Goal: Task Accomplishment & Management: Manage account settings

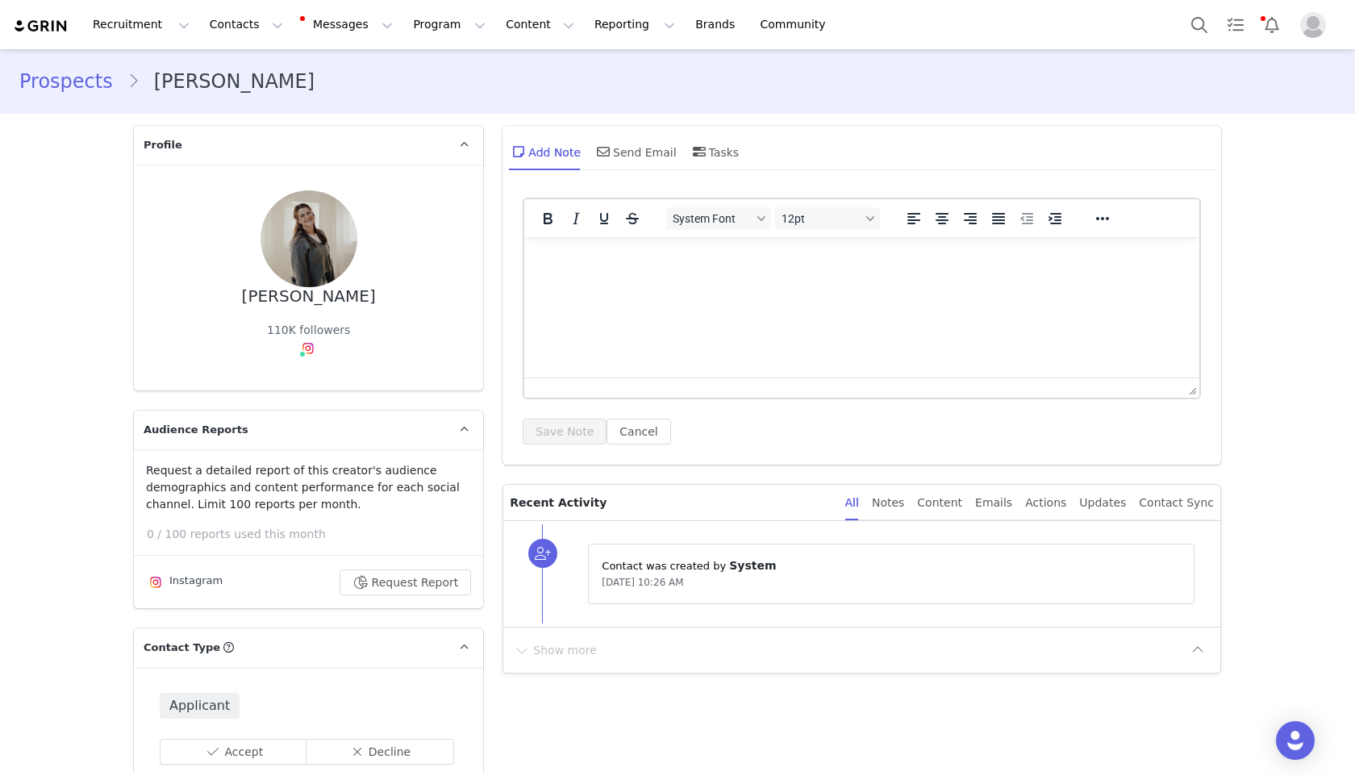
click at [312, 340] on div "110K followers" at bounding box center [308, 343] width 83 height 43
click at [310, 345] on span at bounding box center [307, 348] width 19 height 19
click at [303, 351] on img at bounding box center [308, 348] width 13 height 13
click at [293, 385] on link "@house.no1" at bounding box center [304, 383] width 70 height 13
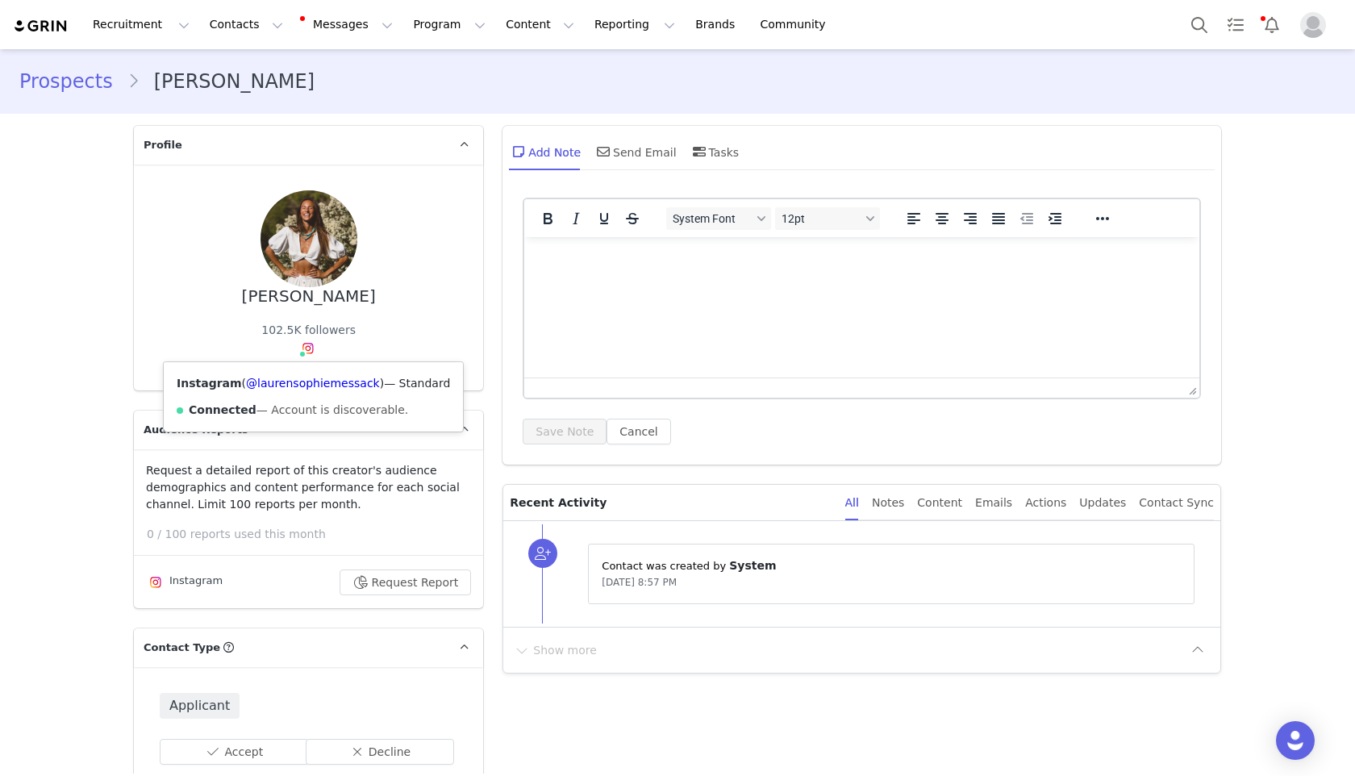
click at [304, 344] on img at bounding box center [308, 348] width 13 height 13
click at [311, 385] on link "@laurensophiemessack" at bounding box center [313, 383] width 134 height 13
click at [298, 351] on span at bounding box center [302, 354] width 8 height 8
click at [315, 384] on link "@laurensophiemessack" at bounding box center [313, 383] width 134 height 13
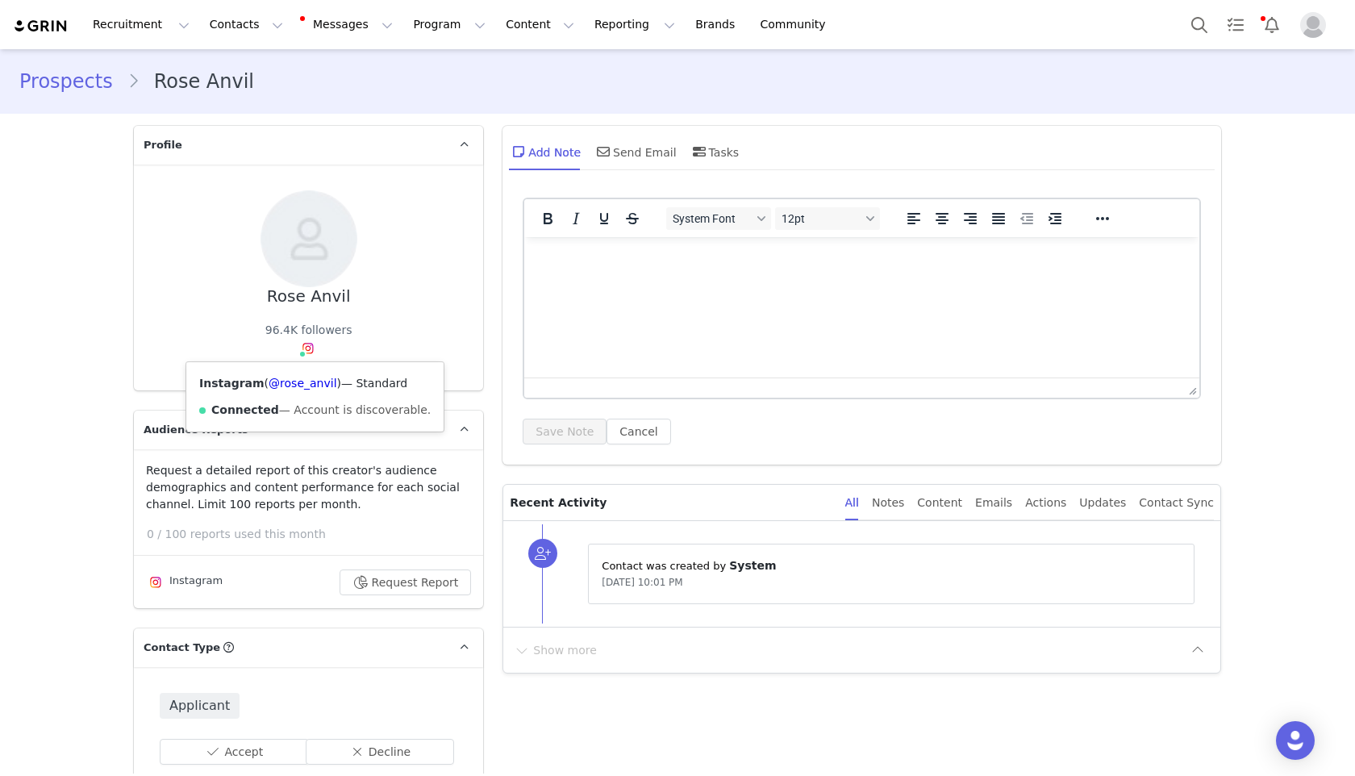
click at [304, 347] on img at bounding box center [308, 348] width 13 height 13
click at [306, 381] on link "@rose_anvil" at bounding box center [303, 383] width 68 height 13
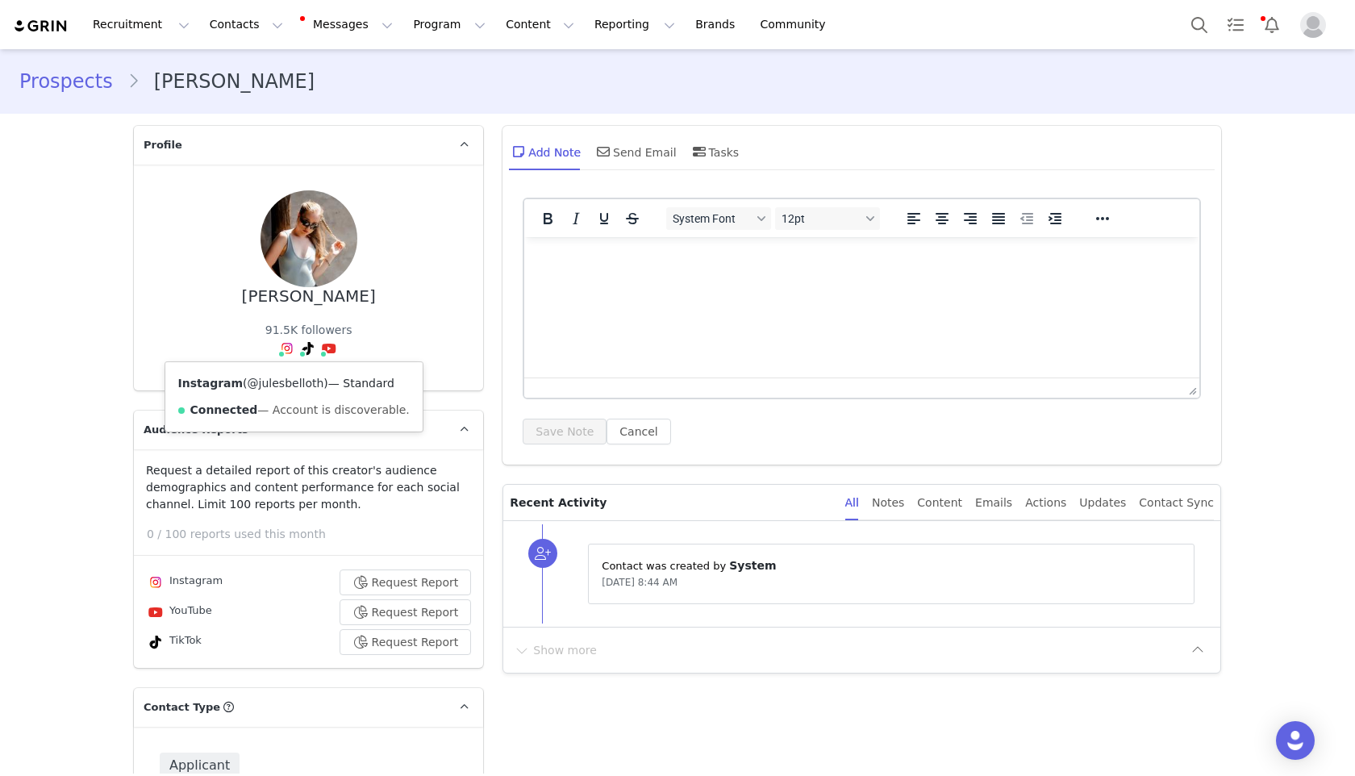
click at [281, 382] on link "@julesbelloth" at bounding box center [286, 383] width 77 height 13
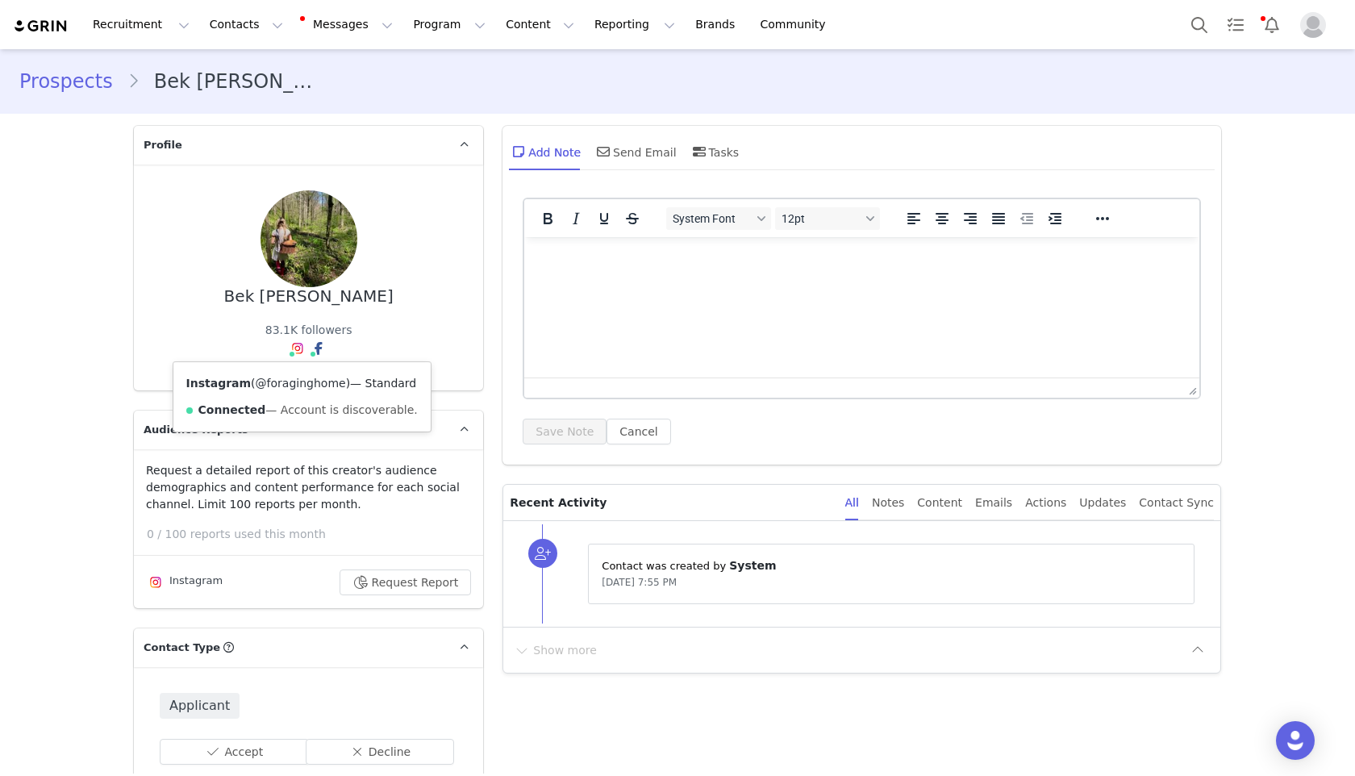
click at [286, 380] on link "@foraginghome" at bounding box center [301, 383] width 90 height 13
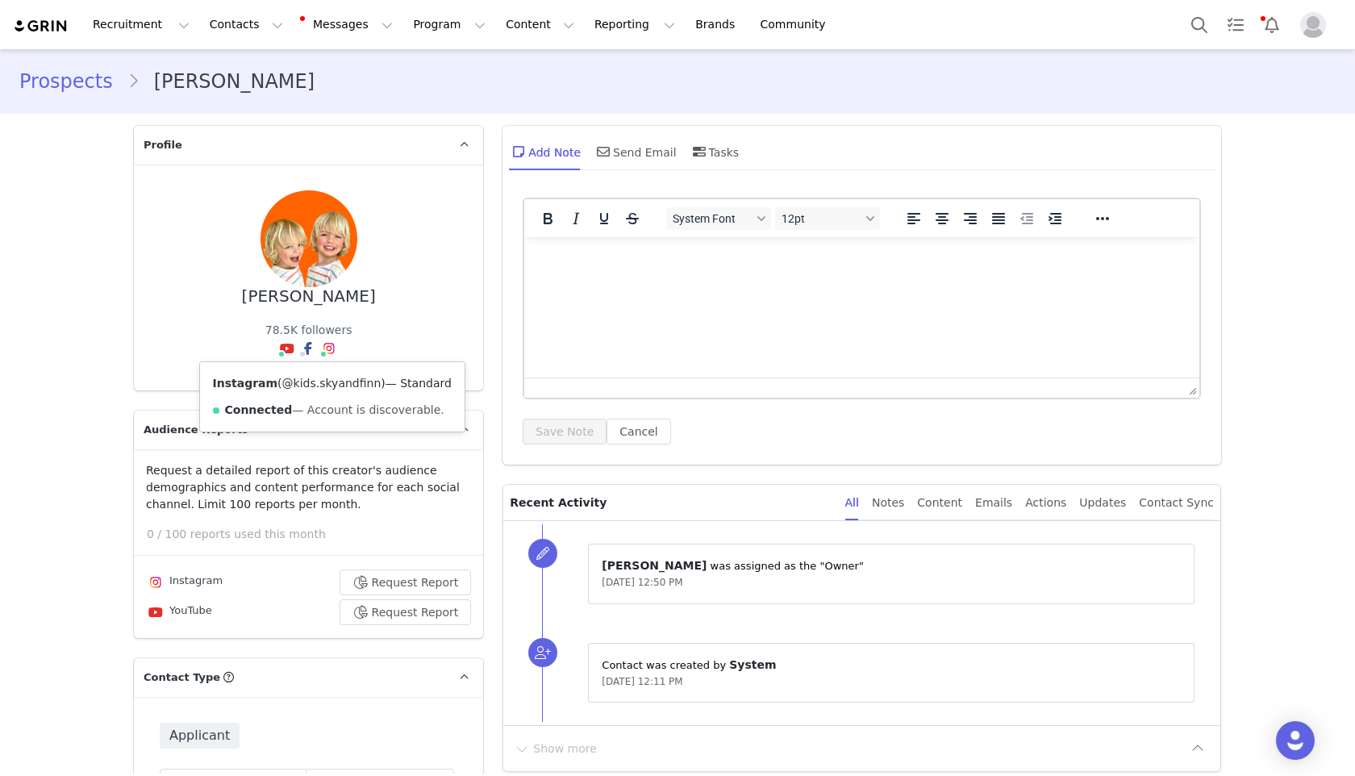
click at [327, 381] on link "@kids.skyandfinn" at bounding box center [331, 383] width 99 height 13
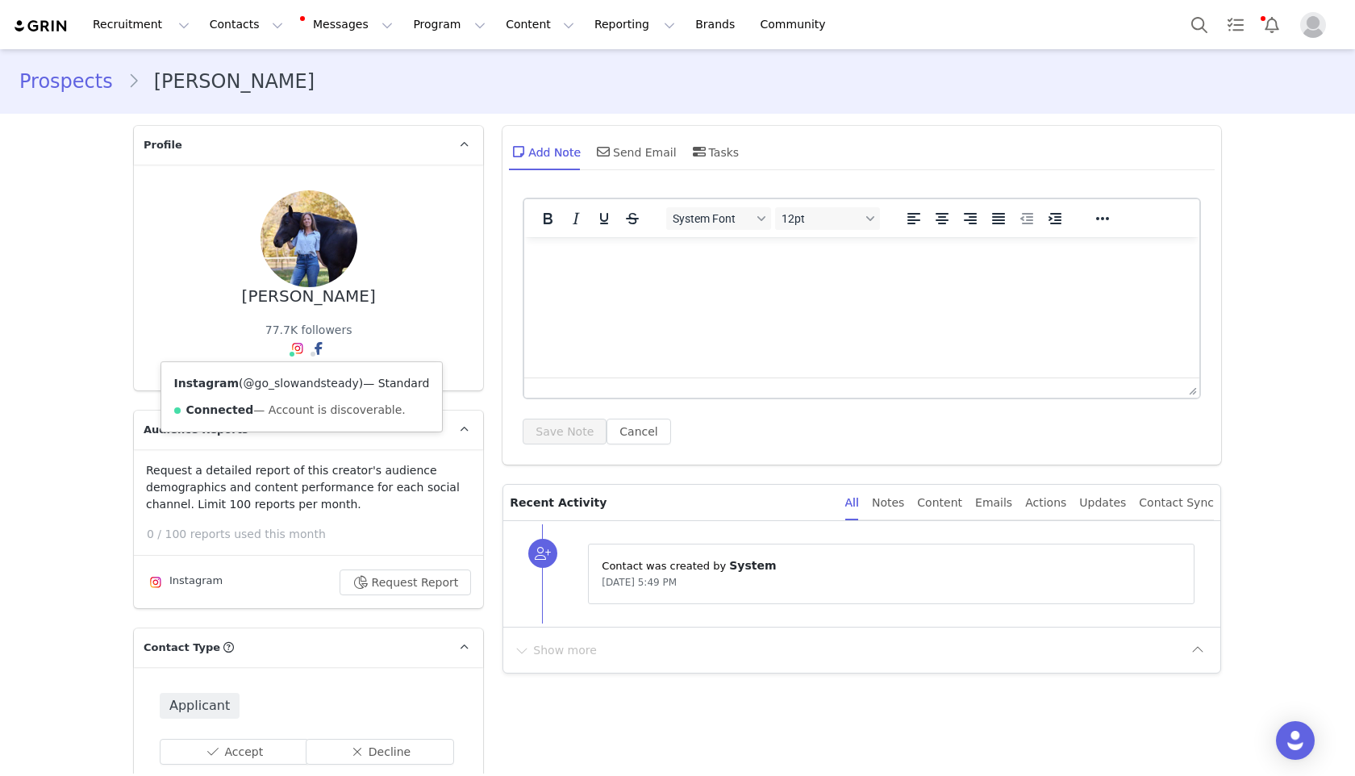
click at [287, 384] on link "@go_slowandsteady" at bounding box center [301, 383] width 115 height 13
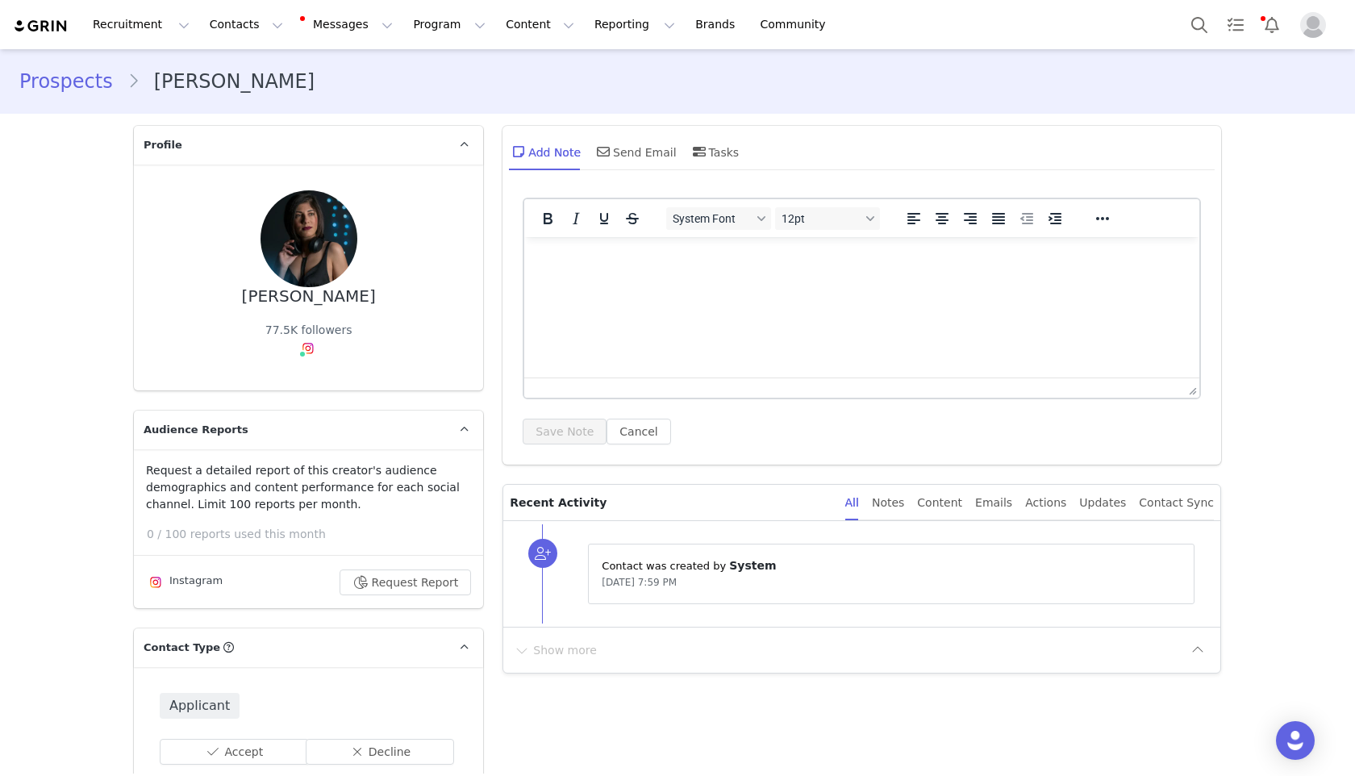
click at [302, 344] on img at bounding box center [308, 348] width 13 height 13
click at [301, 373] on div "Instagram ( @[PERSON_NAME].abedini ) — Standard Connected — Account is discover…" at bounding box center [313, 396] width 258 height 69
click at [300, 388] on link "@ariana.abedini" at bounding box center [312, 383] width 92 height 13
click at [346, 743] on button "Decline" at bounding box center [380, 752] width 149 height 26
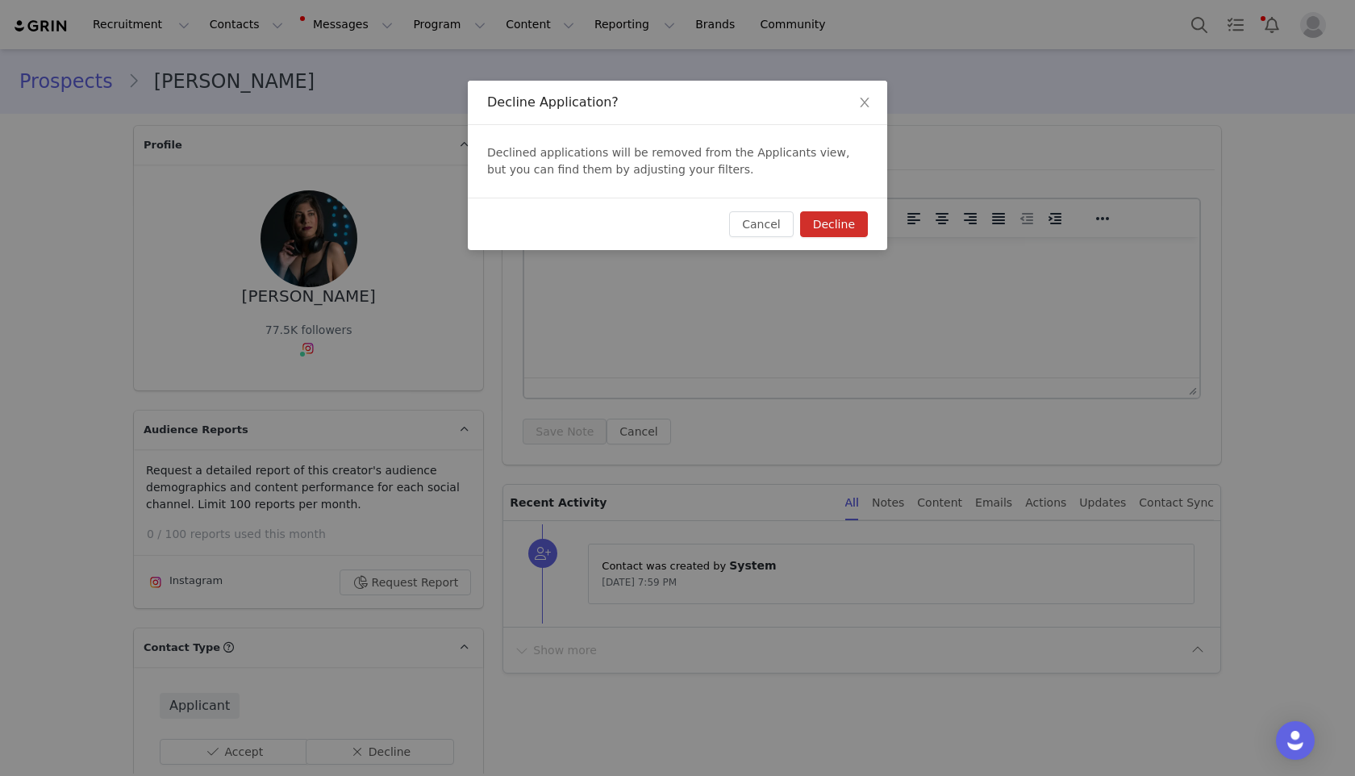
click at [831, 228] on button "Decline" at bounding box center [834, 224] width 68 height 26
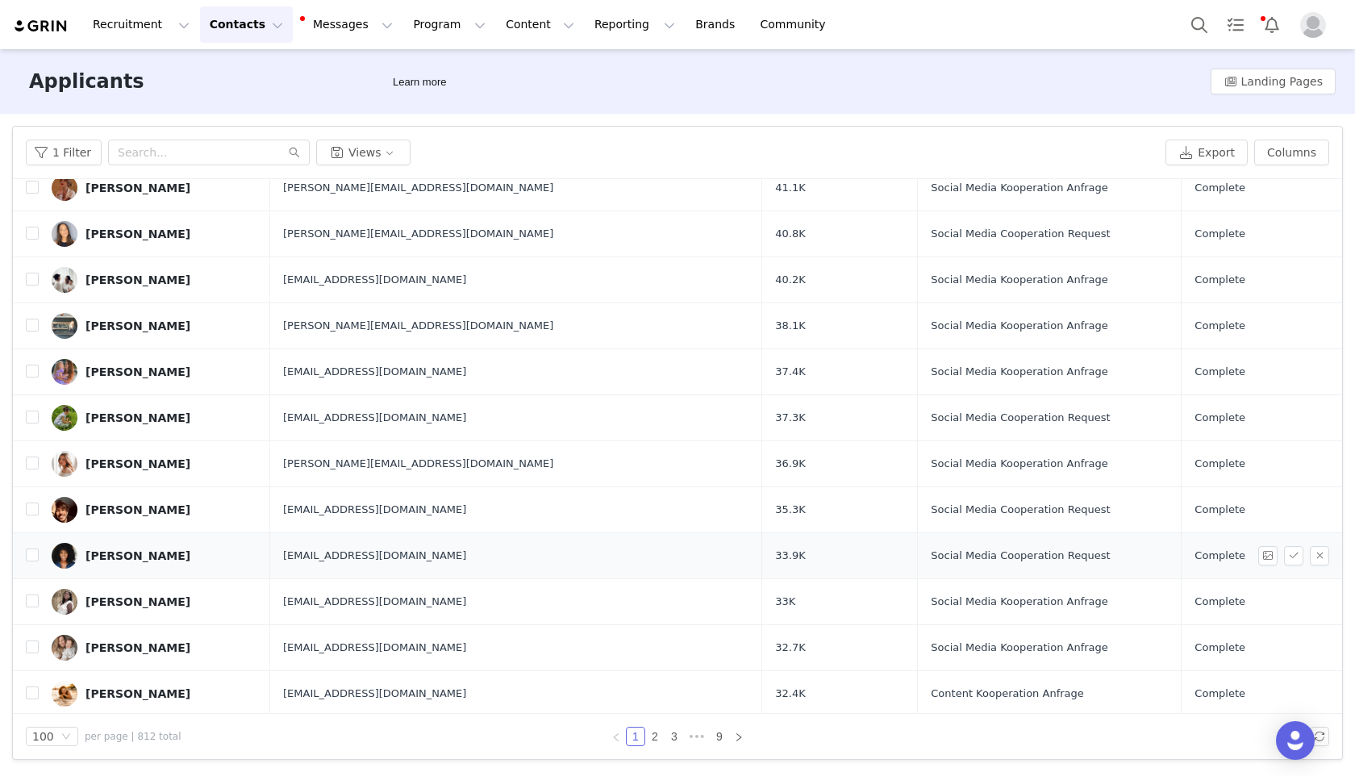
scroll to position [4101, 0]
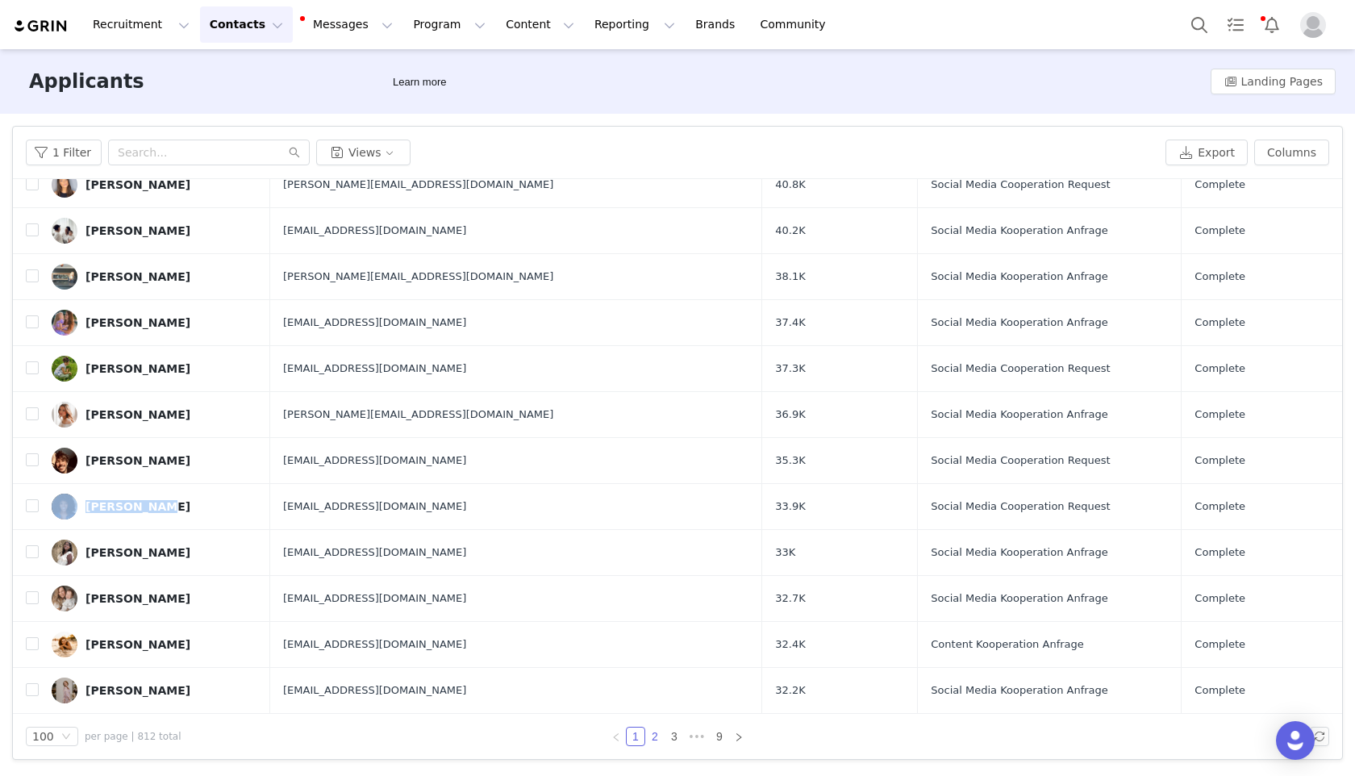
click at [654, 737] on link "2" at bounding box center [655, 736] width 18 height 18
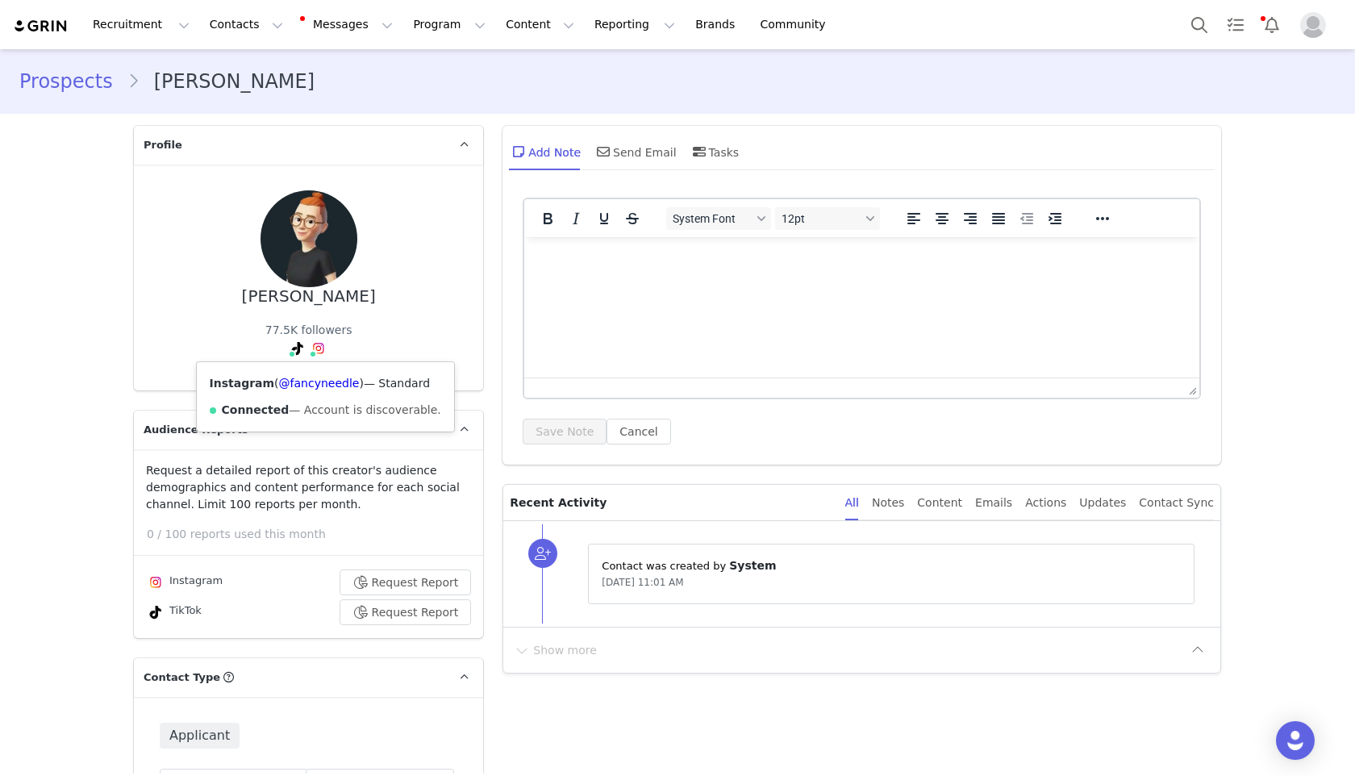
click at [316, 352] on img at bounding box center [318, 348] width 13 height 13
click at [306, 389] on link "@fancyneedle" at bounding box center [319, 383] width 81 height 13
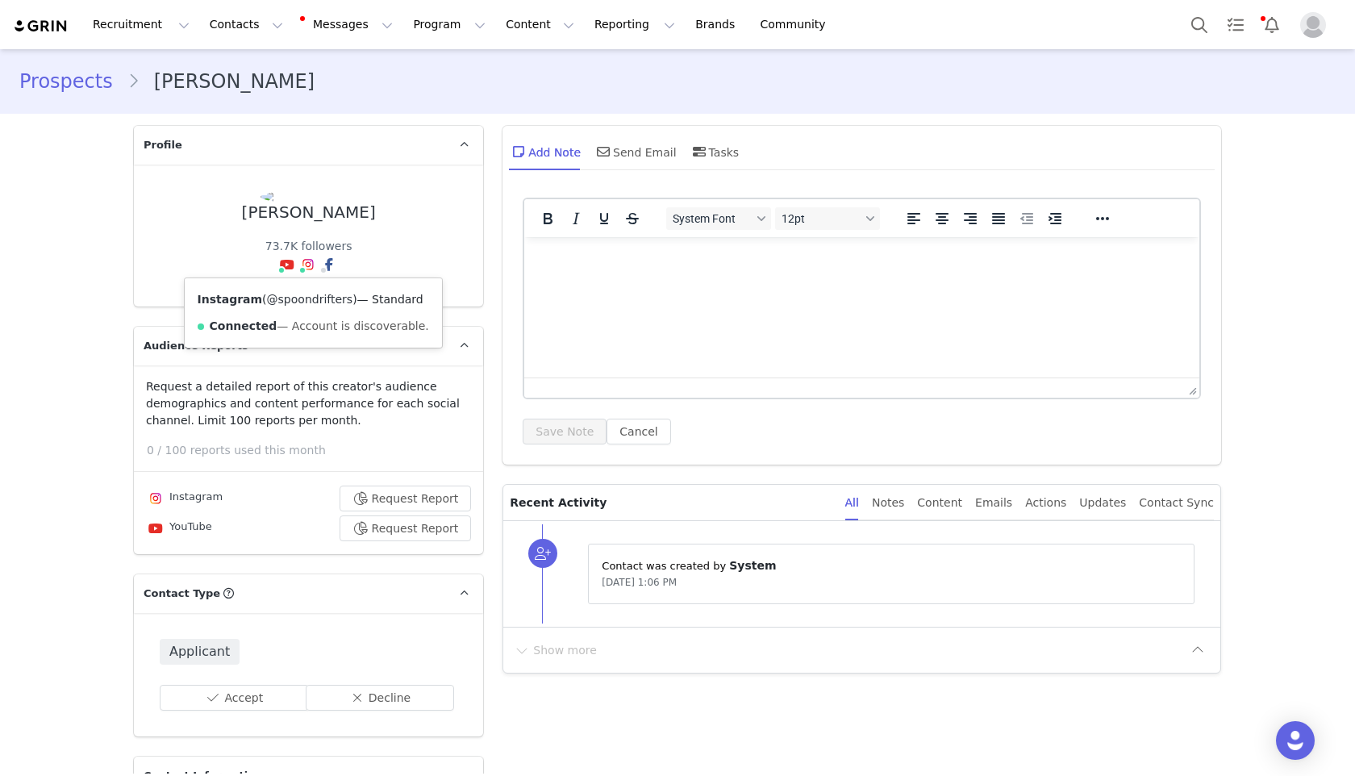
click at [300, 294] on link "@spoondrifters" at bounding box center [310, 299] width 86 height 13
click at [264, 297] on link "@Spoondrifters" at bounding box center [267, 299] width 87 height 13
click at [301, 271] on span at bounding box center [307, 264] width 19 height 19
click at [296, 297] on link "@spoondrifters" at bounding box center [310, 299] width 86 height 13
click at [378, 711] on div "Applicant Accept Decline" at bounding box center [308, 674] width 349 height 123
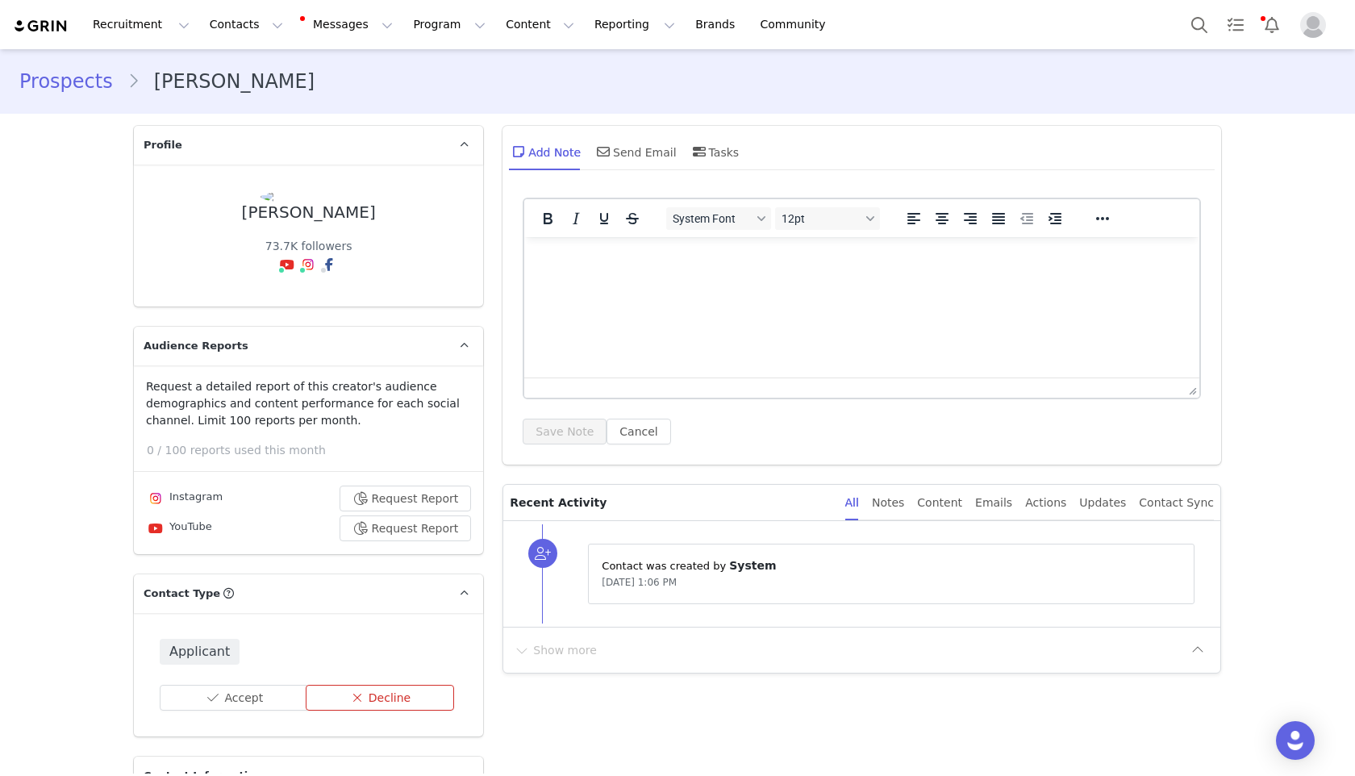
click at [378, 698] on button "Decline" at bounding box center [380, 698] width 149 height 26
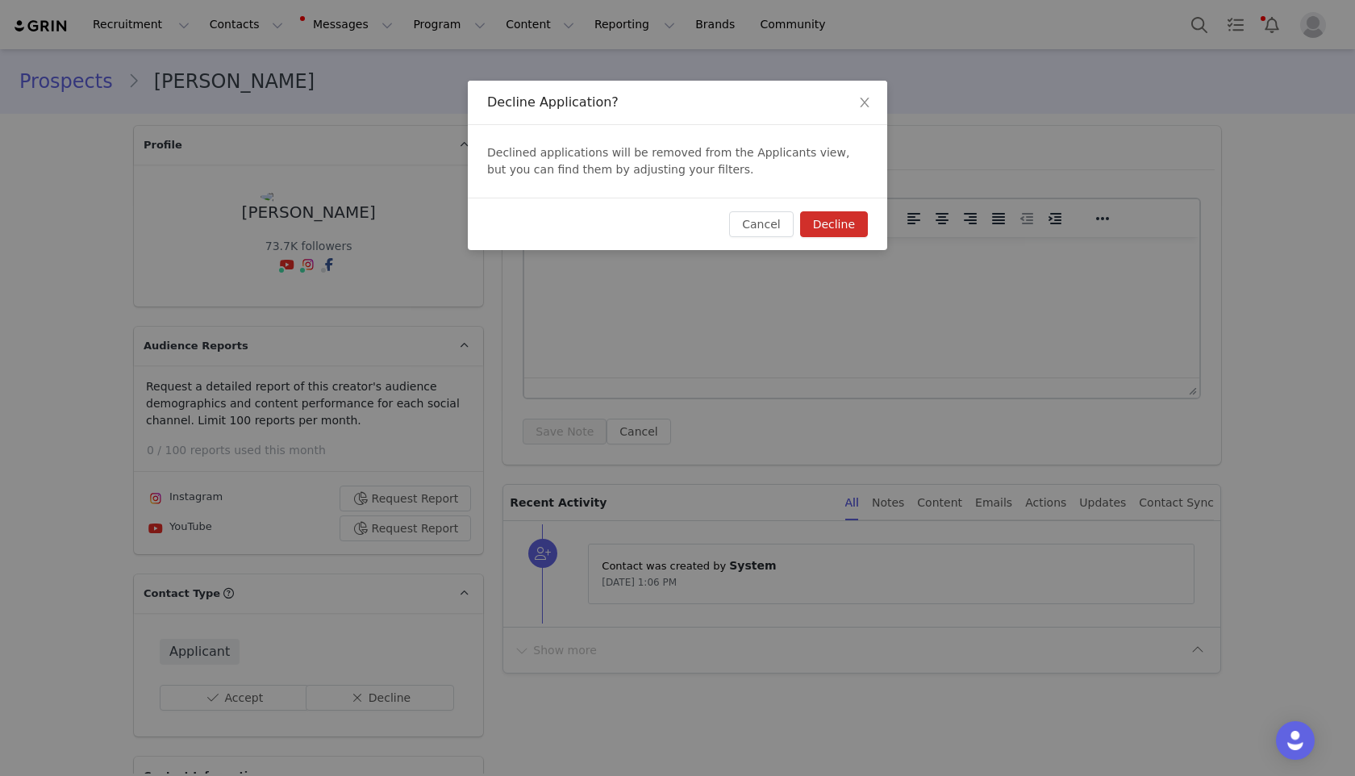
click at [827, 223] on button "Decline" at bounding box center [834, 224] width 68 height 26
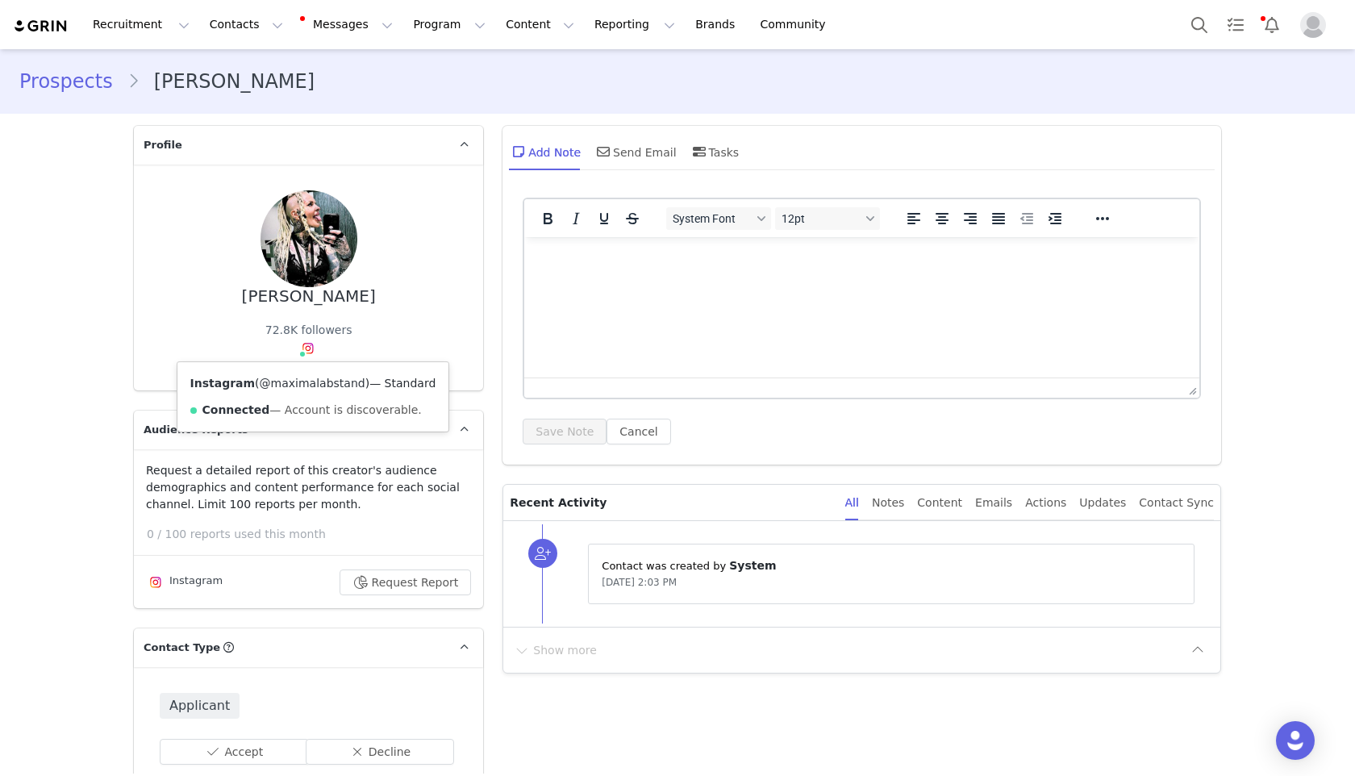
click at [305, 385] on link "@maximalabstand" at bounding box center [313, 383] width 106 height 13
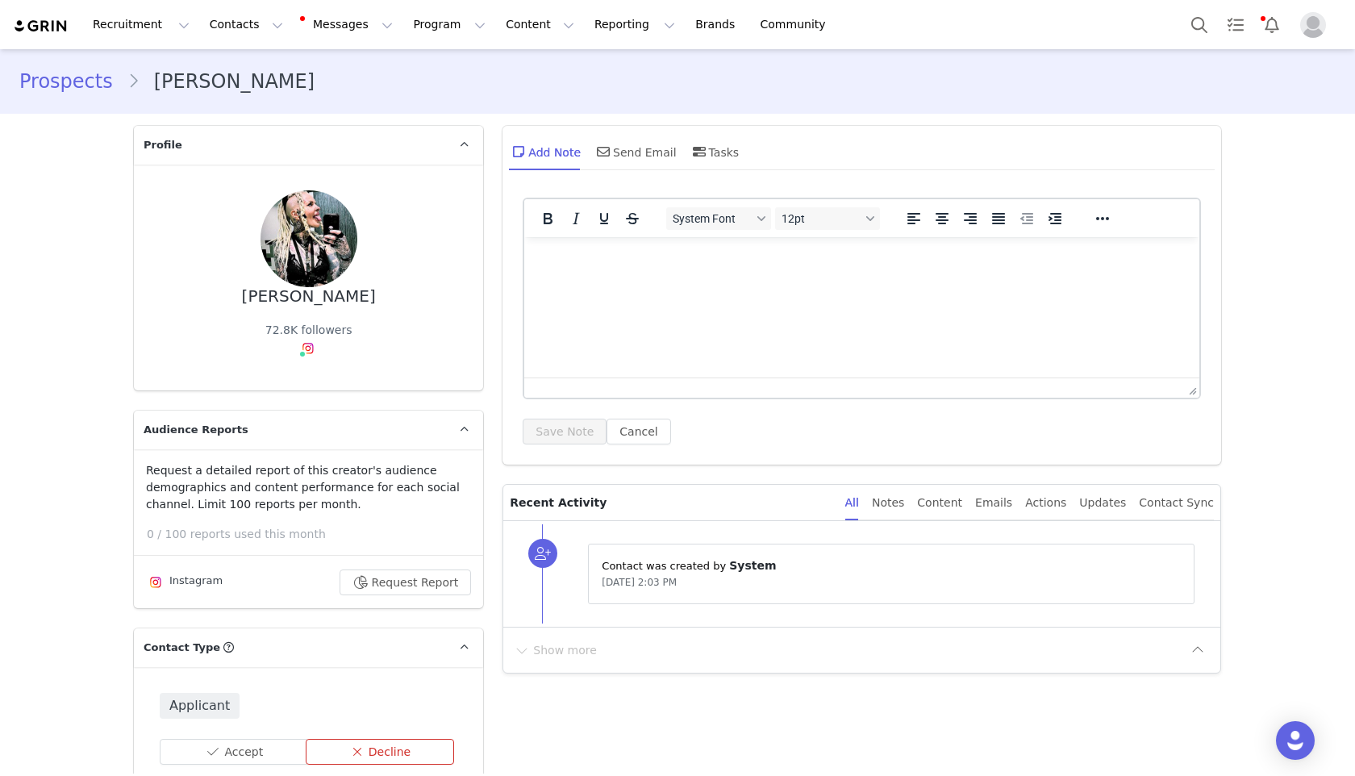
click at [365, 750] on button "Decline" at bounding box center [380, 752] width 149 height 26
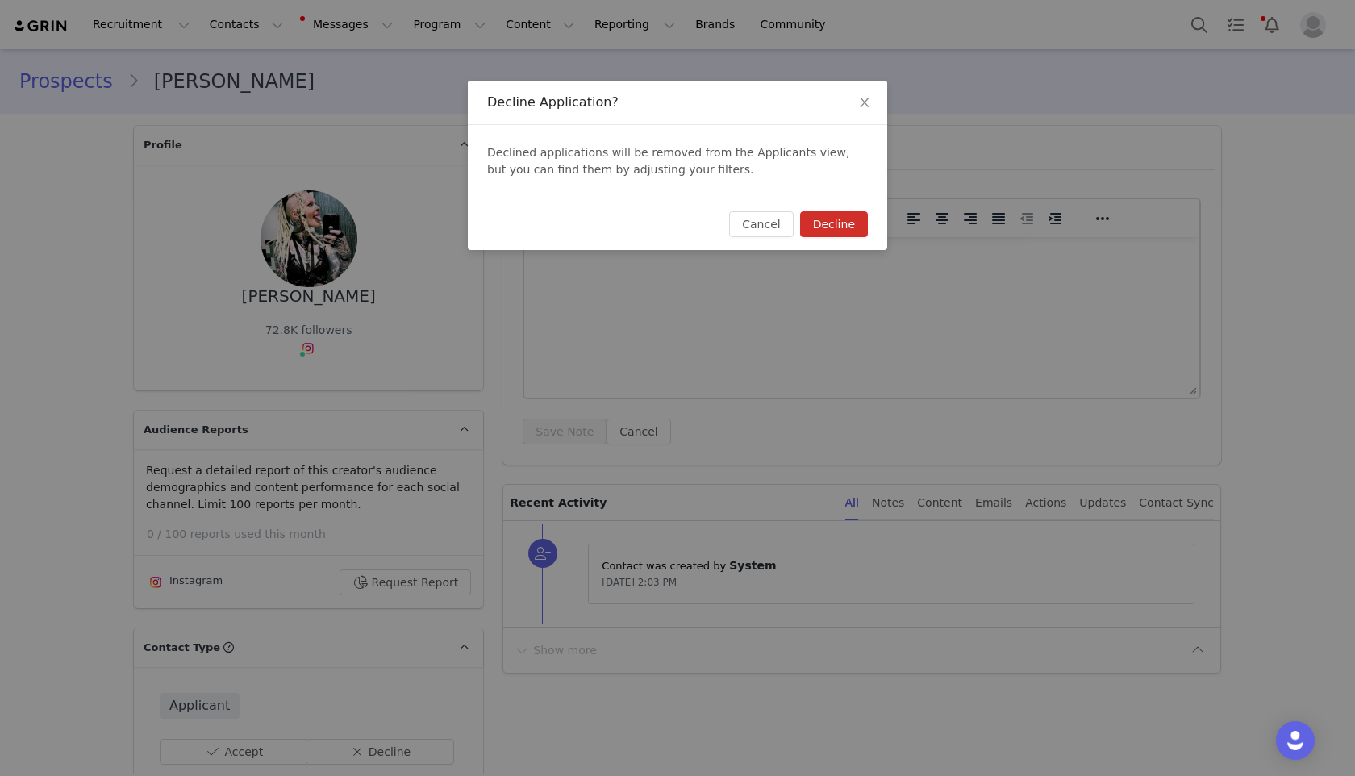
click at [841, 225] on button "Decline" at bounding box center [834, 224] width 68 height 26
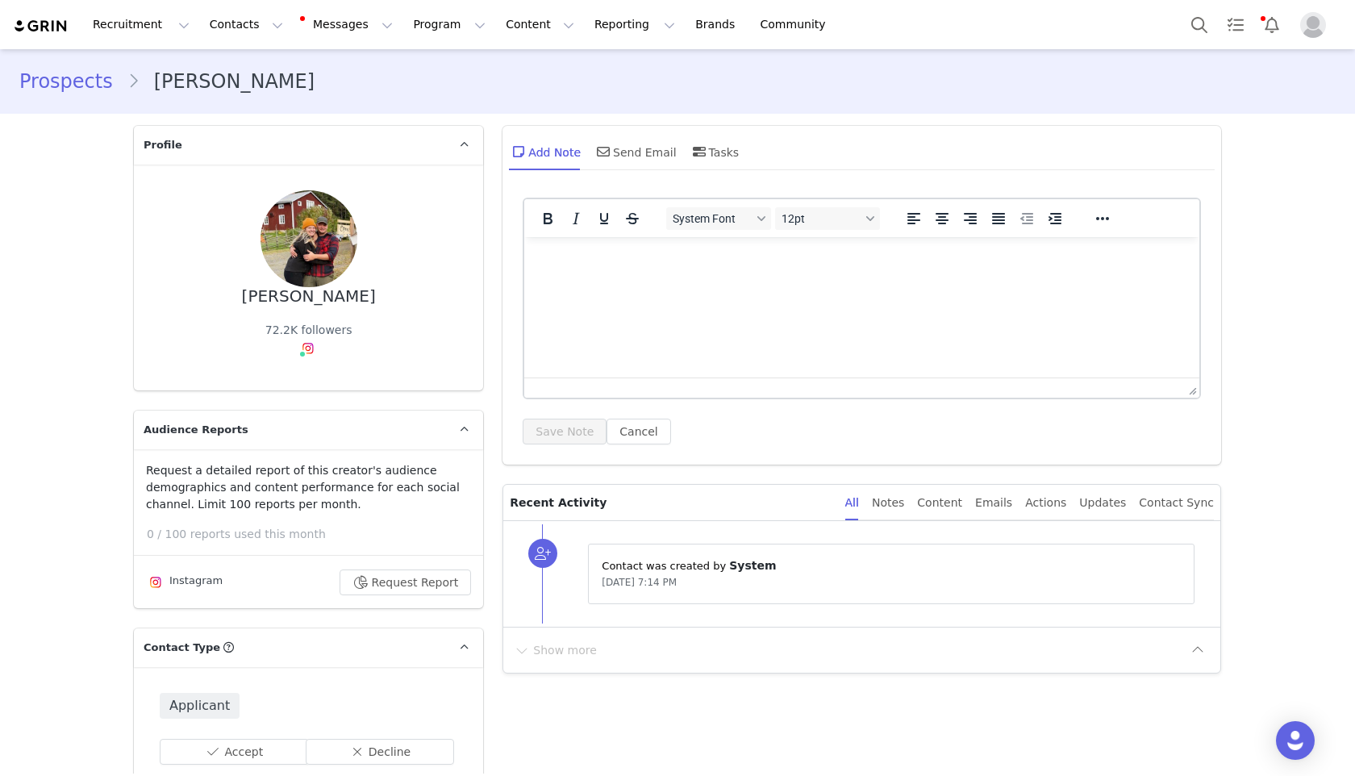
click at [306, 352] on img at bounding box center [308, 348] width 13 height 13
click at [306, 378] on link "@frostfamilyfarm_" at bounding box center [312, 383] width 104 height 13
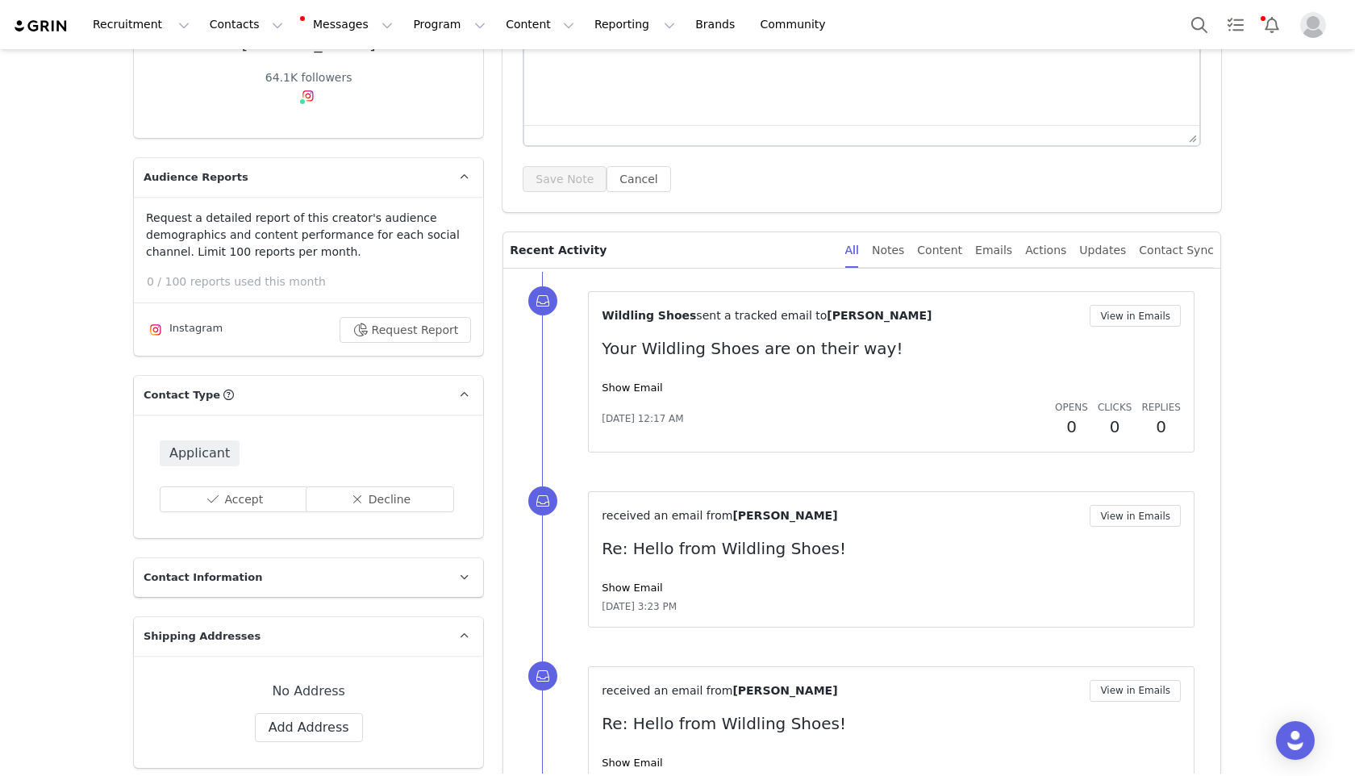
scroll to position [262, 0]
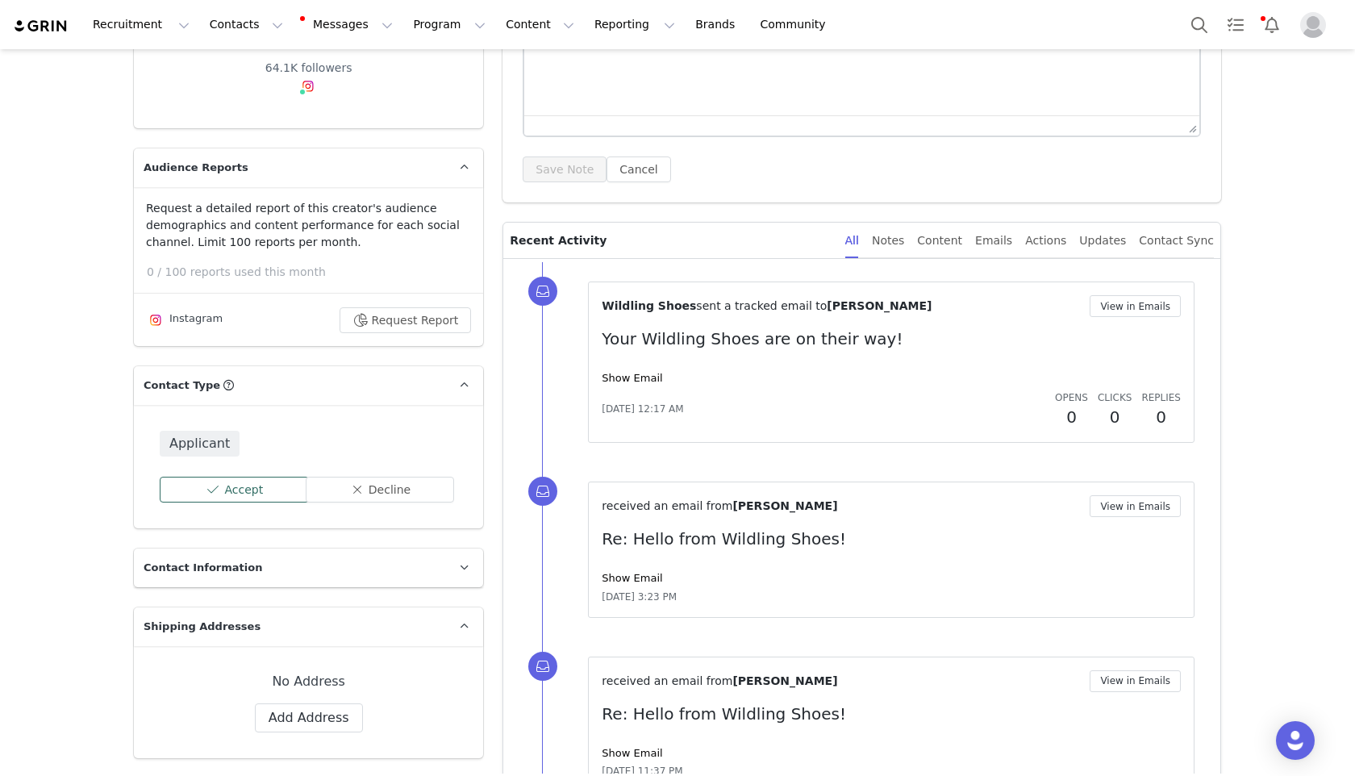
click at [235, 494] on button "Accept" at bounding box center [234, 490] width 149 height 26
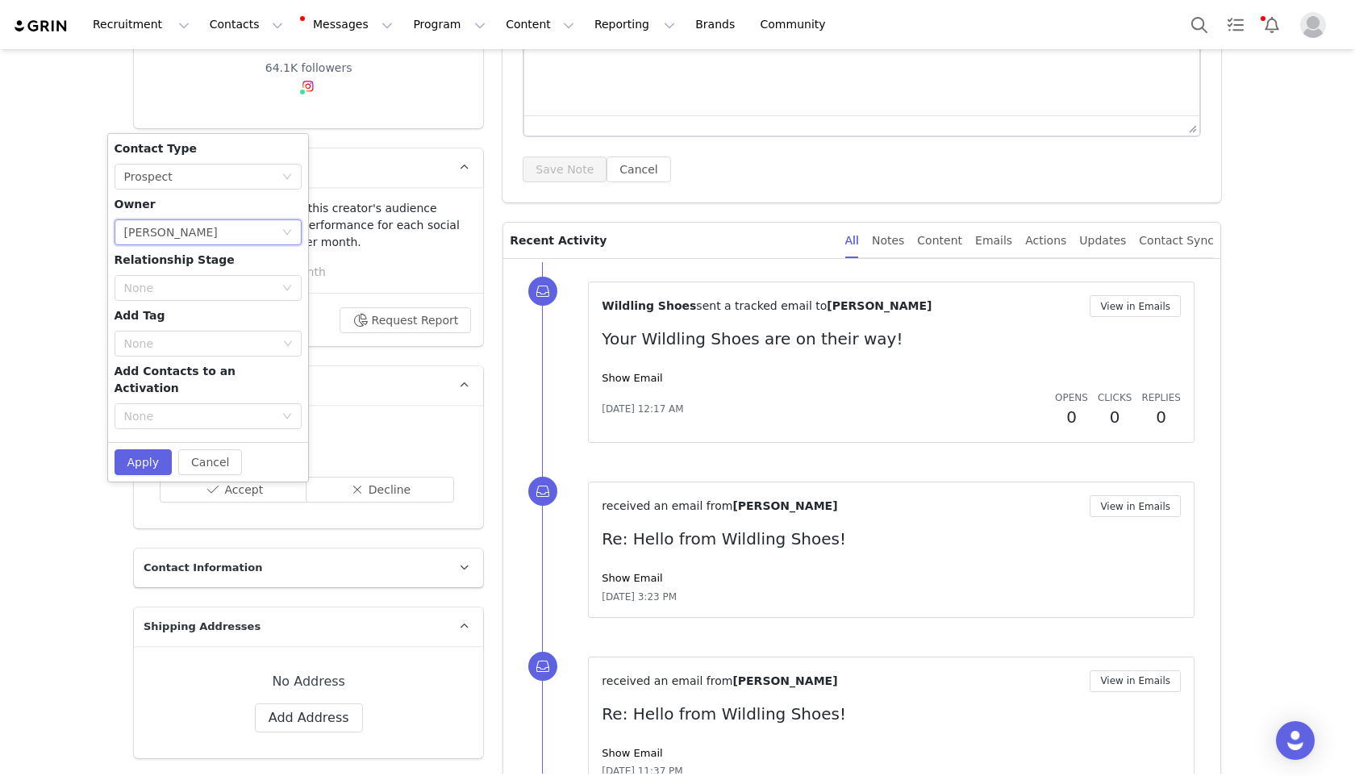
click at [177, 238] on div "[PERSON_NAME]" at bounding box center [171, 232] width 94 height 24
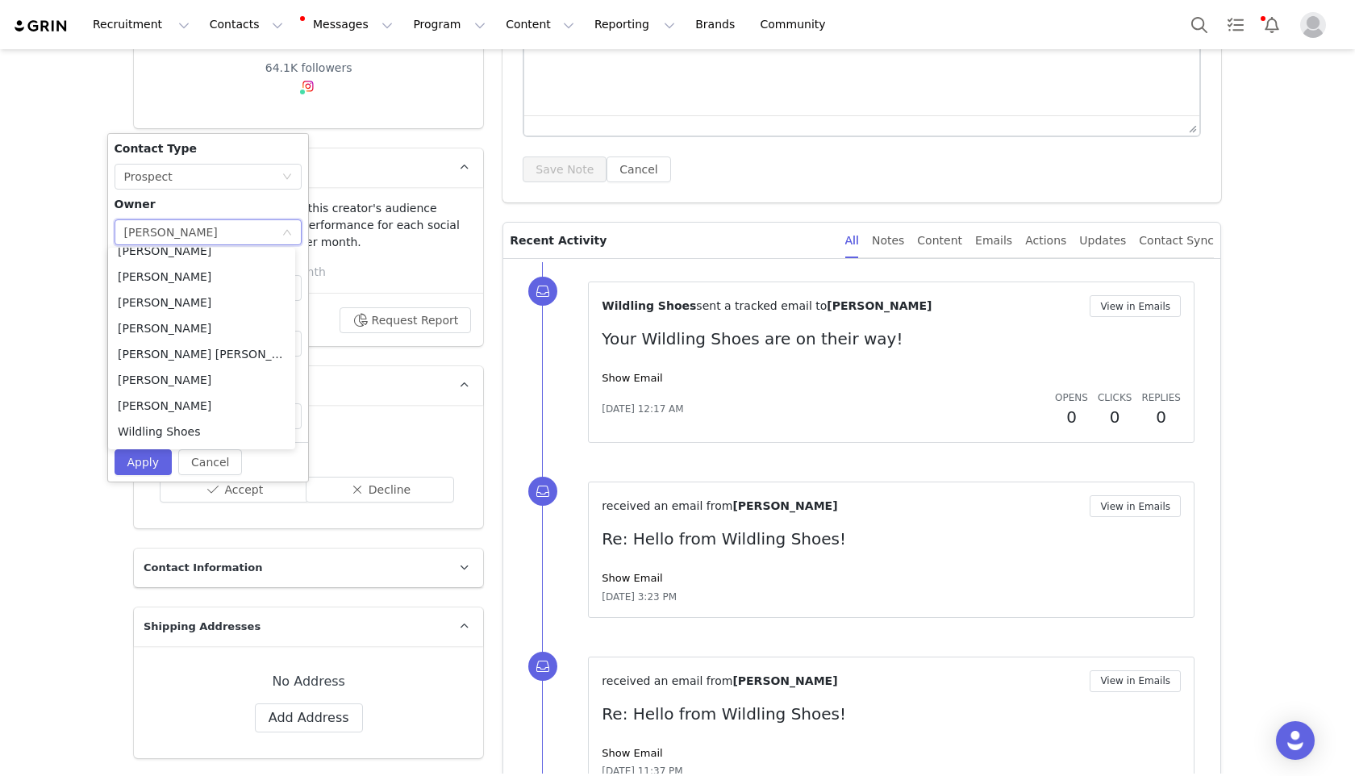
scroll to position [192, 0]
click at [185, 384] on li "Wildling Shoes" at bounding box center [201, 382] width 187 height 26
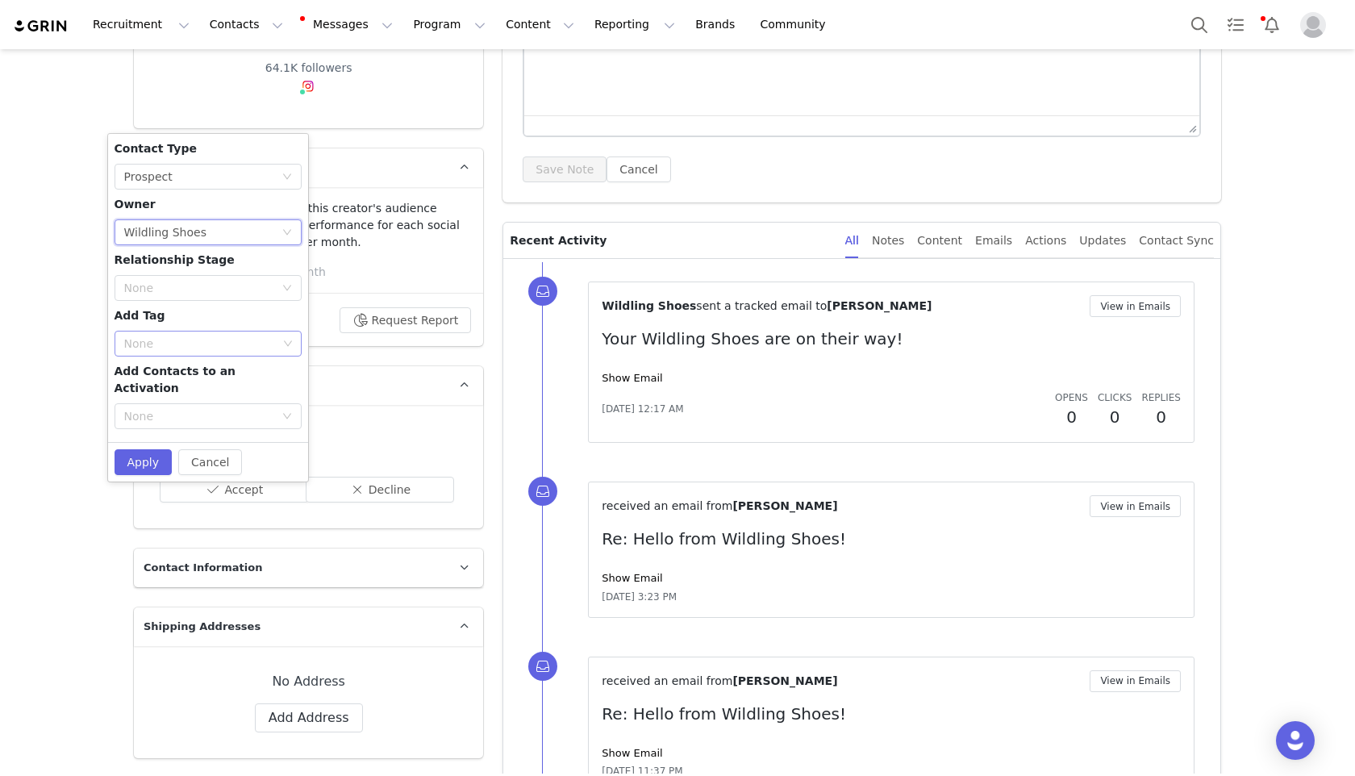
click at [153, 331] on div "None" at bounding box center [201, 343] width 165 height 24
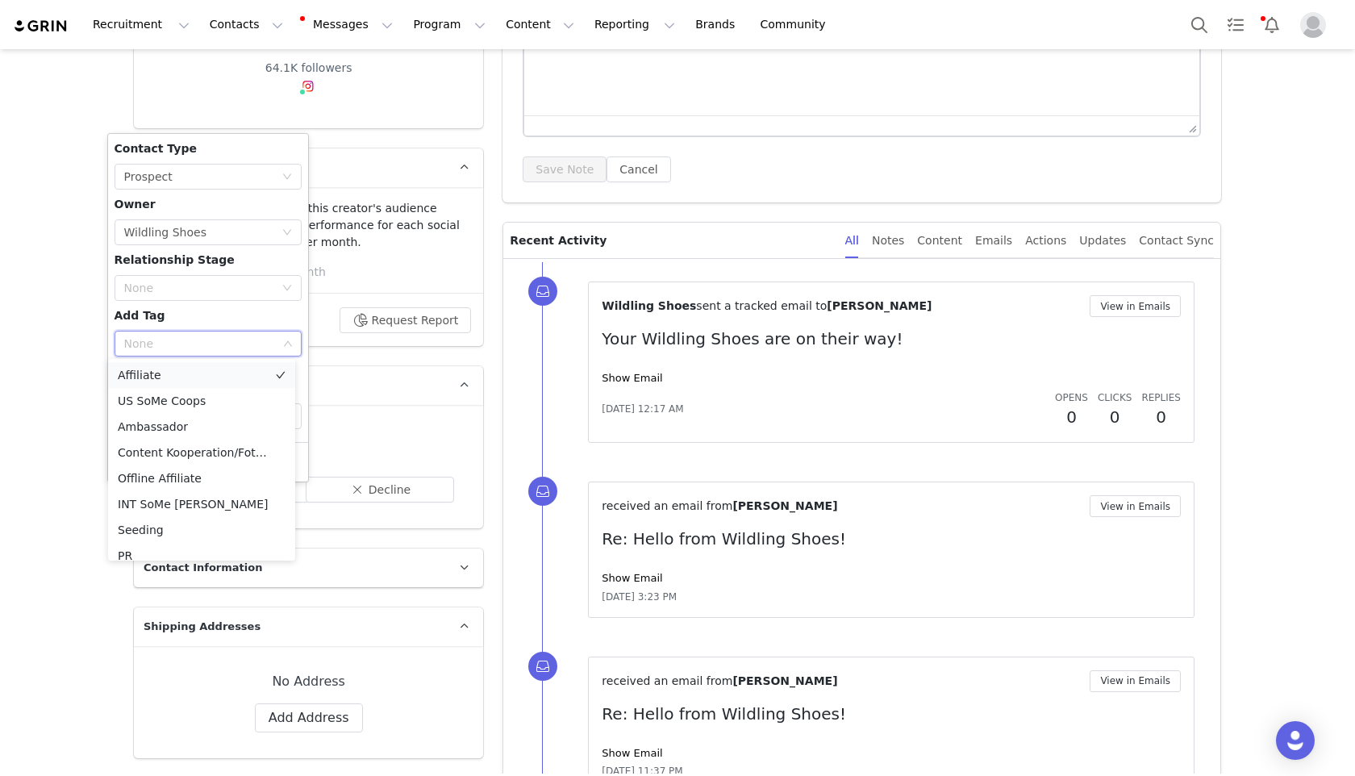
click at [176, 373] on li "Affiliate" at bounding box center [201, 375] width 187 height 26
click at [181, 521] on li "US Affiliate" at bounding box center [201, 519] width 187 height 26
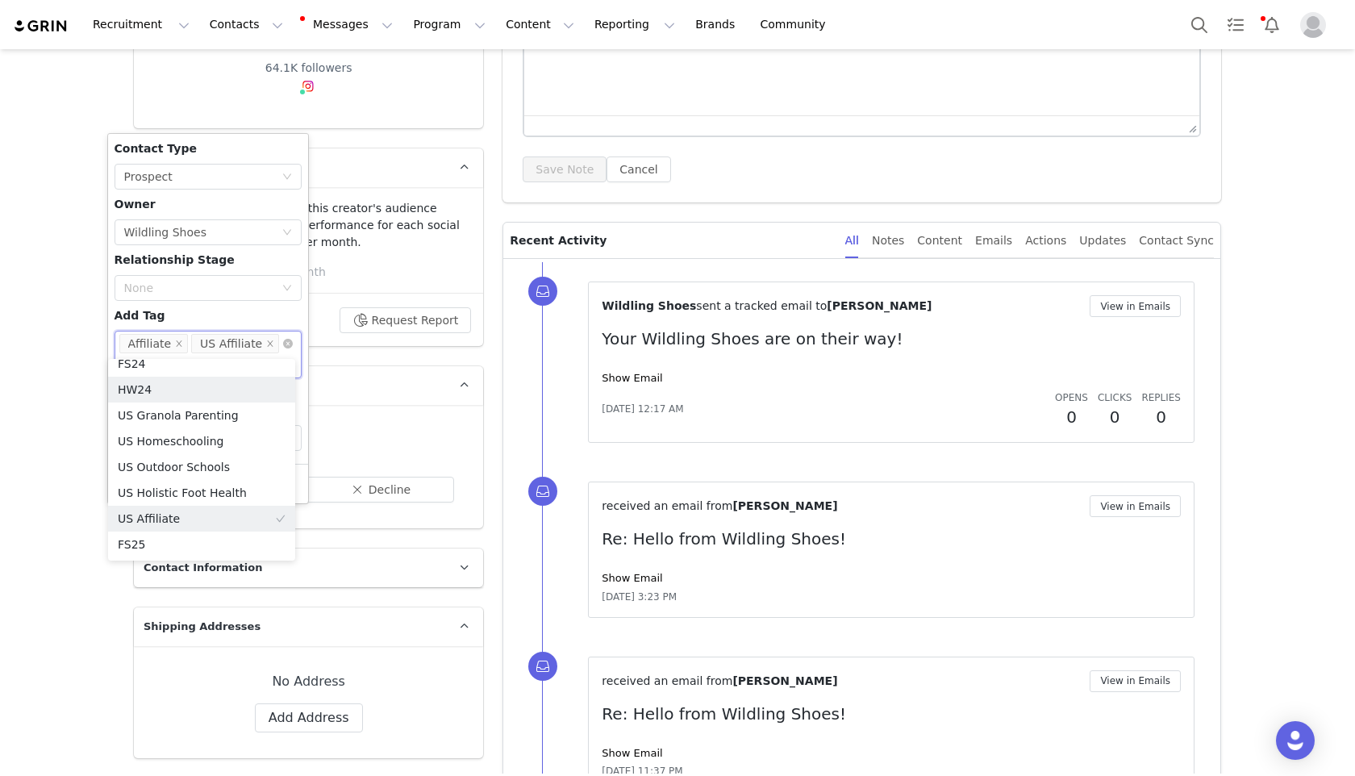
scroll to position [235, 0]
click at [234, 307] on div "Contact Type None Prospect Owner Select Owner Wildling Shoes Relationship Stage…" at bounding box center [208, 298] width 187 height 317
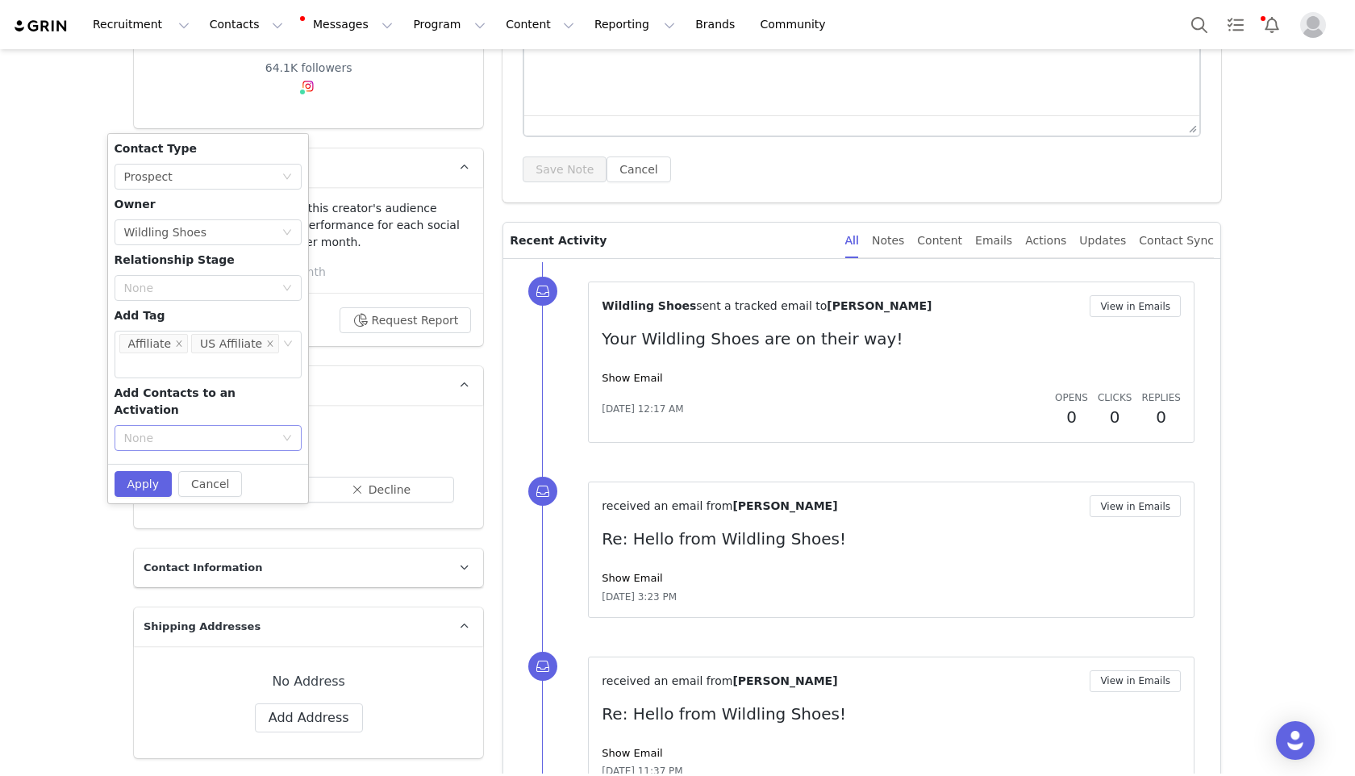
click at [144, 430] on div "None" at bounding box center [199, 438] width 150 height 16
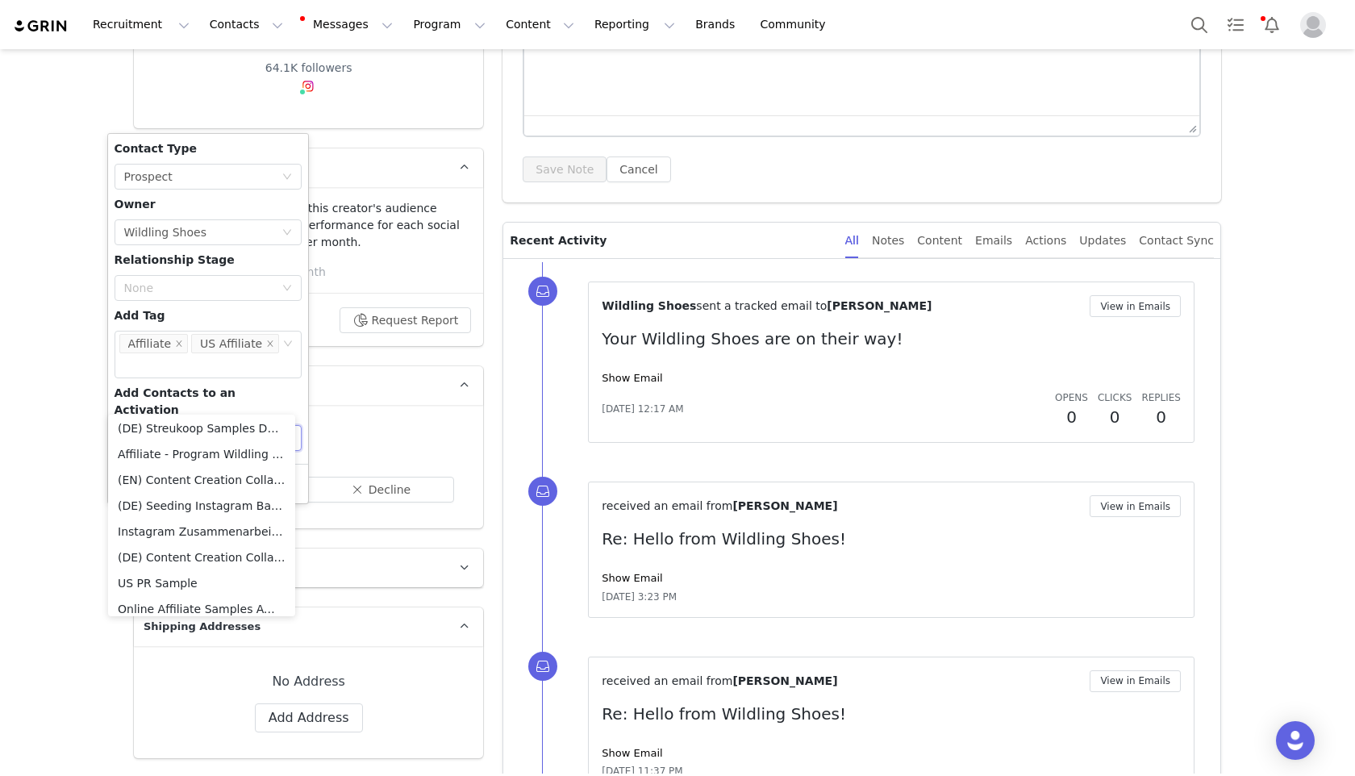
scroll to position [749, 0]
click at [183, 484] on li "Affiliate - Program Wildling US" at bounding box center [201, 482] width 187 height 26
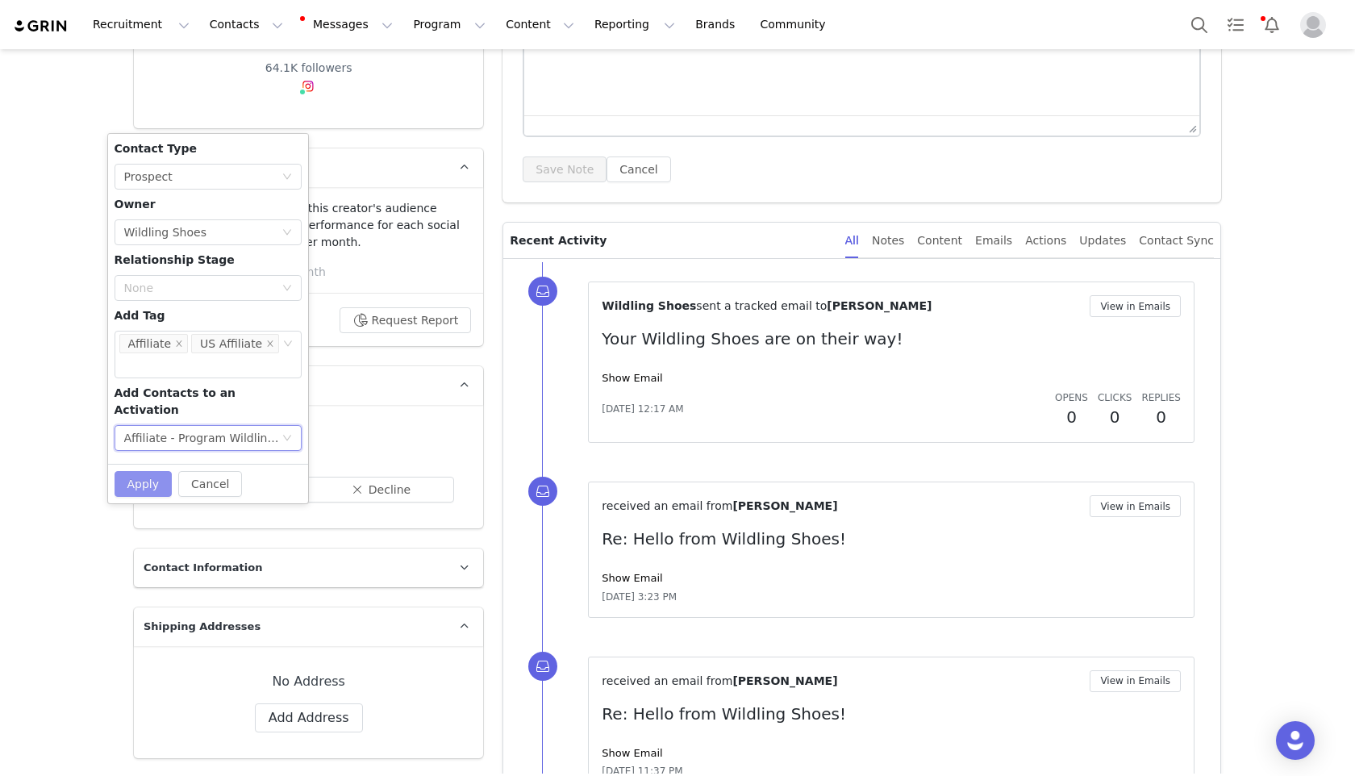
click at [144, 471] on button "Apply" at bounding box center [144, 484] width 58 height 26
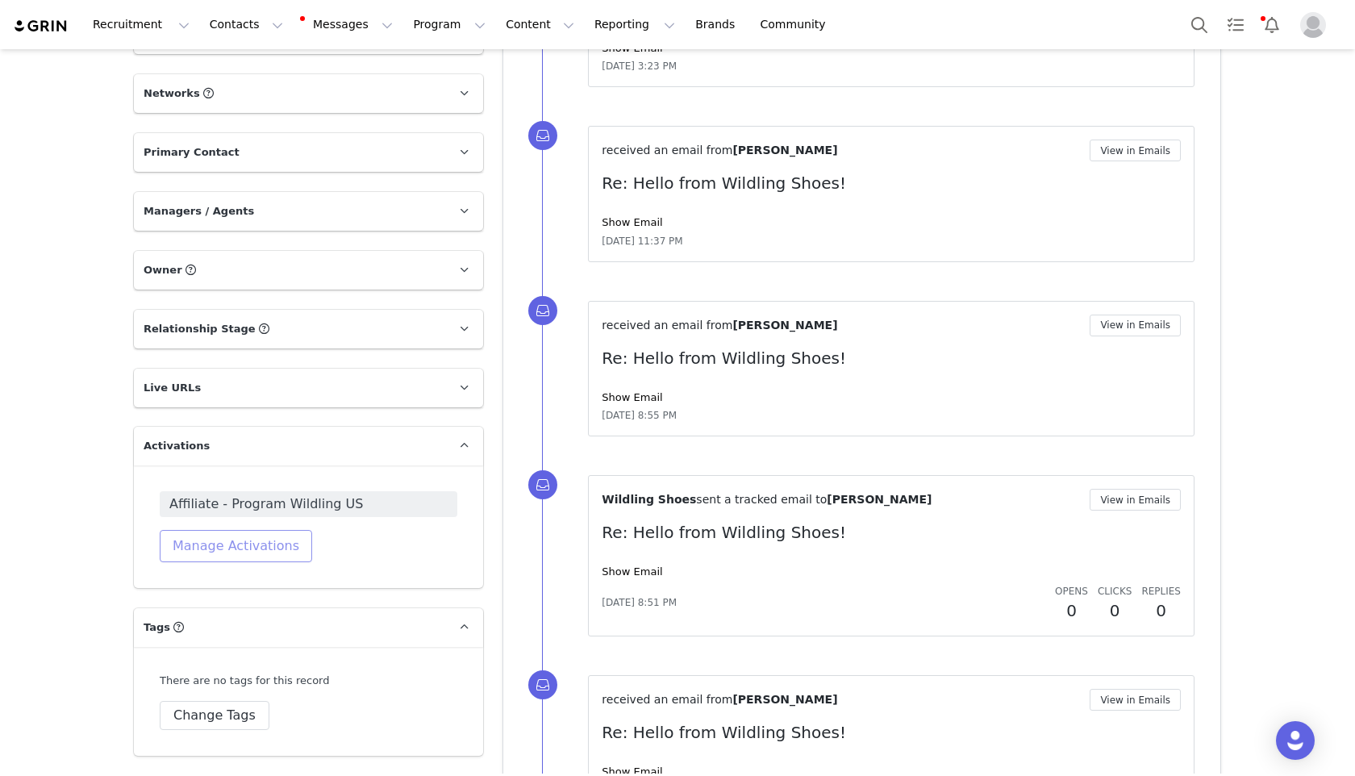
scroll to position [1344, 0]
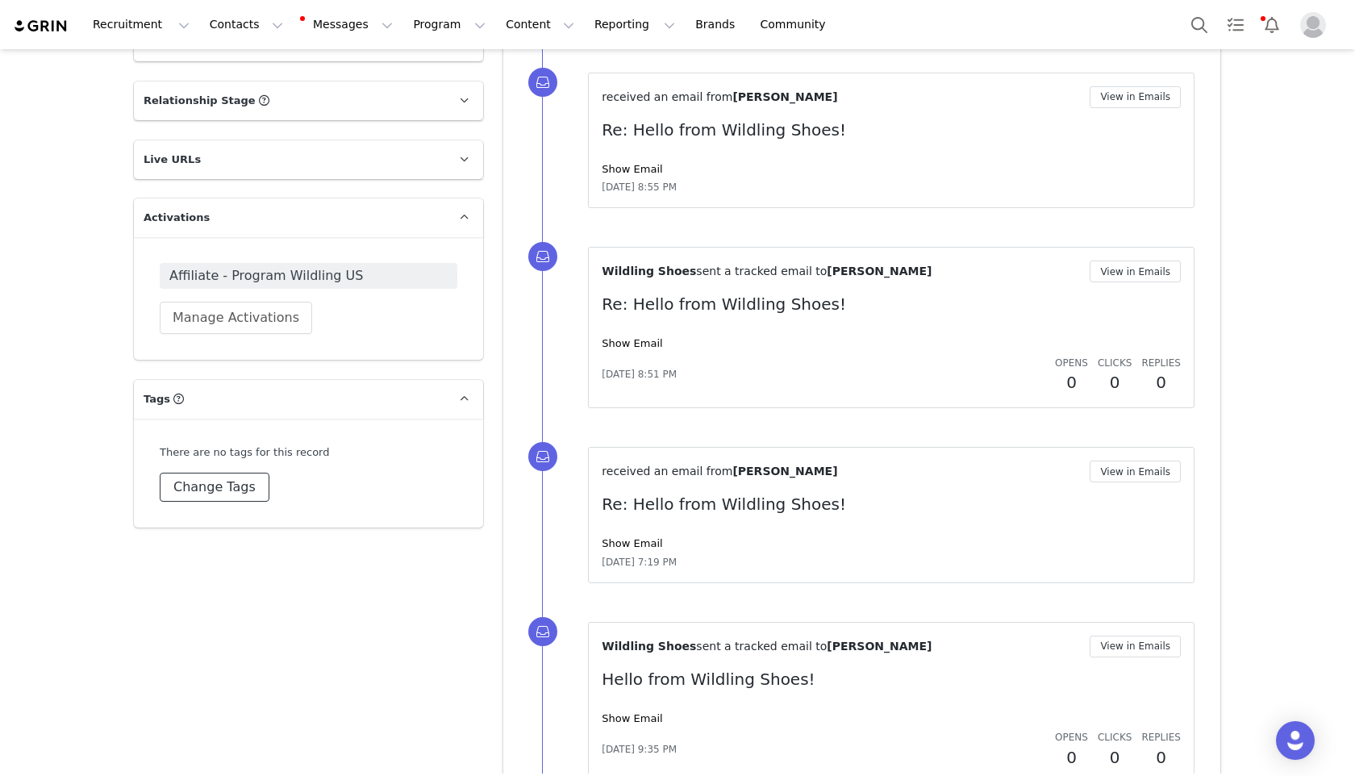
click at [219, 473] on button "Change Tags" at bounding box center [215, 487] width 110 height 29
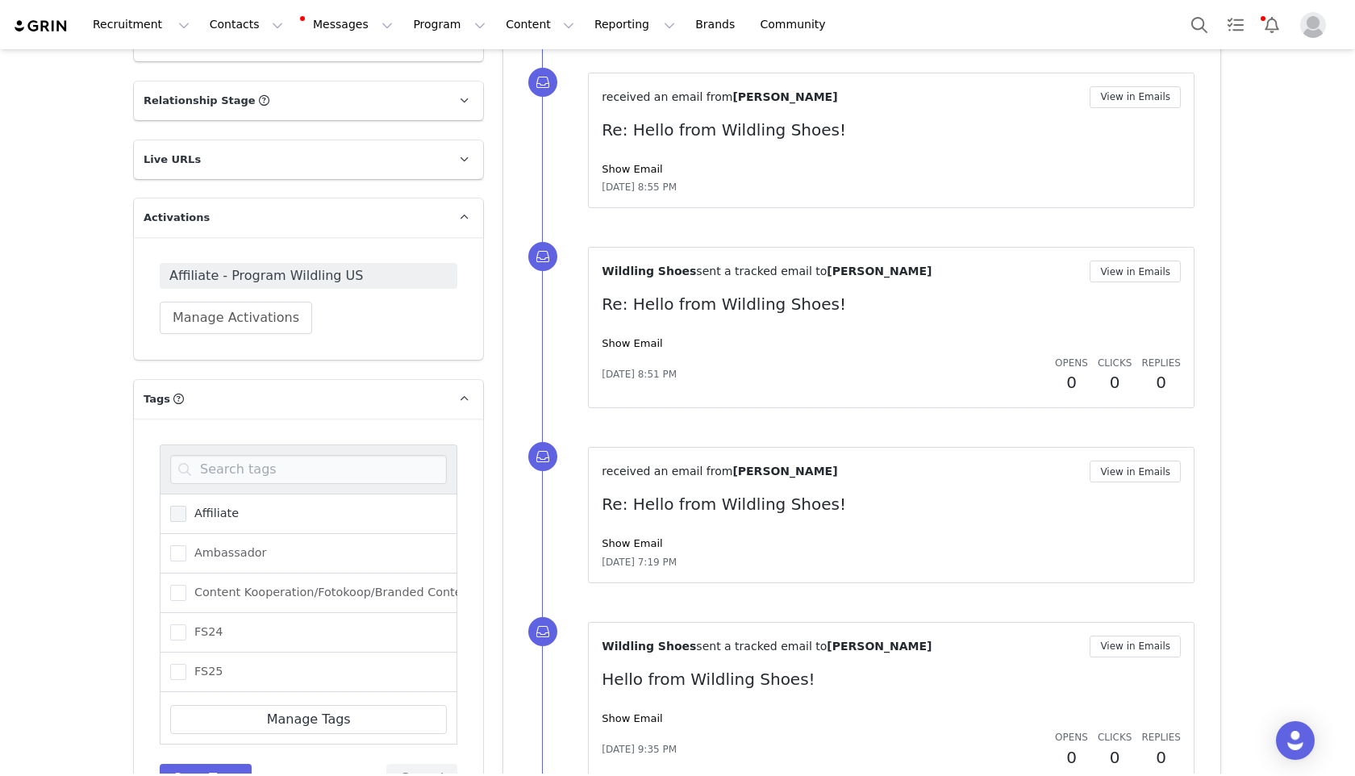
click at [174, 506] on span at bounding box center [178, 514] width 16 height 16
click at [186, 506] on input "Affiliate" at bounding box center [186, 506] width 0 height 0
click at [187, 614] on span "US Affiliate" at bounding box center [222, 621] width 72 height 15
click at [186, 614] on input "US Affiliate" at bounding box center [186, 614] width 0 height 0
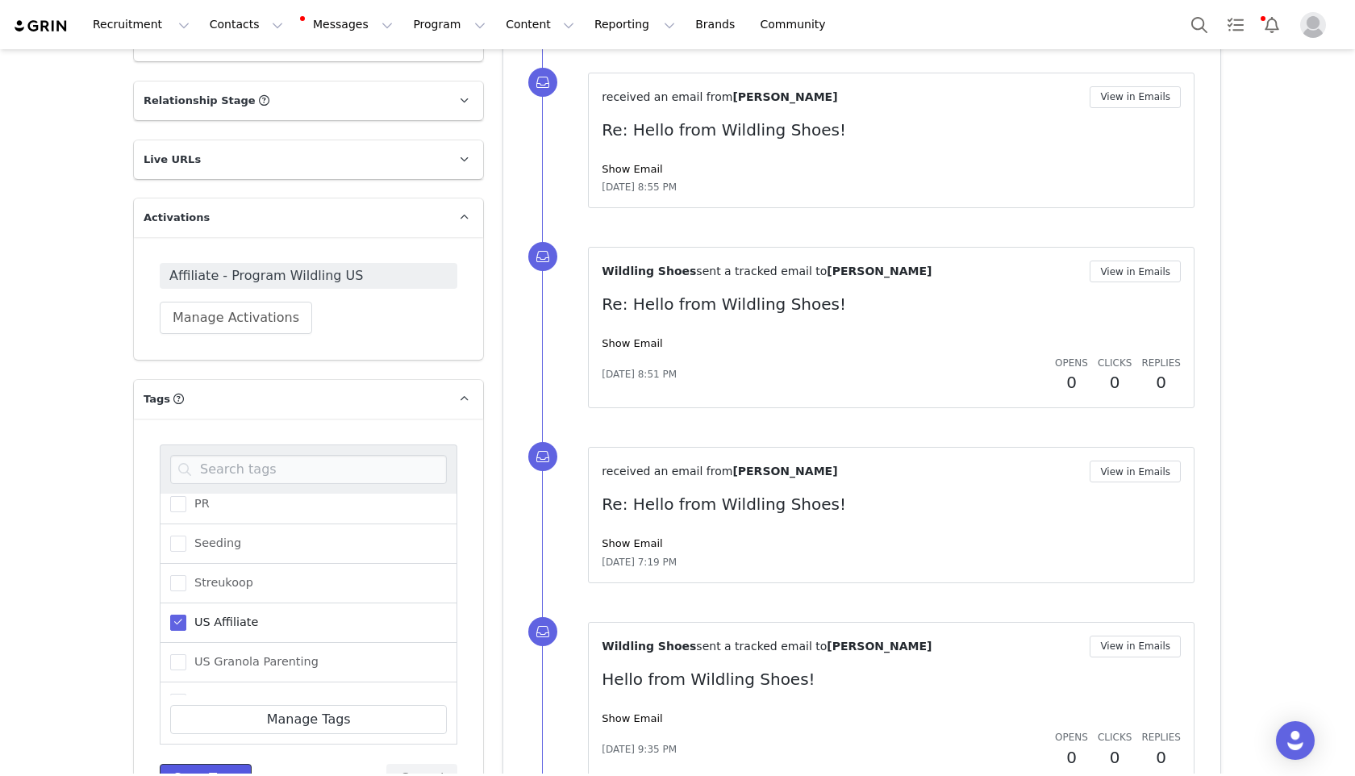
click at [198, 764] on button "Save Tags" at bounding box center [206, 778] width 92 height 29
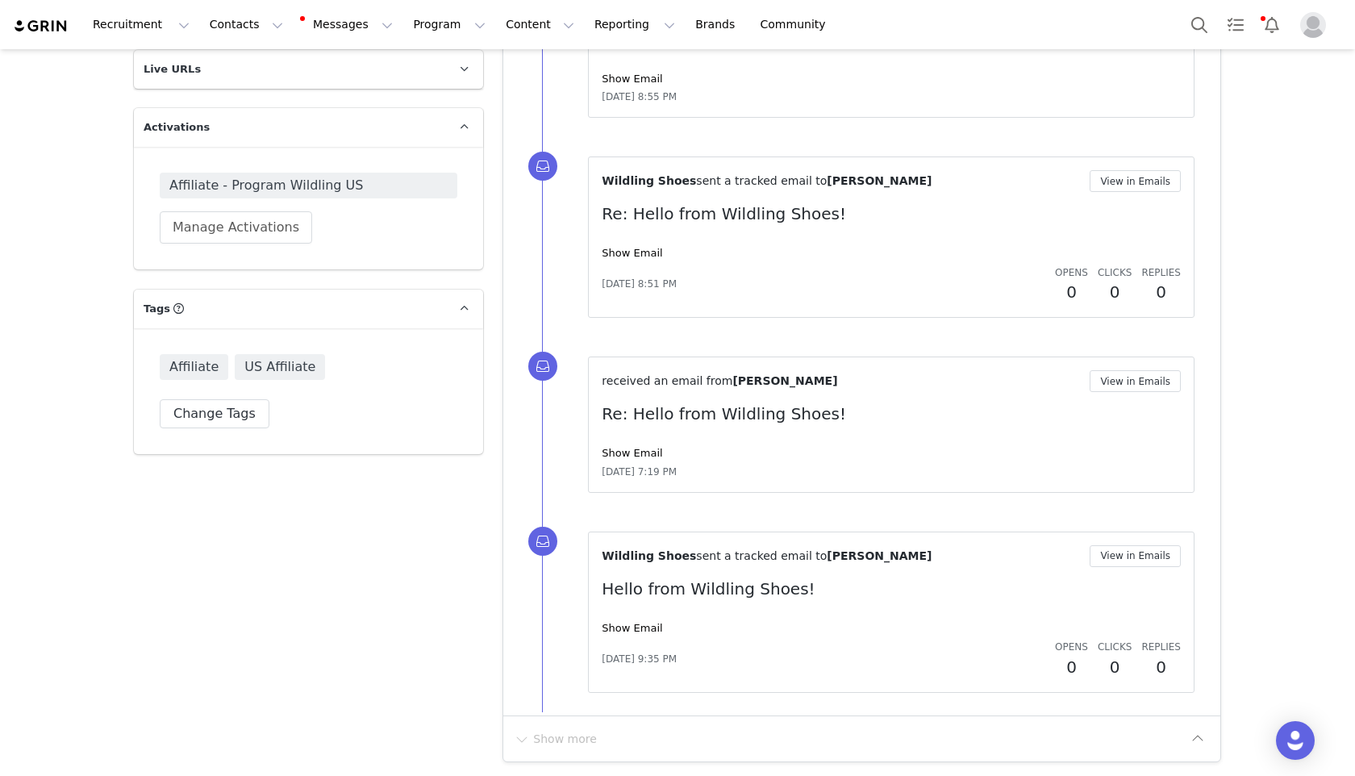
scroll to position [906, 0]
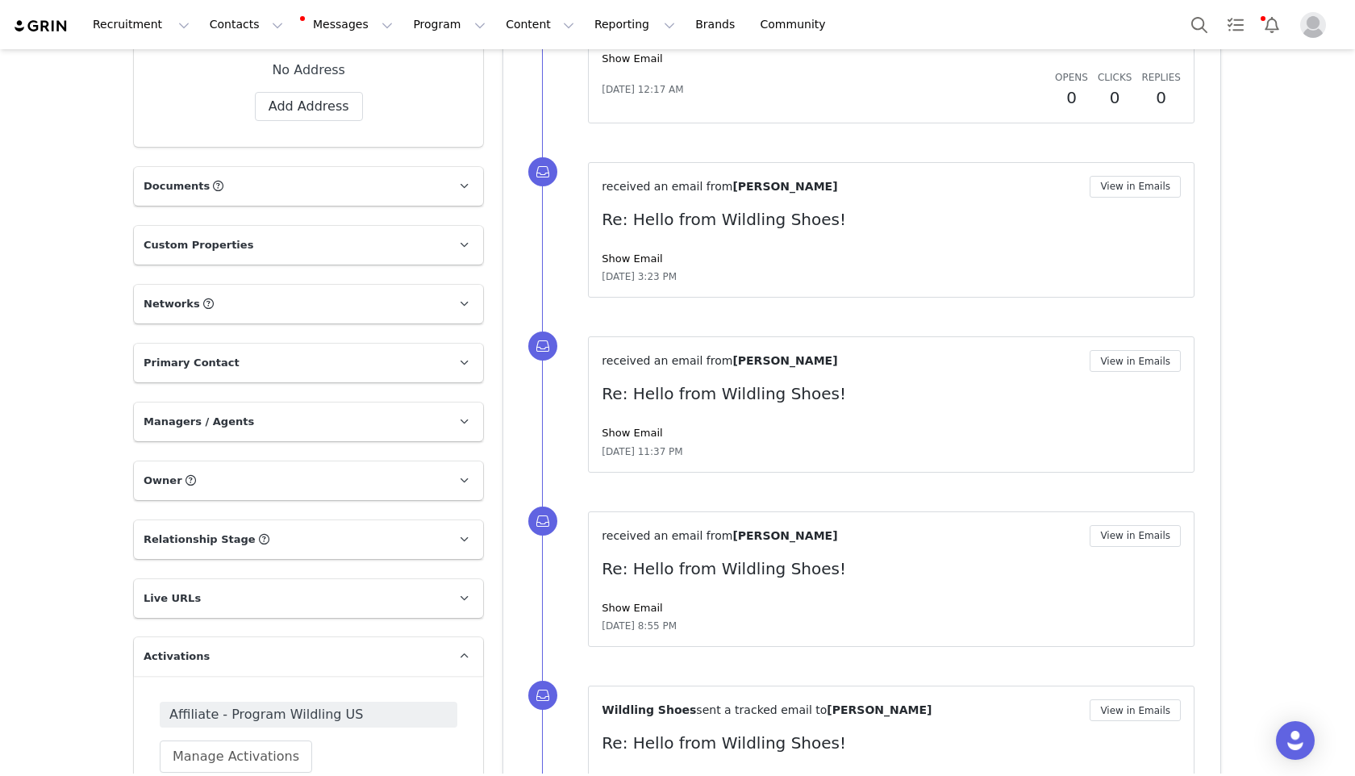
click at [263, 579] on p "Live URLs" at bounding box center [289, 598] width 310 height 39
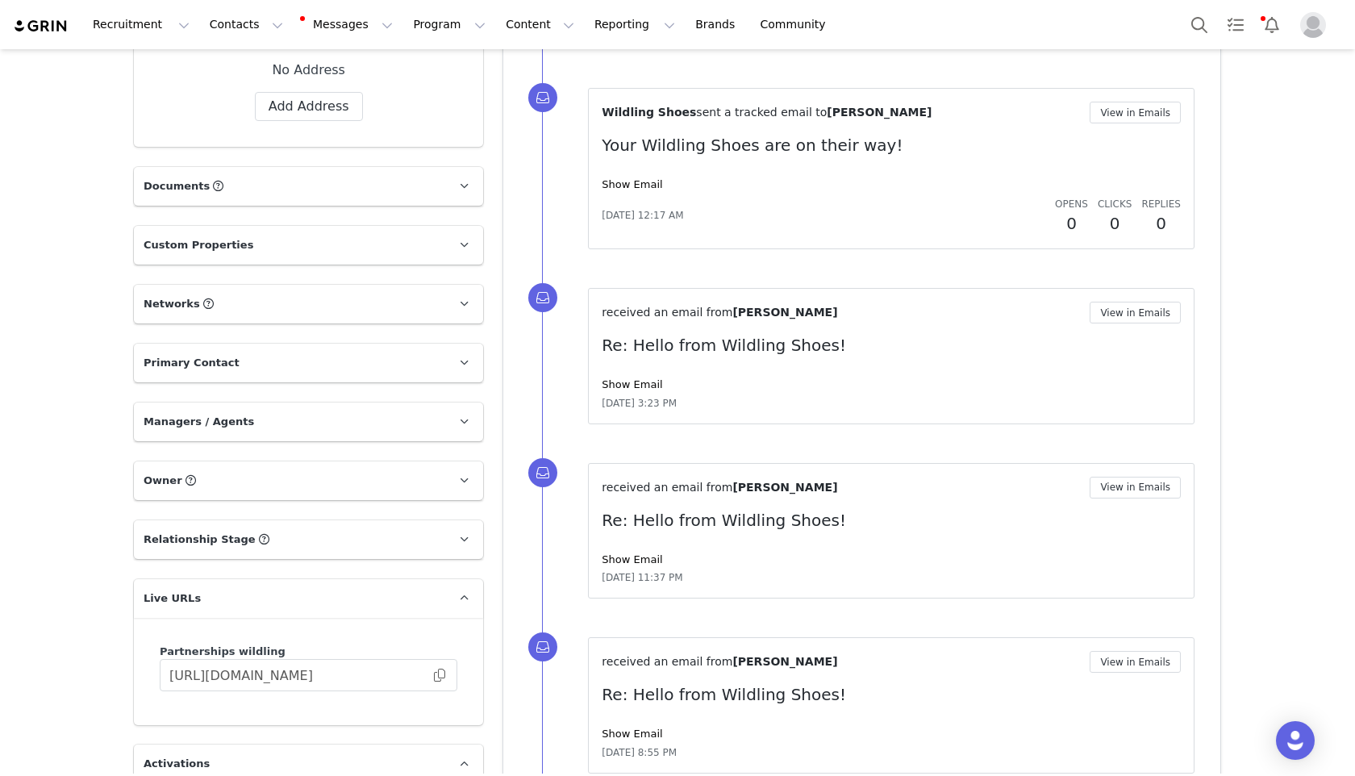
click at [281, 520] on p "Relationship Stage Use relationship stages to move contacts through a logical s…" at bounding box center [289, 539] width 310 height 39
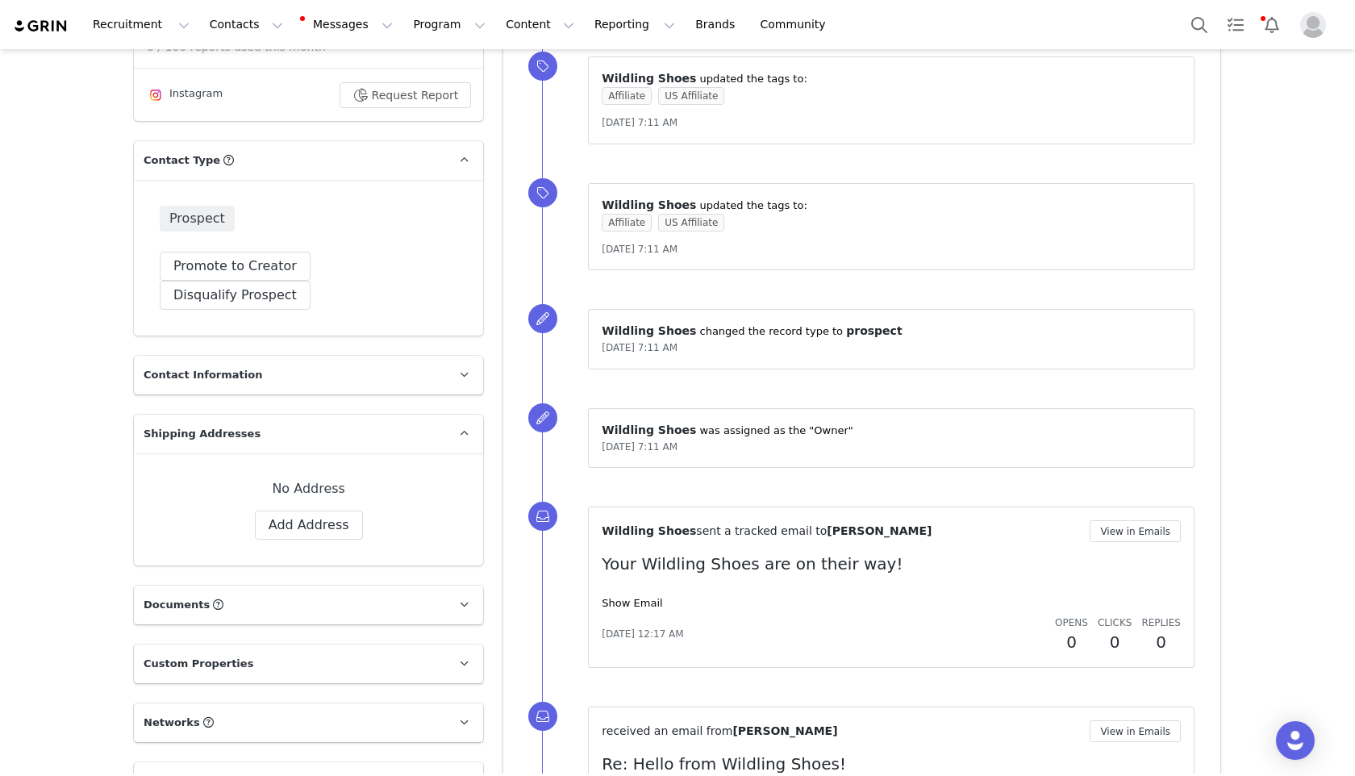
scroll to position [487, 0]
click at [236, 273] on button "Promote to Creator" at bounding box center [235, 266] width 151 height 29
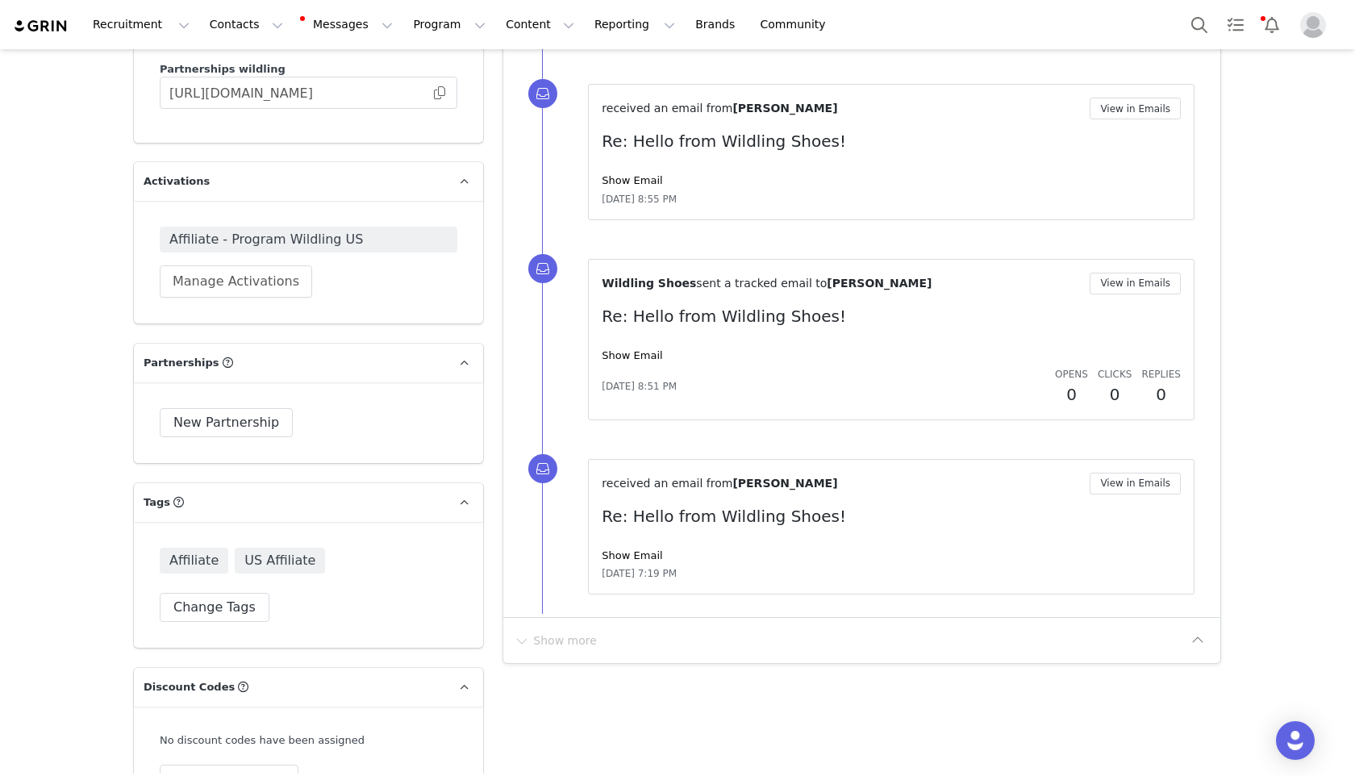
scroll to position [1805, 0]
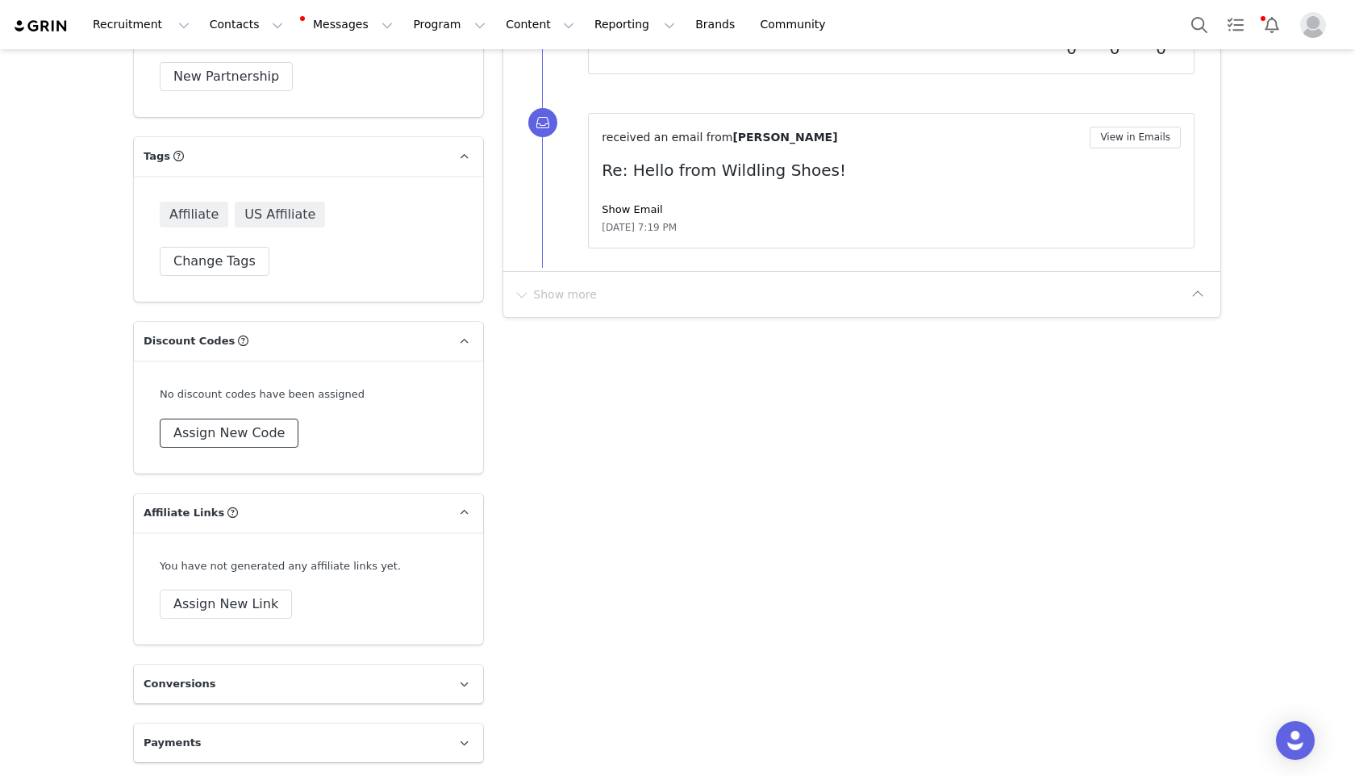
click at [249, 435] on button "Assign New Code" at bounding box center [229, 433] width 139 height 29
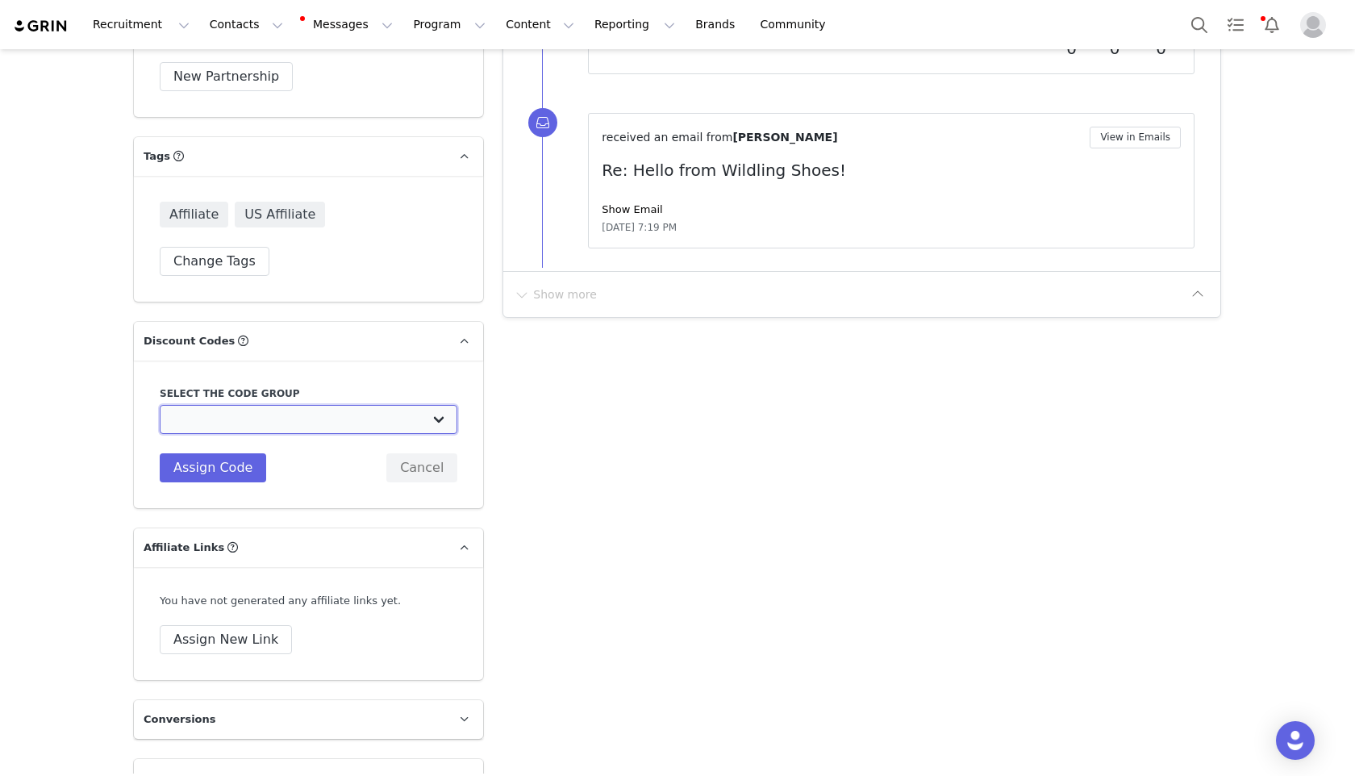
click at [261, 422] on select "Wildling Shoes US: Content Creator Seeding Kampagne Wildling Shoes US: Free Del…" at bounding box center [309, 419] width 298 height 29
select select "10008063"
click at [160, 405] on select "Wildling Shoes US: Content Creator Seeding Kampagne Wildling Shoes US: Free Del…" at bounding box center [309, 419] width 298 height 29
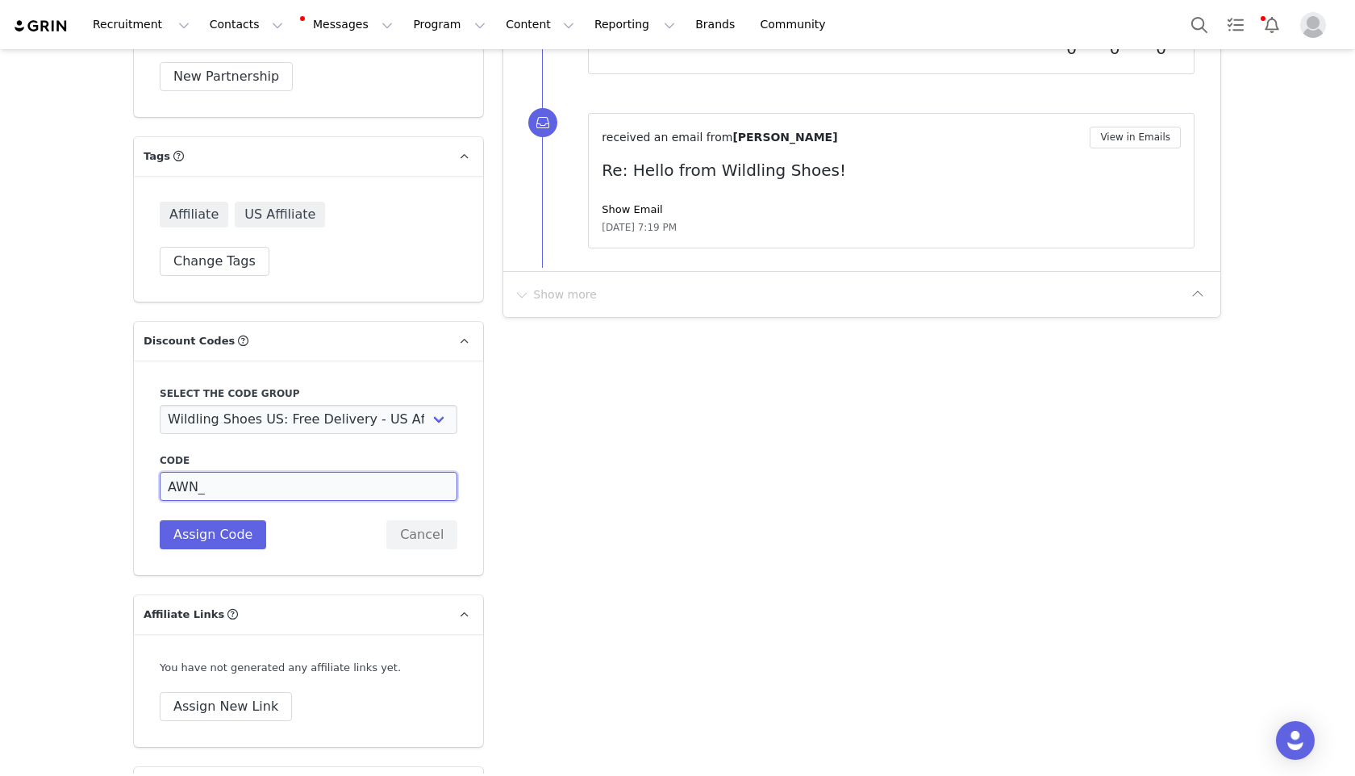
click at [228, 488] on input "AWN_" at bounding box center [309, 486] width 298 height 29
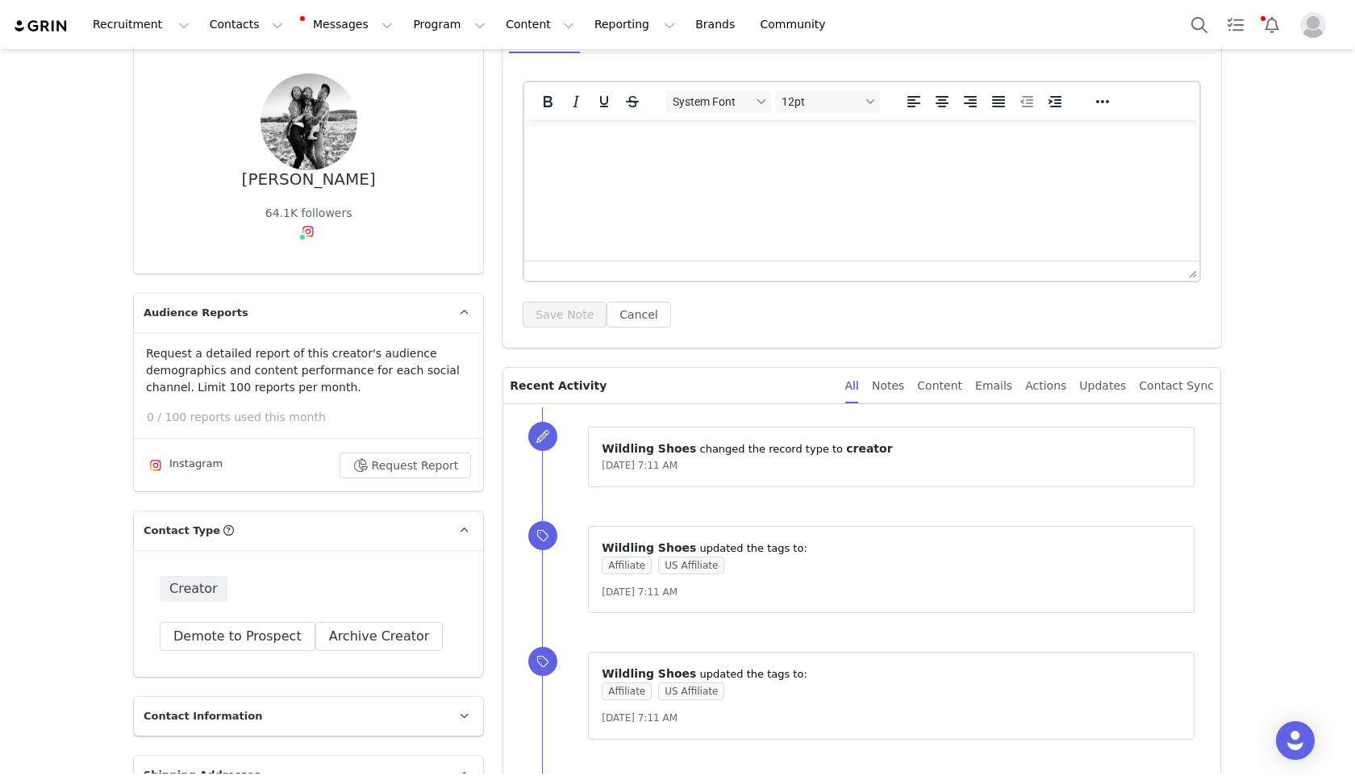
scroll to position [0, 0]
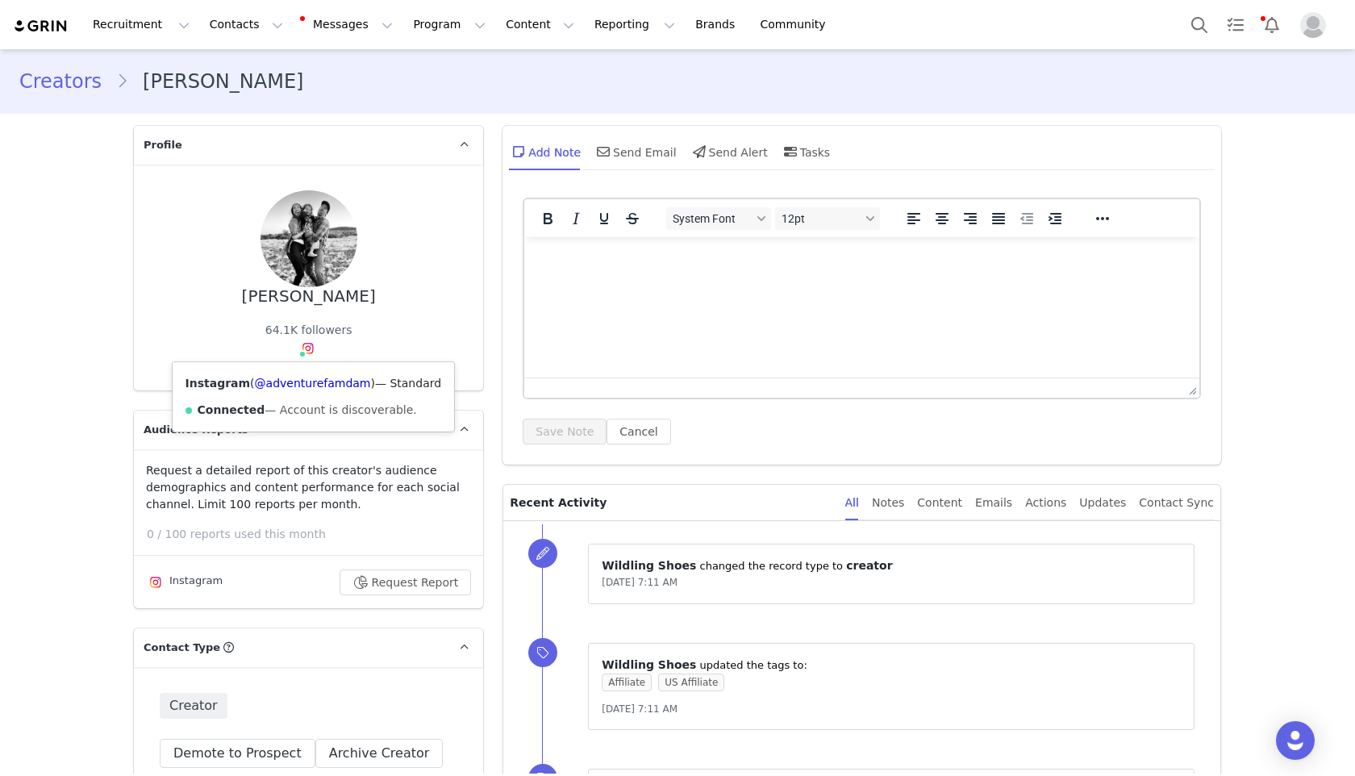
click at [302, 350] on img at bounding box center [308, 348] width 13 height 13
click at [294, 385] on link "@adventurefamdam" at bounding box center [313, 383] width 116 height 13
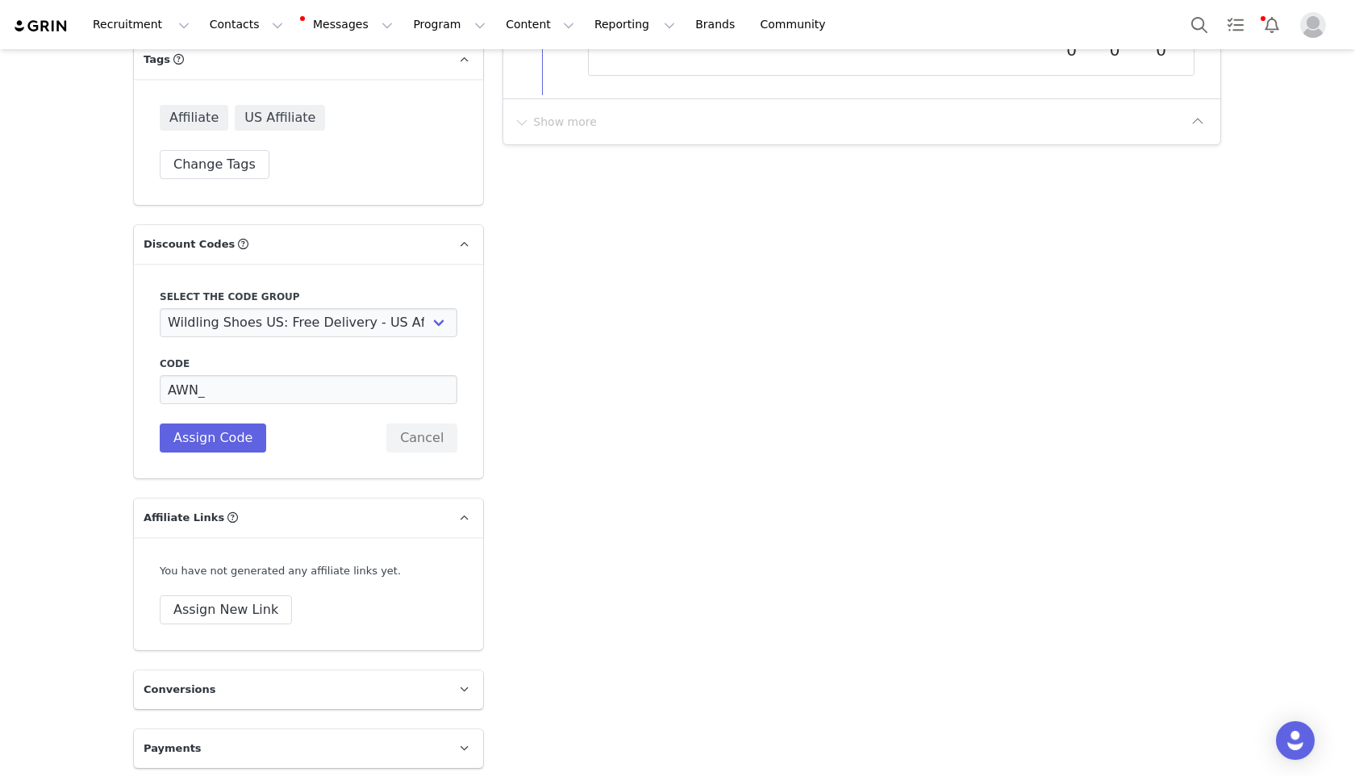
scroll to position [1902, 0]
click at [247, 402] on input "AWN_" at bounding box center [309, 388] width 298 height 29
type input "AWN_FAM_DAM"
click at [232, 446] on button "Assign Code" at bounding box center [213, 437] width 106 height 29
click at [263, 616] on button "Assign New Link" at bounding box center [226, 608] width 132 height 29
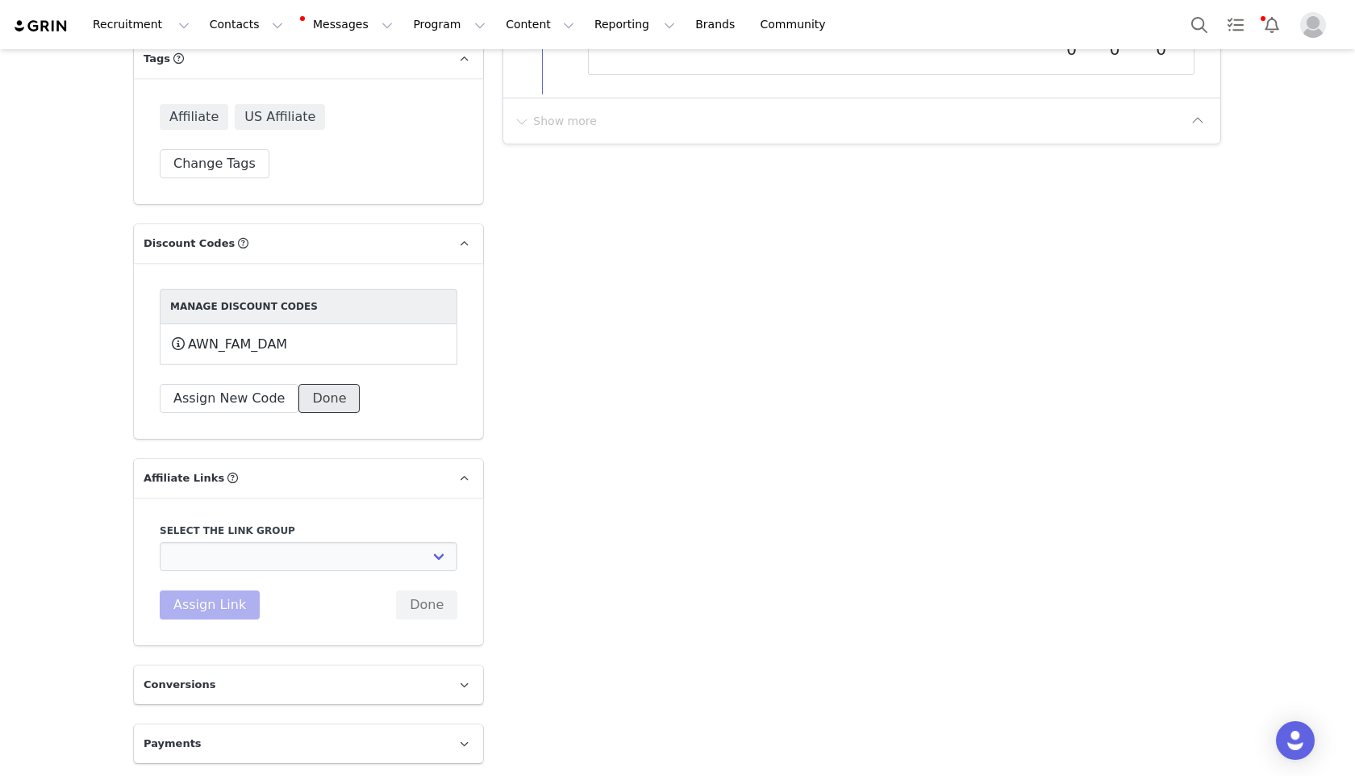
click at [306, 395] on button "Done" at bounding box center [328, 398] width 61 height 29
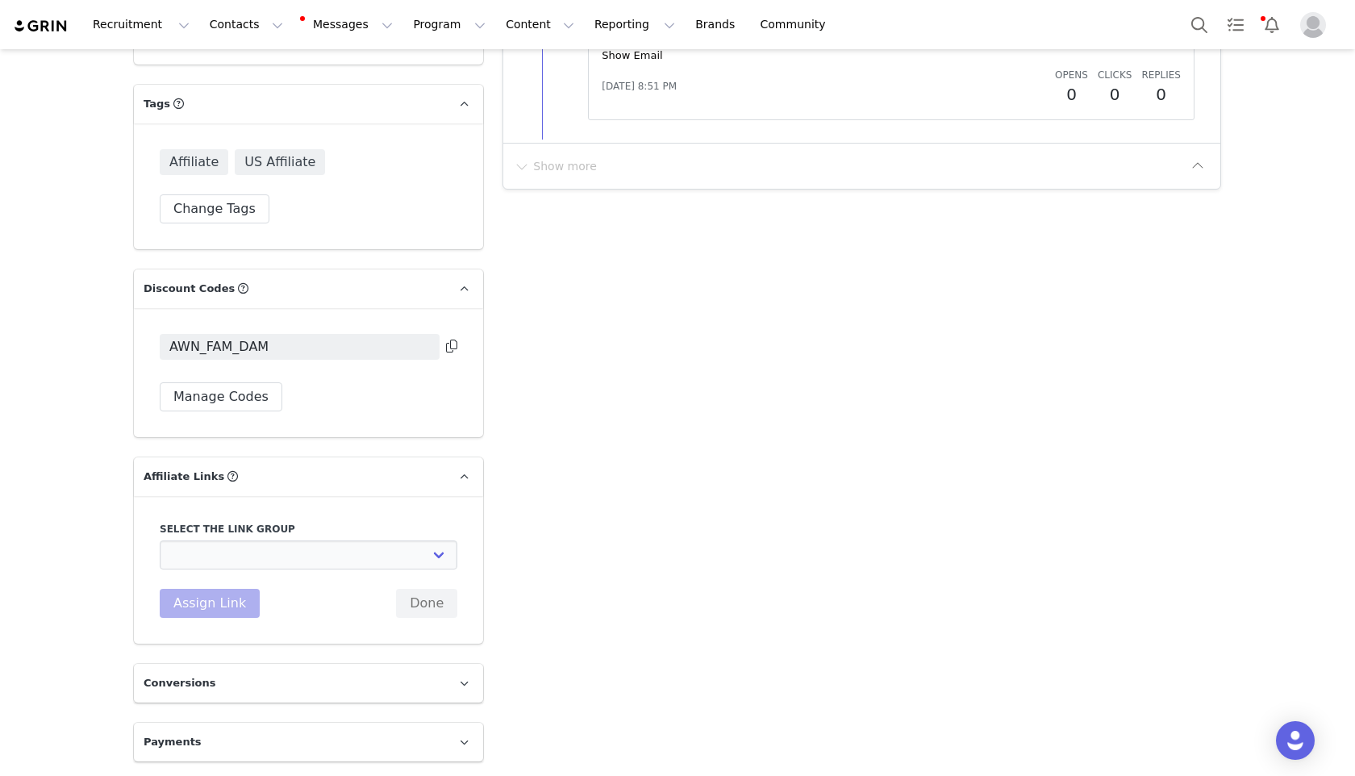
scroll to position [1856, 0]
click at [453, 346] on div "AWN_FAM_DAM Manage Codes" at bounding box center [308, 373] width 349 height 129
click at [447, 347] on icon at bounding box center [451, 346] width 11 height 13
click at [281, 544] on select "Basic 15% US: https://us-wildling-shoes.myshopify.com Content Creator ohne Prov…" at bounding box center [309, 555] width 298 height 29
select select "22786"
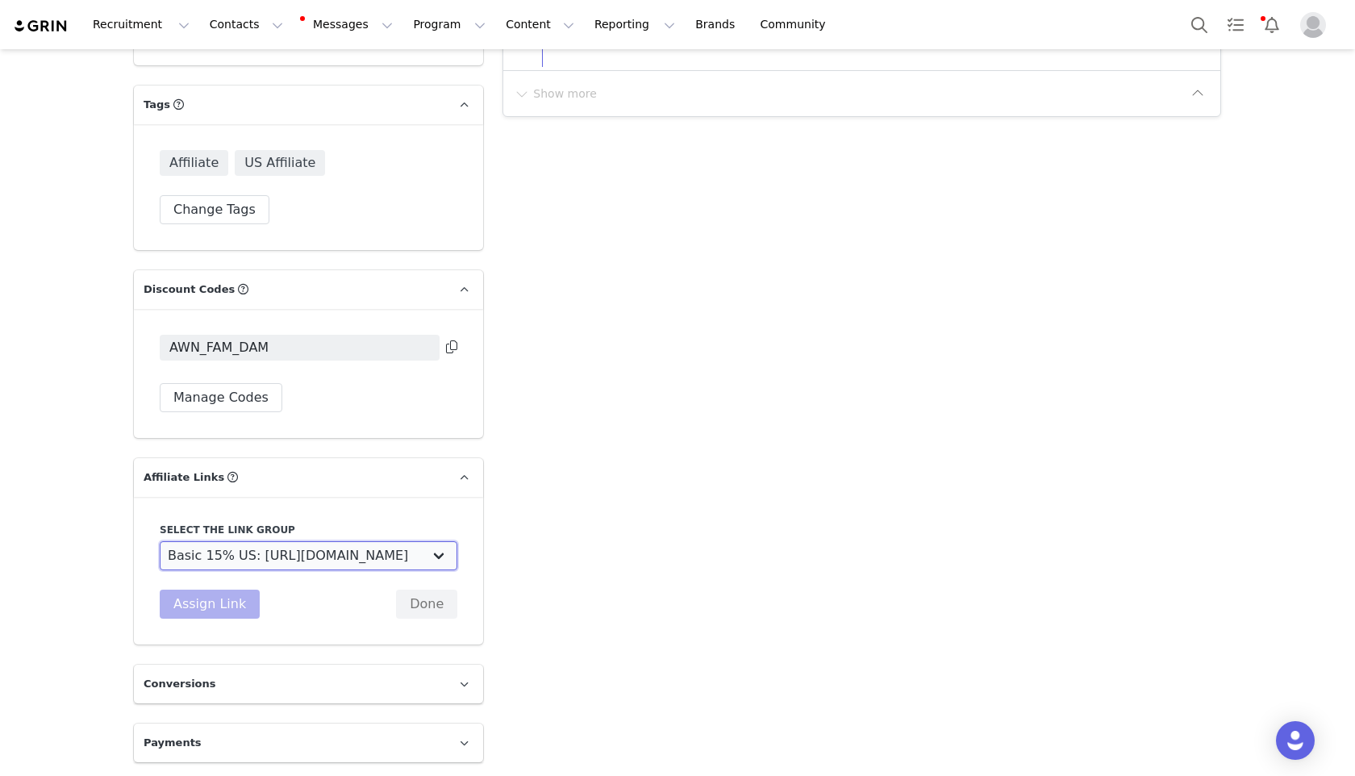
click at [160, 541] on select "Basic 15% US: https://us-wildling-shoes.myshopify.com Content Creator ohne Prov…" at bounding box center [309, 555] width 298 height 29
click at [239, 593] on button "Assign Link" at bounding box center [210, 603] width 100 height 29
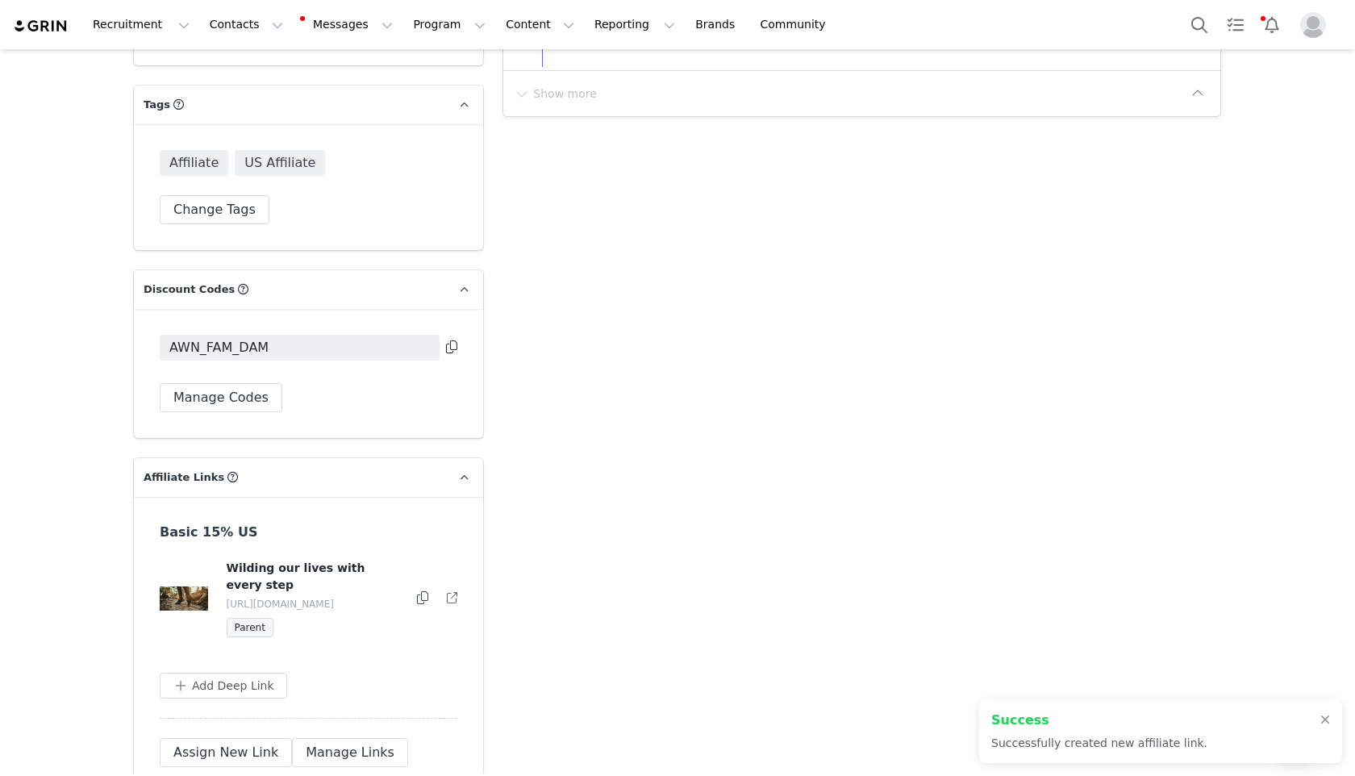
click at [335, 729] on div "Basic 15% US Wilding our lives with every step https://shop.wildling.shoes/emil…" at bounding box center [308, 645] width 349 height 296
click at [335, 752] on button "Manage Links" at bounding box center [350, 752] width 116 height 29
click at [409, 596] on button "button" at bounding box center [418, 598] width 19 height 19
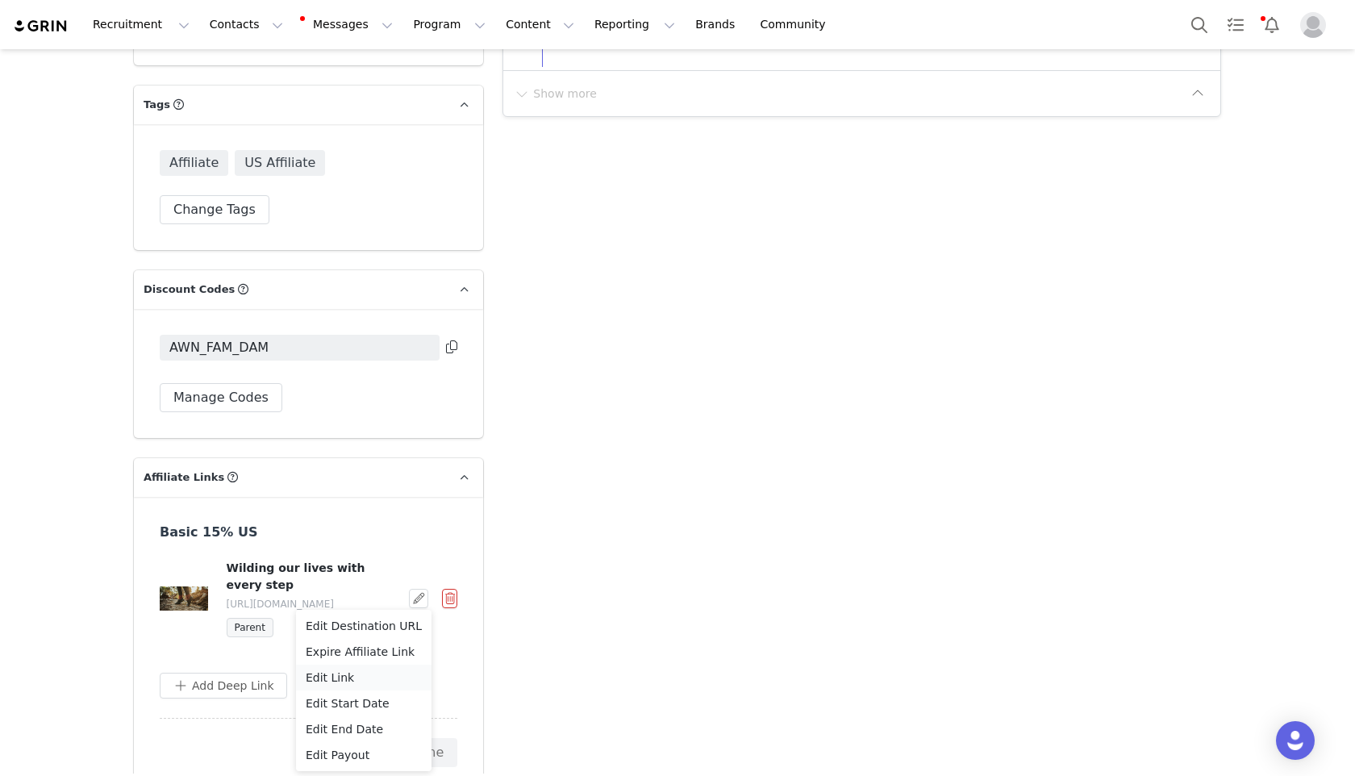
click at [348, 675] on span "Edit Link" at bounding box center [330, 678] width 48 height 18
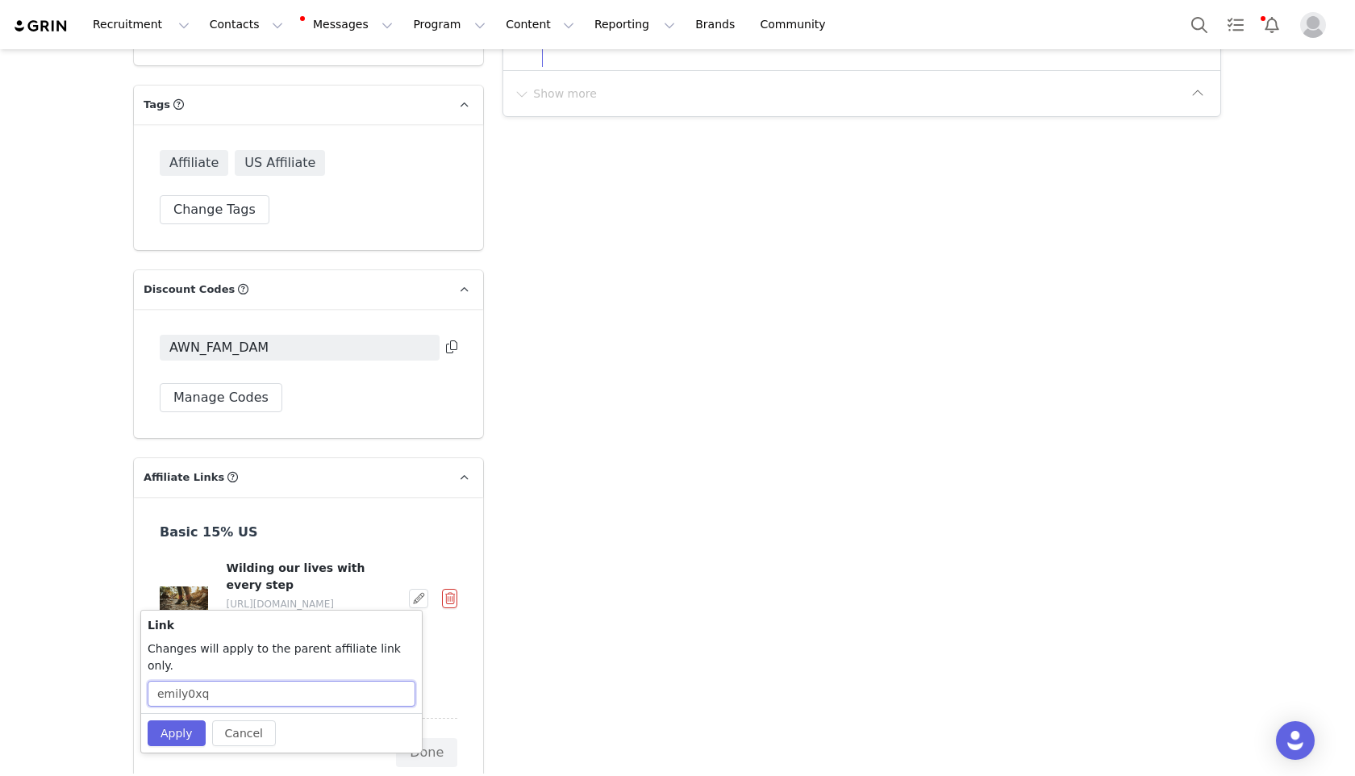
click at [217, 681] on input "emily0xq" at bounding box center [282, 694] width 268 height 26
type input "A"
type input "adventurefamdam"
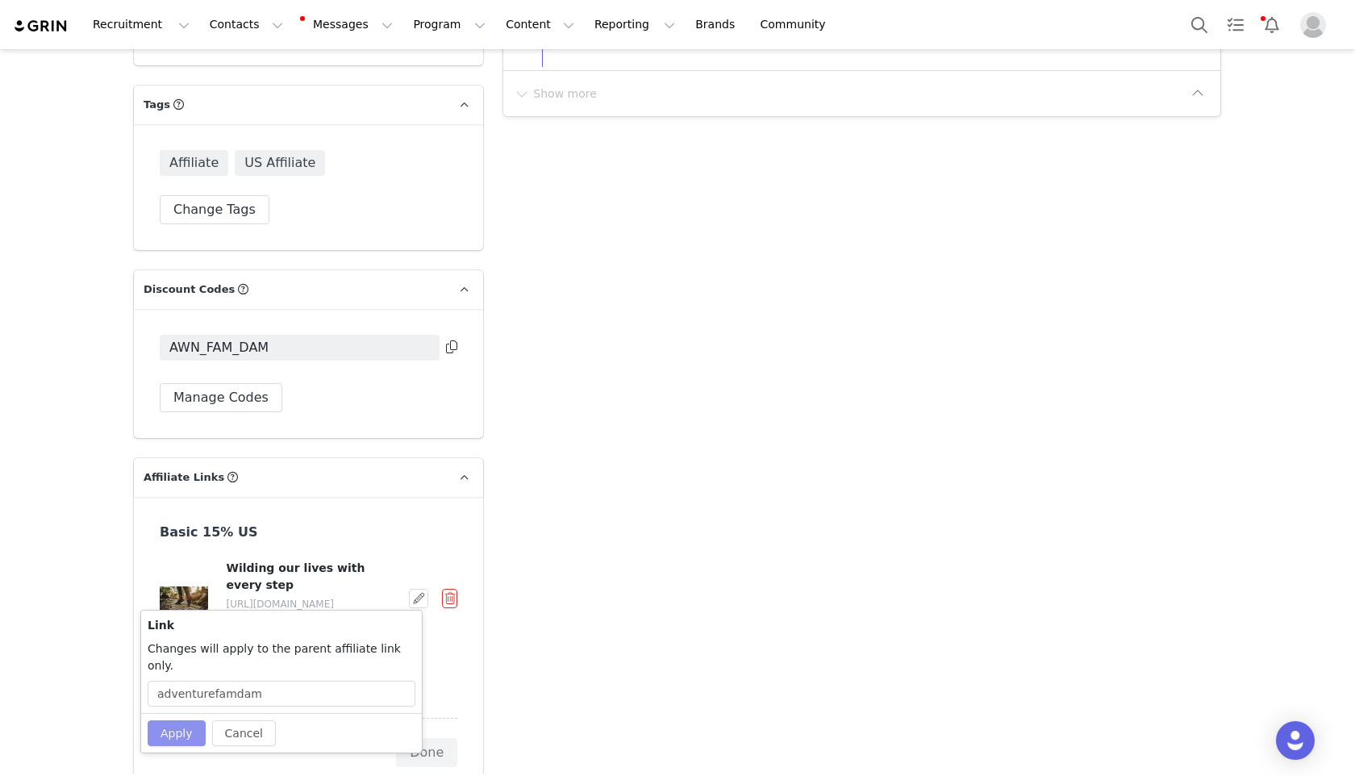
click at [149, 720] on button "Apply" at bounding box center [177, 733] width 58 height 26
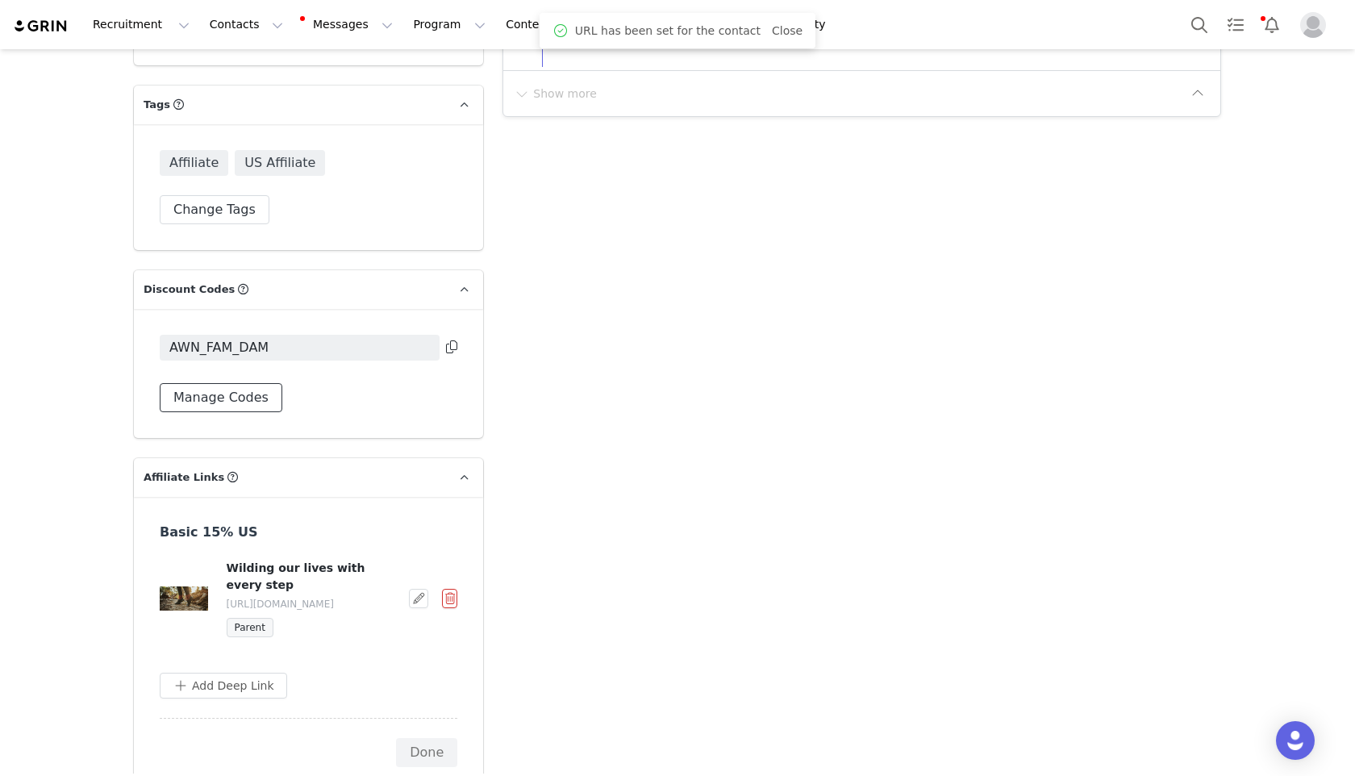
click at [228, 398] on button "Manage Codes" at bounding box center [221, 397] width 123 height 29
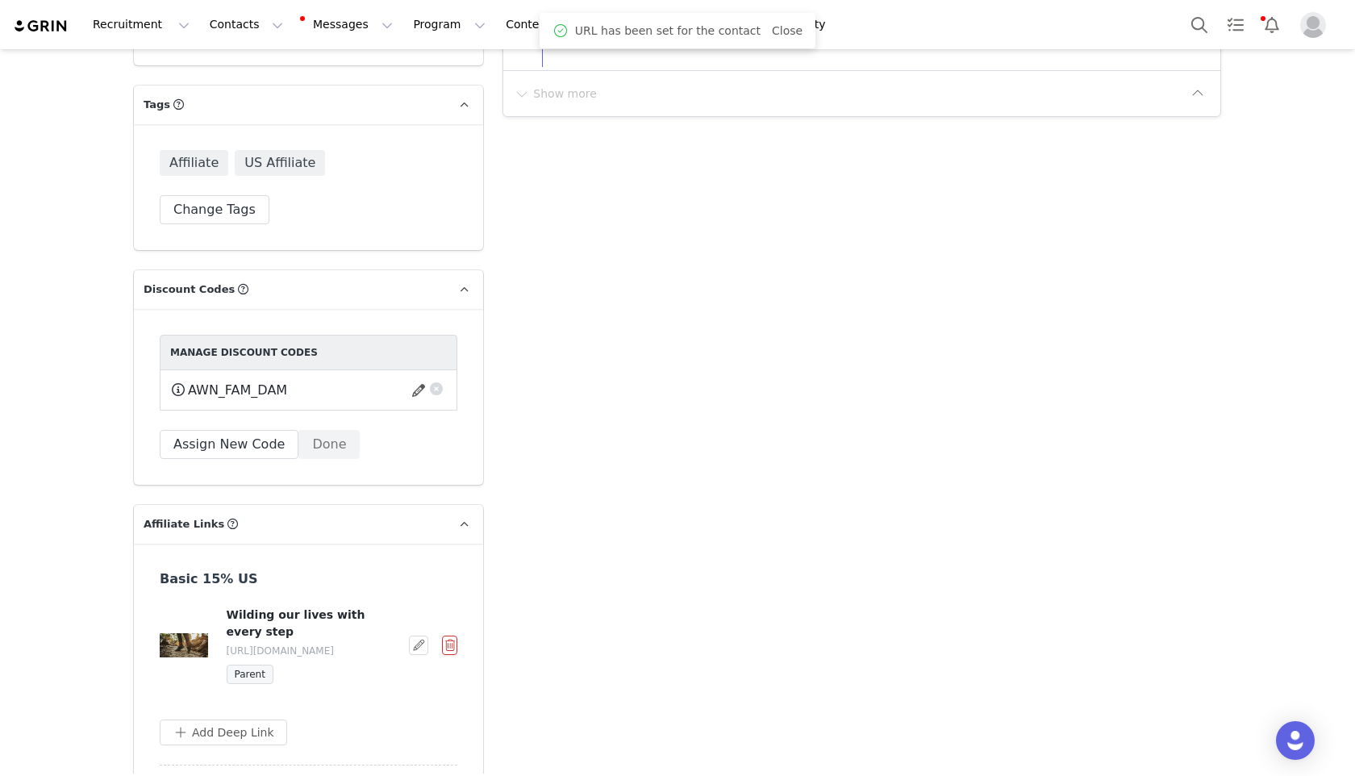
click at [281, 391] on div "AWN_FAM_DAM This code will no longer be usable and any revenue attribution will…" at bounding box center [308, 390] width 277 height 20
click at [410, 390] on button "button" at bounding box center [421, 390] width 22 height 26
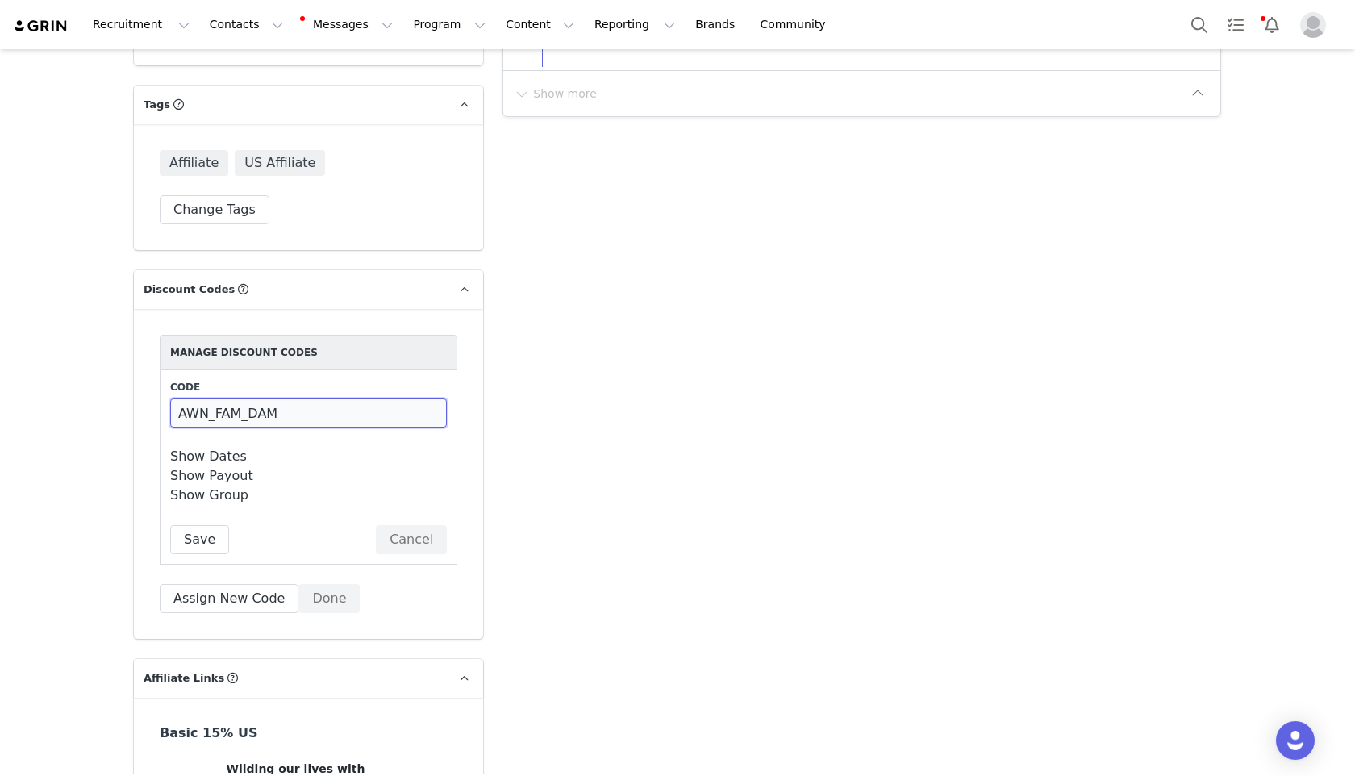
drag, startPoint x: 294, startPoint y: 411, endPoint x: 209, endPoint y: 414, distance: 84.7
click at [209, 414] on input "AWN_FAM_DAM" at bounding box center [308, 412] width 277 height 29
type input "AWN_ADVENTUREFAMDAM"
click at [178, 533] on button "Save" at bounding box center [199, 539] width 59 height 29
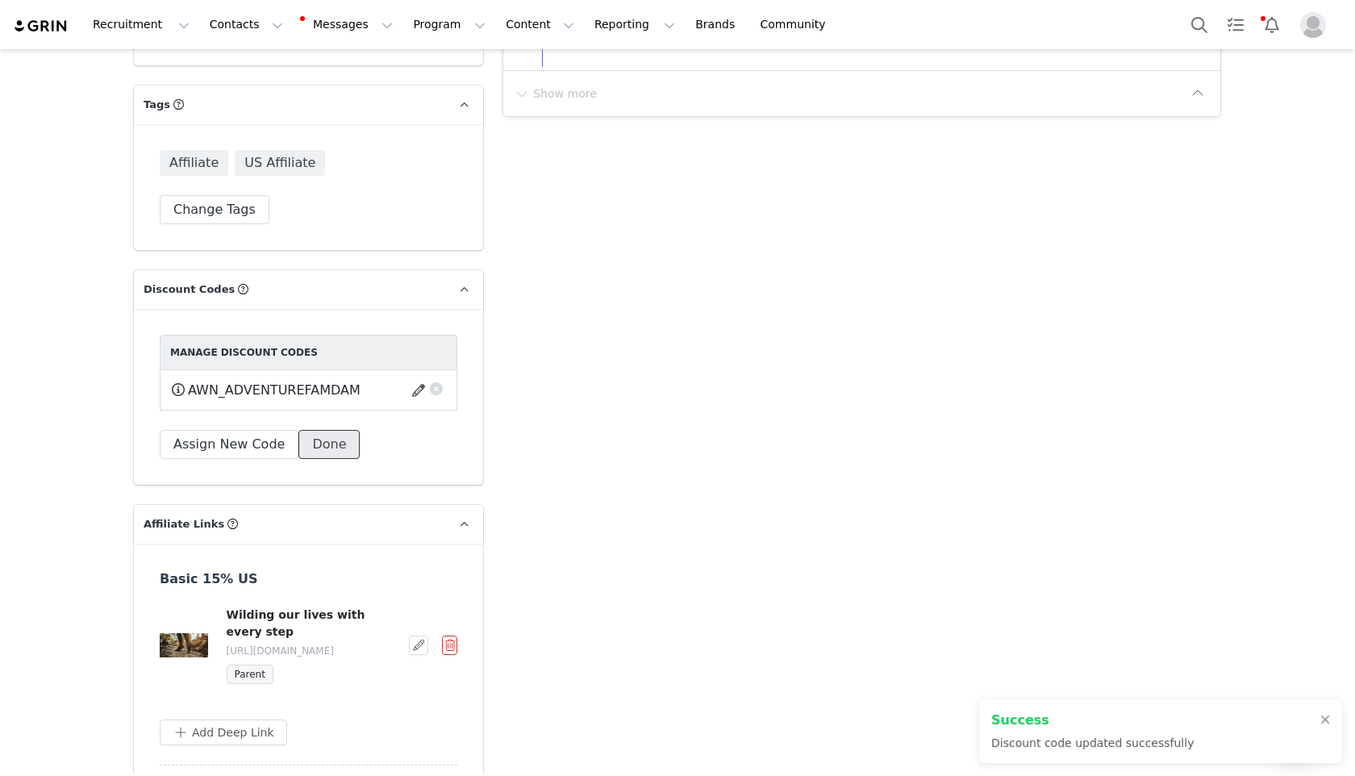
click at [322, 444] on button "Done" at bounding box center [328, 444] width 61 height 29
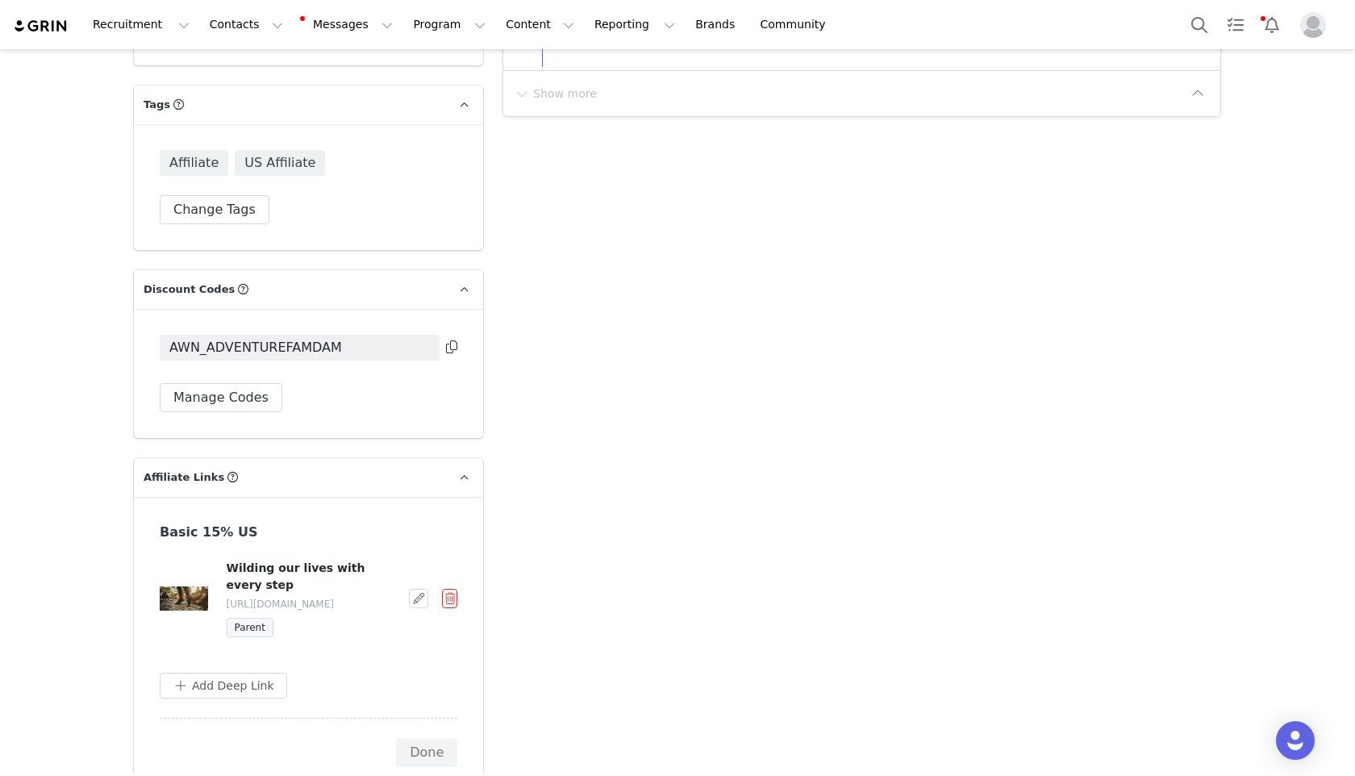
click at [444, 345] on div at bounding box center [451, 351] width 14 height 27
click at [452, 344] on div "AWN_ADVENTUREFAMDAM Manage Codes" at bounding box center [308, 373] width 349 height 129
click at [449, 345] on icon at bounding box center [451, 346] width 11 height 13
drag, startPoint x: 330, startPoint y: 614, endPoint x: 210, endPoint y: 601, distance: 120.1
click at [210, 601] on div "Wilding our lives with every step https://shop.wildling.shoes/adventurefamdam P…" at bounding box center [308, 598] width 299 height 77
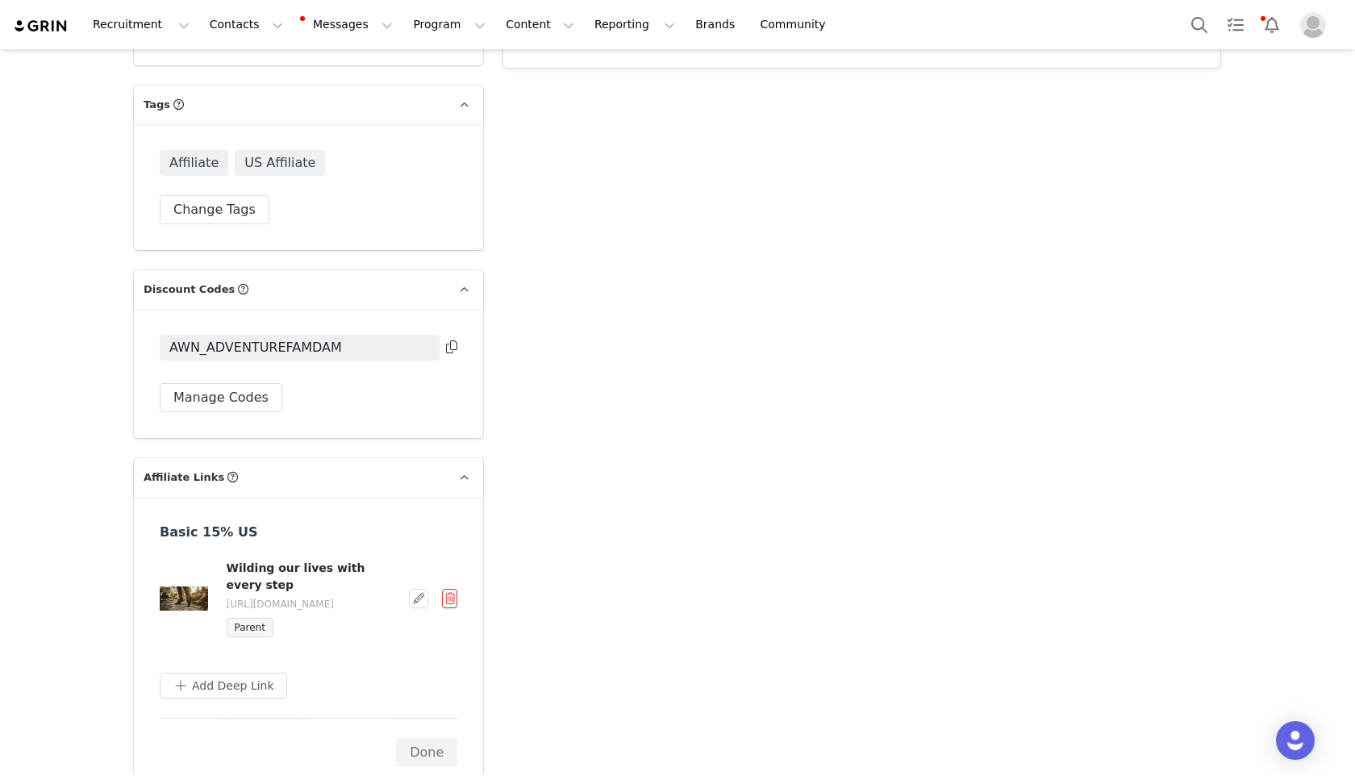
copy p "https://shop.wildling.shoes/adventurefamdam"
click at [418, 759] on button "Done" at bounding box center [426, 752] width 61 height 29
click at [417, 604] on icon at bounding box center [422, 597] width 11 height 13
copy p "https://shop.wildling.shoes/adventurefamdam"
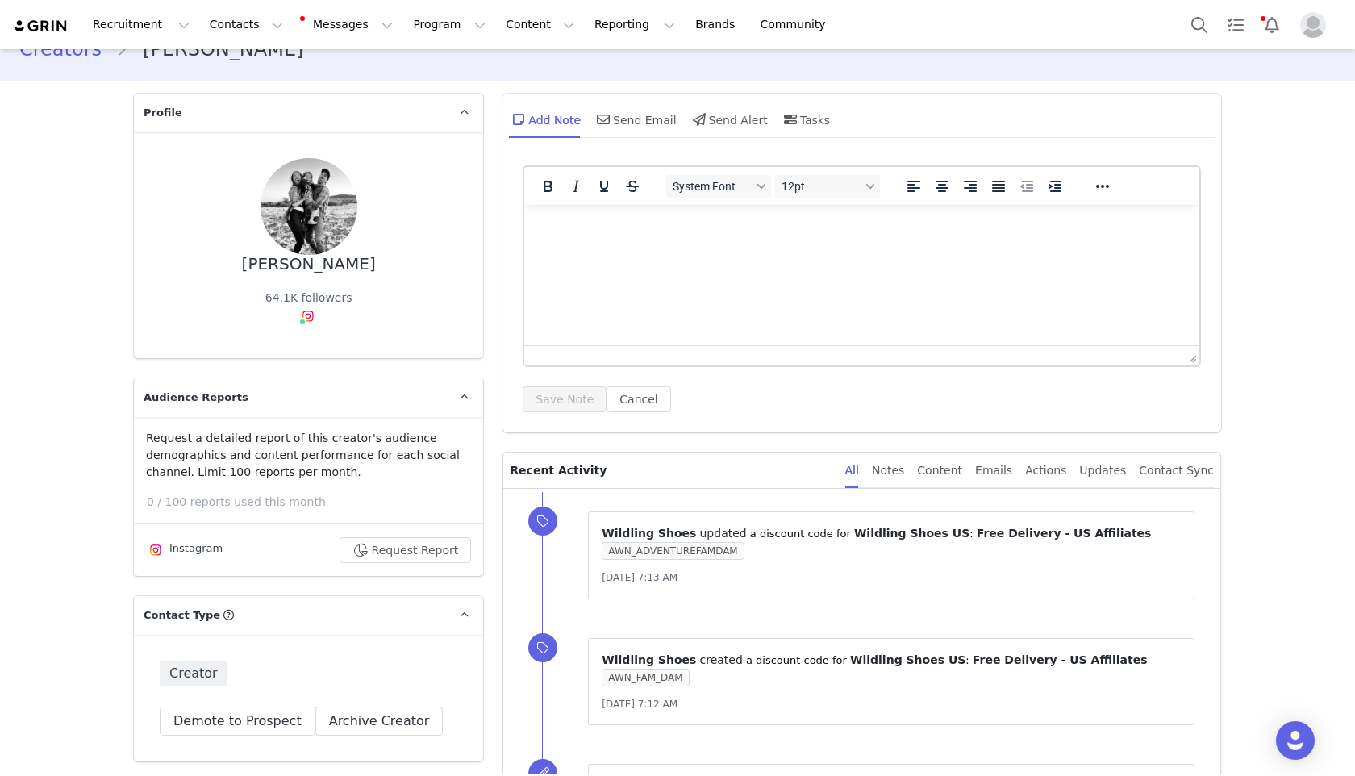
scroll to position [0, 0]
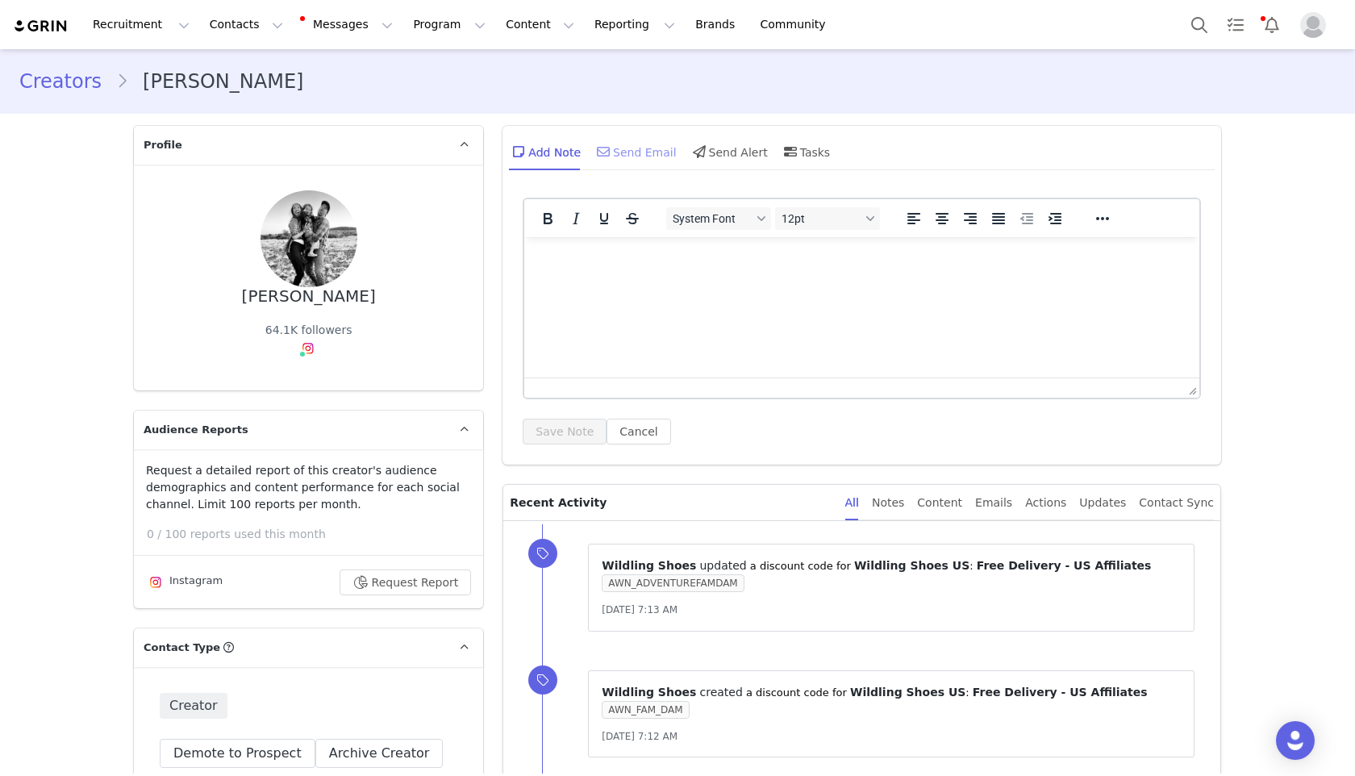
click at [597, 155] on icon at bounding box center [603, 151] width 13 height 13
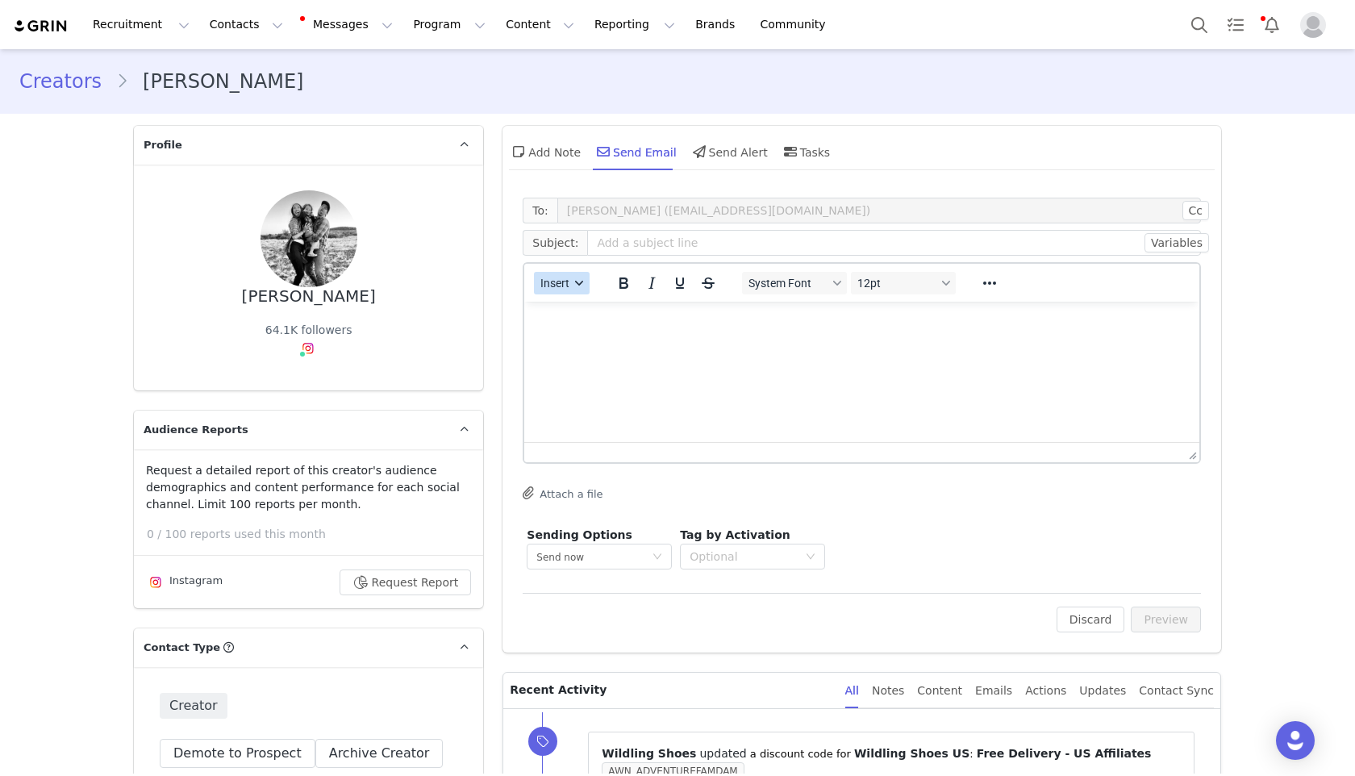
click at [569, 289] on button "Insert" at bounding box center [562, 283] width 56 height 23
click at [571, 316] on div "Insert Template" at bounding box center [614, 311] width 145 height 19
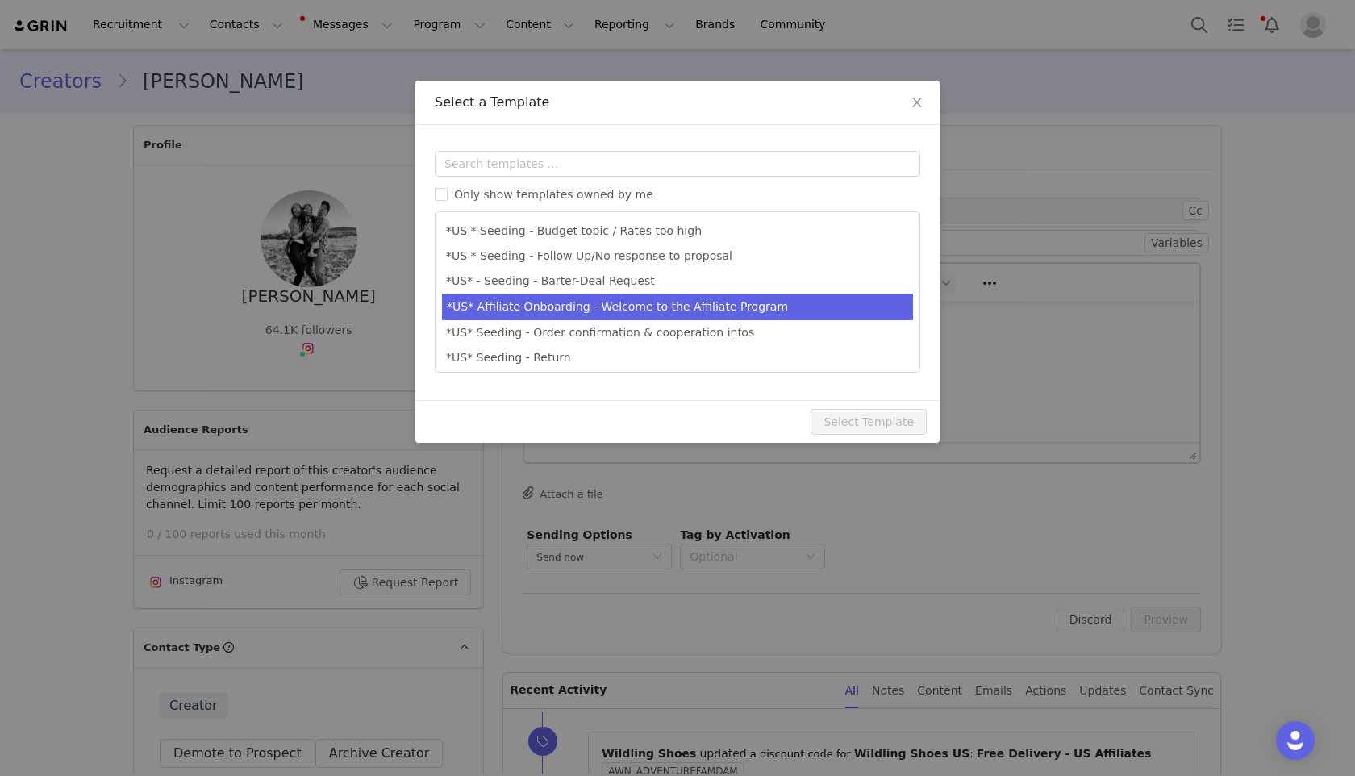
click at [774, 309] on li "*US* Affiliate Onboarding - Welcome to the Affiliate Program" at bounding box center [677, 307] width 471 height 27
type input "Welcome to the Affiliate Program"
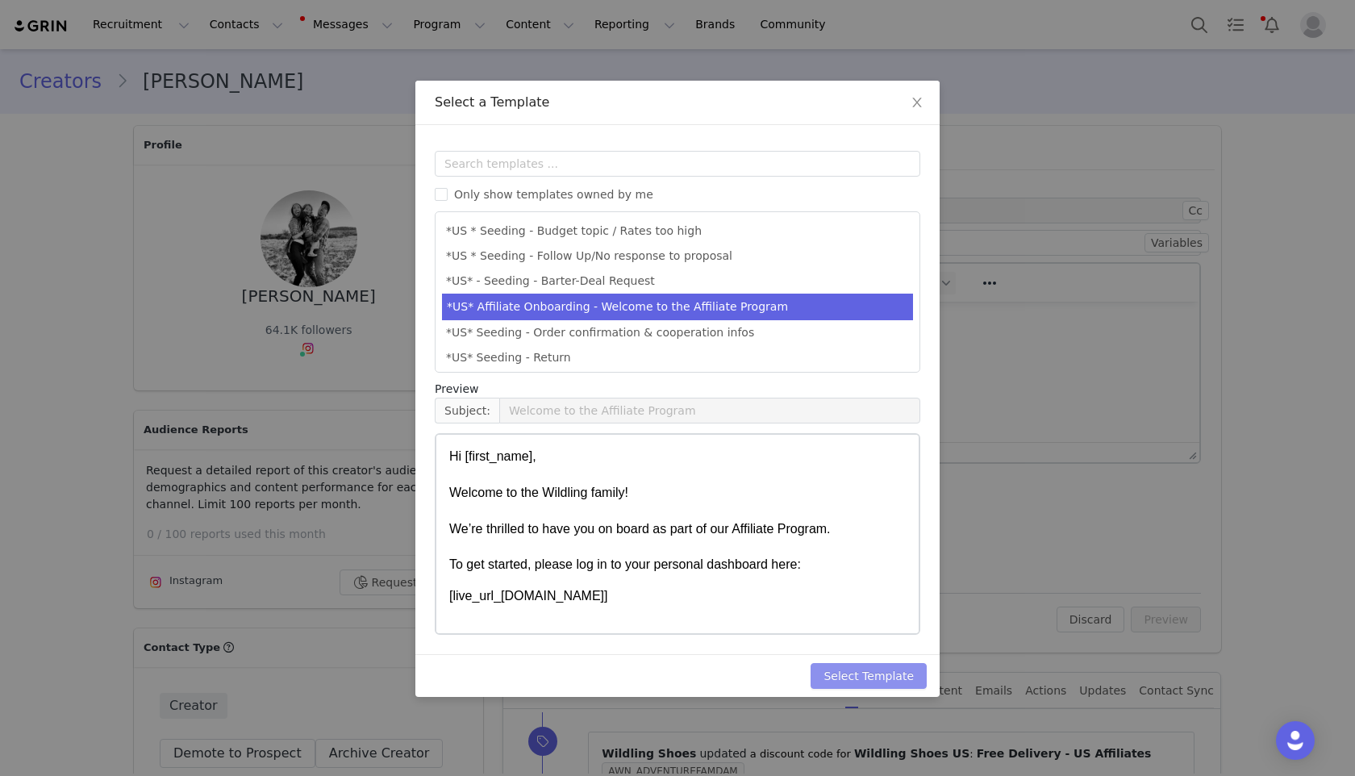
click at [849, 674] on button "Select Template" at bounding box center [868, 676] width 116 height 26
type input "Welcome to the Affiliate Program"
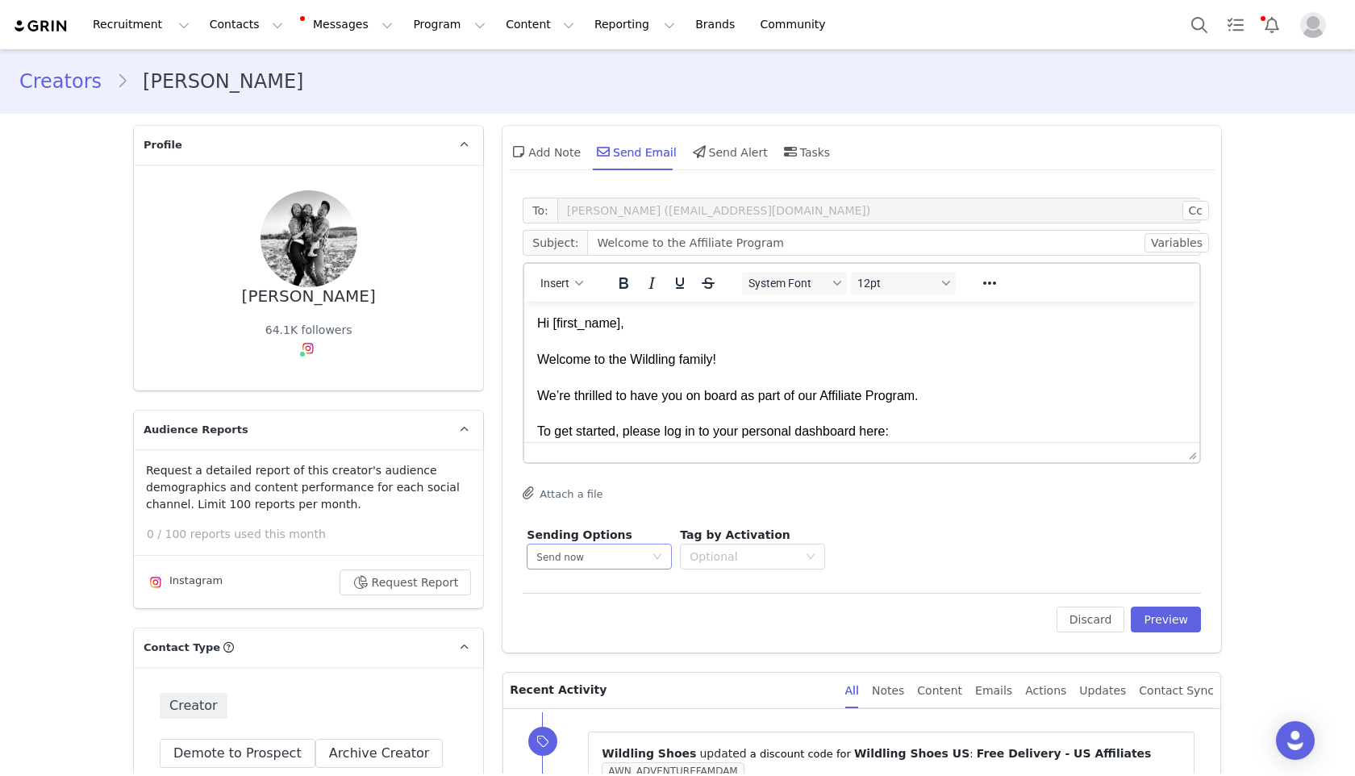
click at [617, 551] on div "Send now" at bounding box center [593, 556] width 115 height 24
click at [604, 610] on span "Schedule for later" at bounding box center [574, 615] width 86 height 11
click at [696, 556] on input at bounding box center [710, 557] width 121 height 26
click at [948, 474] on div at bounding box center [862, 474] width 678 height 8
click at [840, 563] on input "text" at bounding box center [828, 557] width 101 height 26
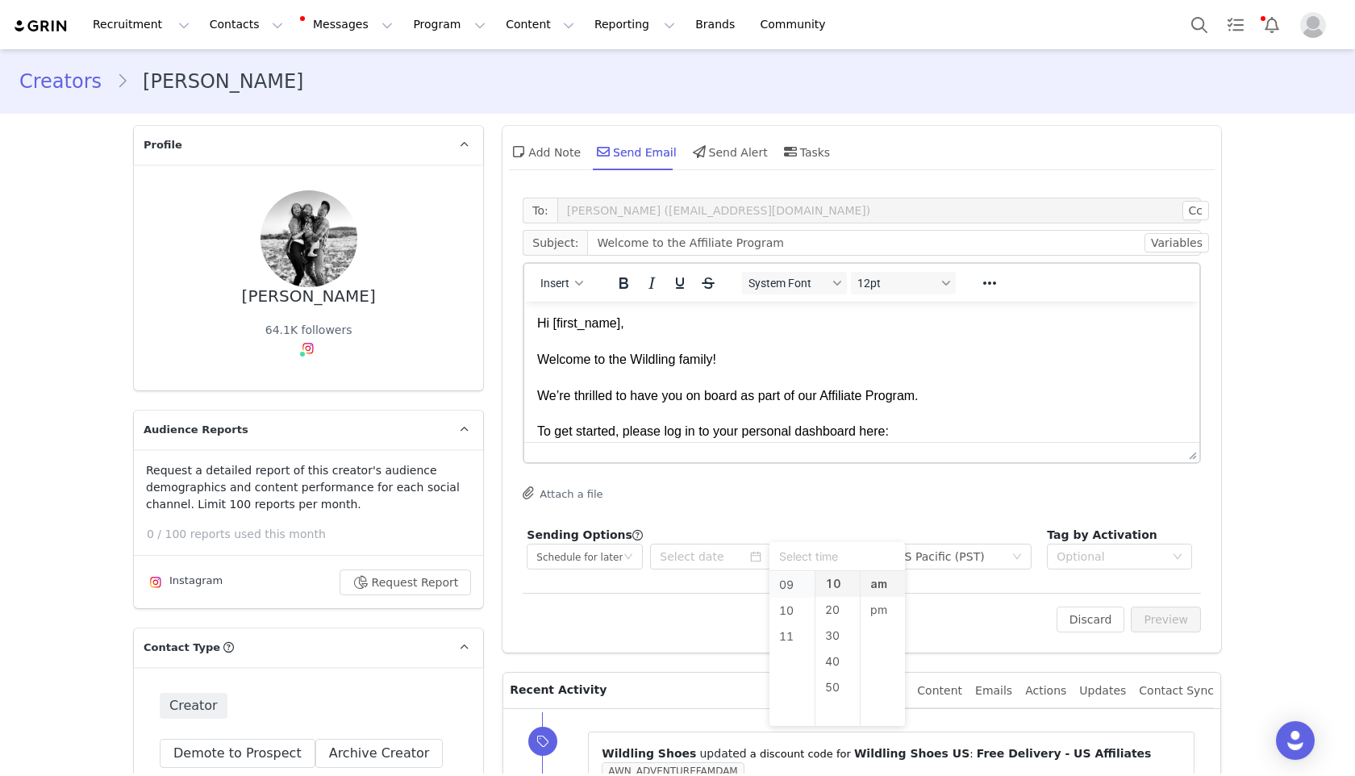
scroll to position [122, 0]
click at [784, 663] on li "08" at bounding box center [791, 669] width 45 height 26
type input "8:10 am"
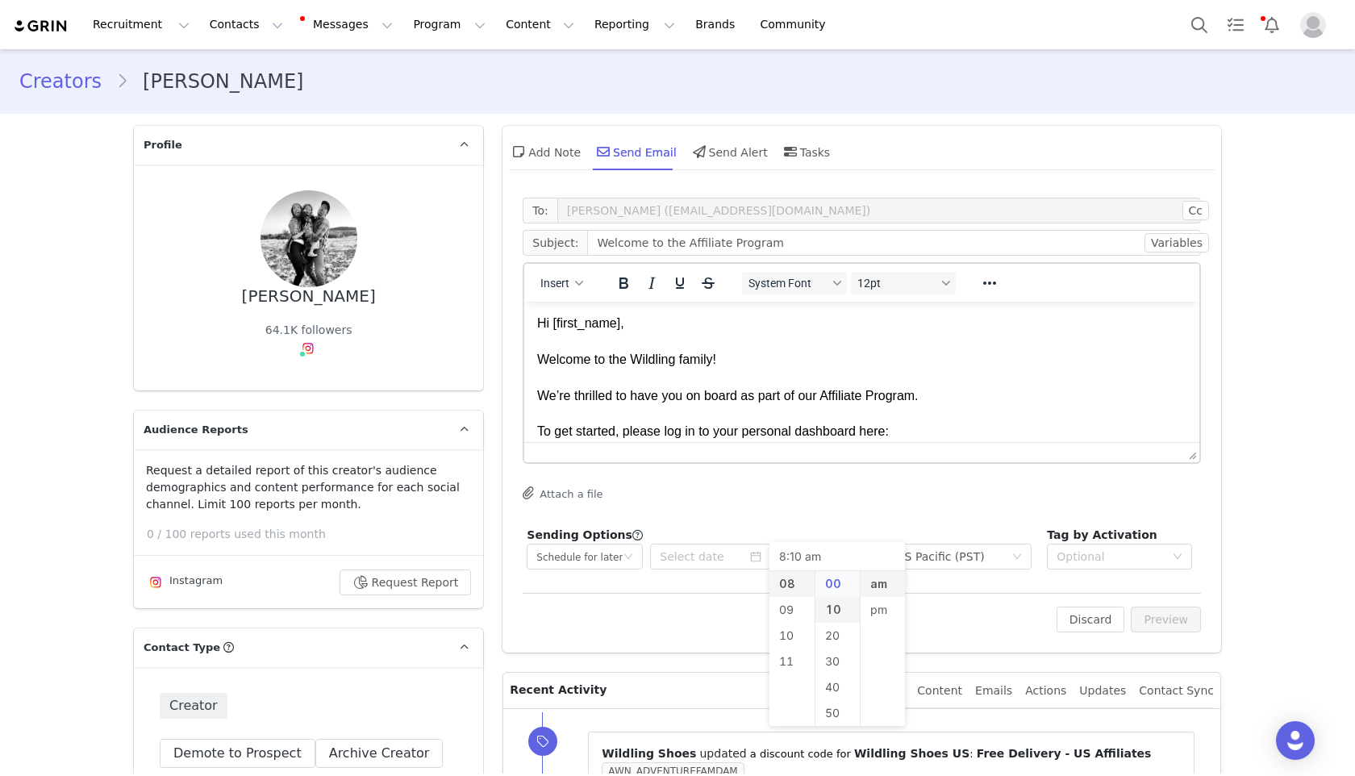
click at [835, 580] on li "00" at bounding box center [837, 584] width 45 height 26
type input "8:00 am"
click at [956, 523] on div "Sending Options GRIN will send this email at the scheduled time, but it’s possi…" at bounding box center [862, 548] width 678 height 51
click at [849, 481] on div "To: Emily Richards (Adventurefamdam@gmail.com) Cc Cc: Subject: Welcome to the A…" at bounding box center [862, 386] width 678 height 376
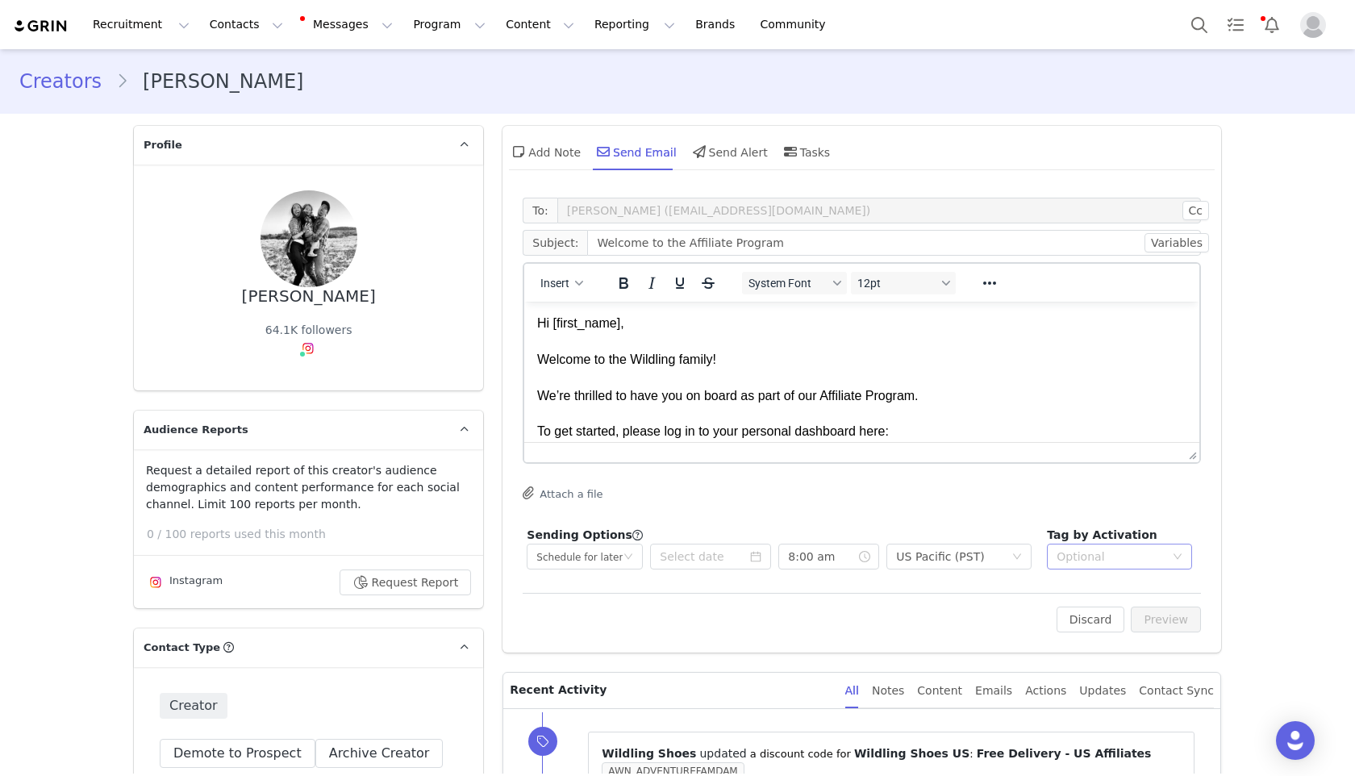
click at [1127, 552] on div "Optional" at bounding box center [1110, 556] width 108 height 16
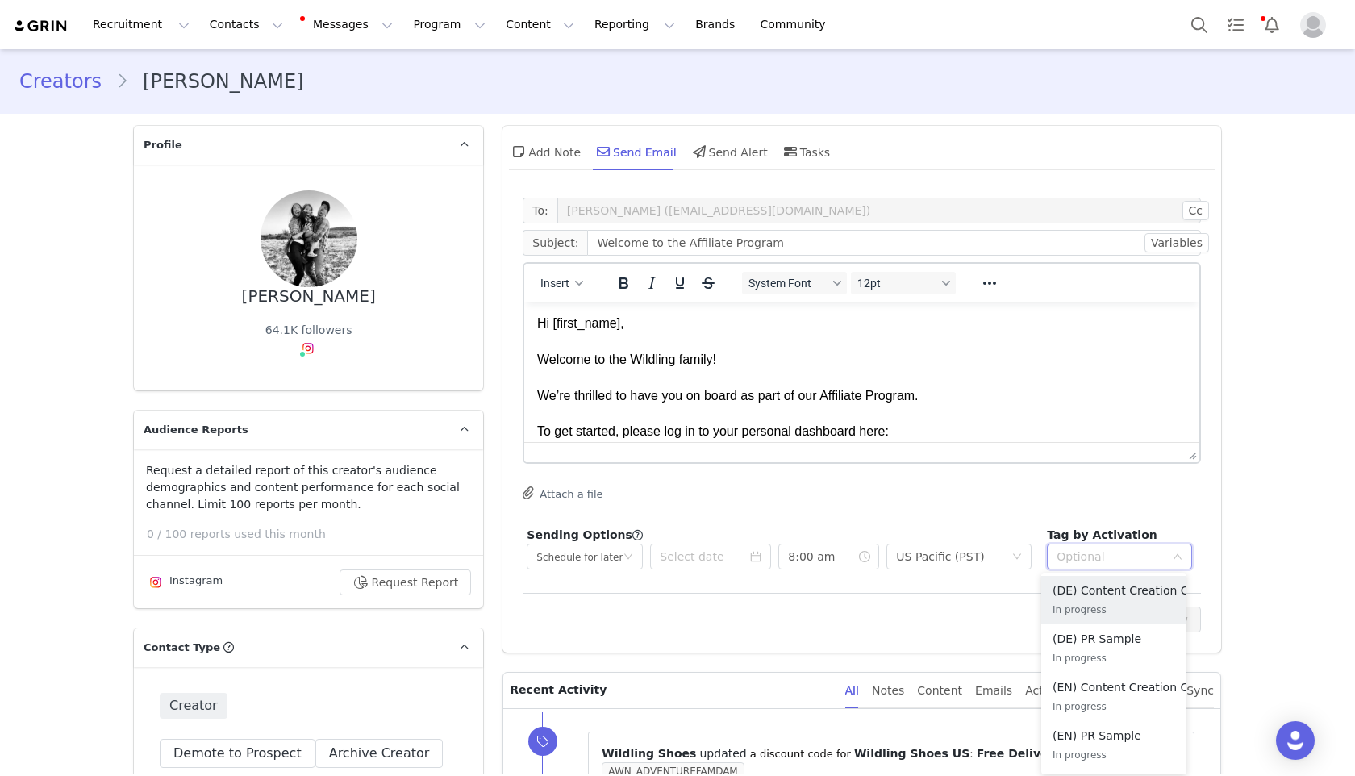
click at [1127, 552] on input at bounding box center [1113, 556] width 115 height 24
click at [1033, 436] on div "To get started, please log in to your personal dashboard here:" at bounding box center [861, 432] width 649 height 18
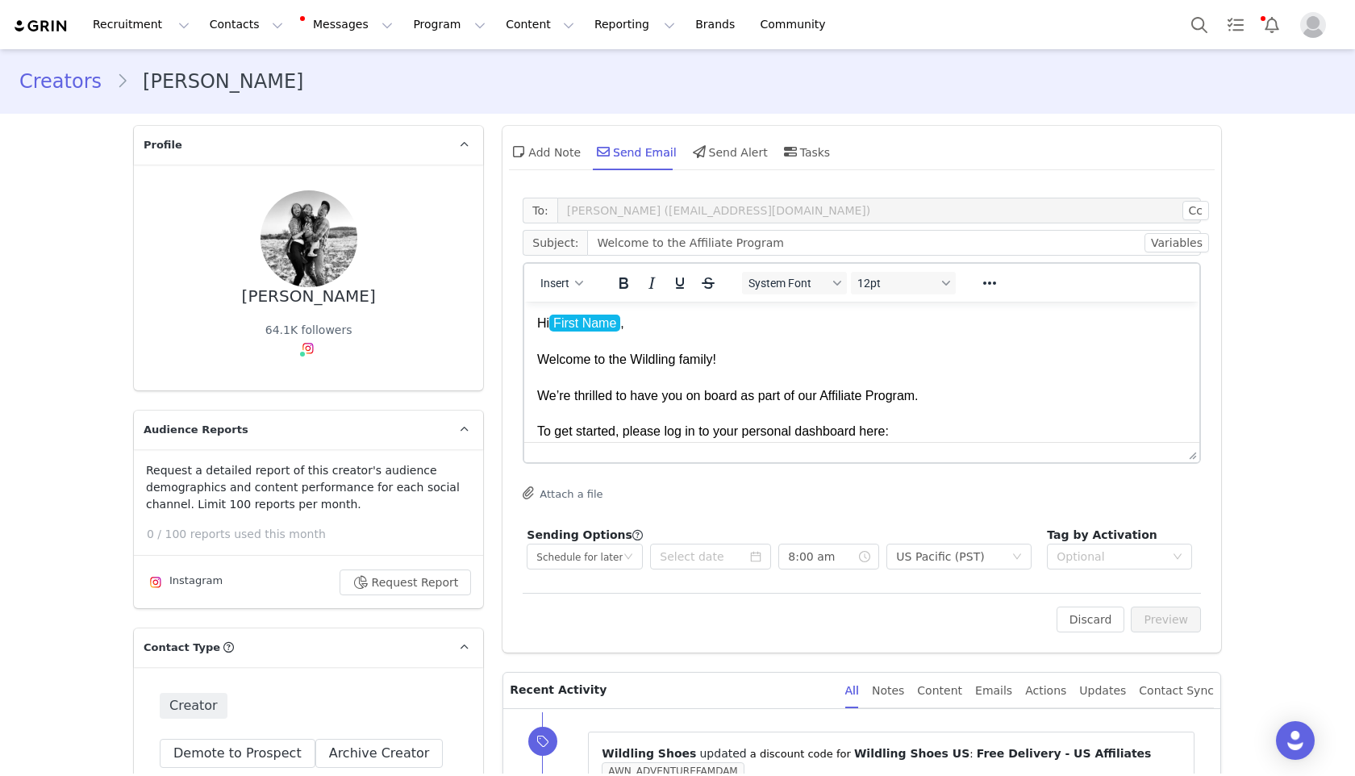
click at [814, 411] on div "Rich Text Area. Press ALT-0 for help." at bounding box center [861, 414] width 649 height 18
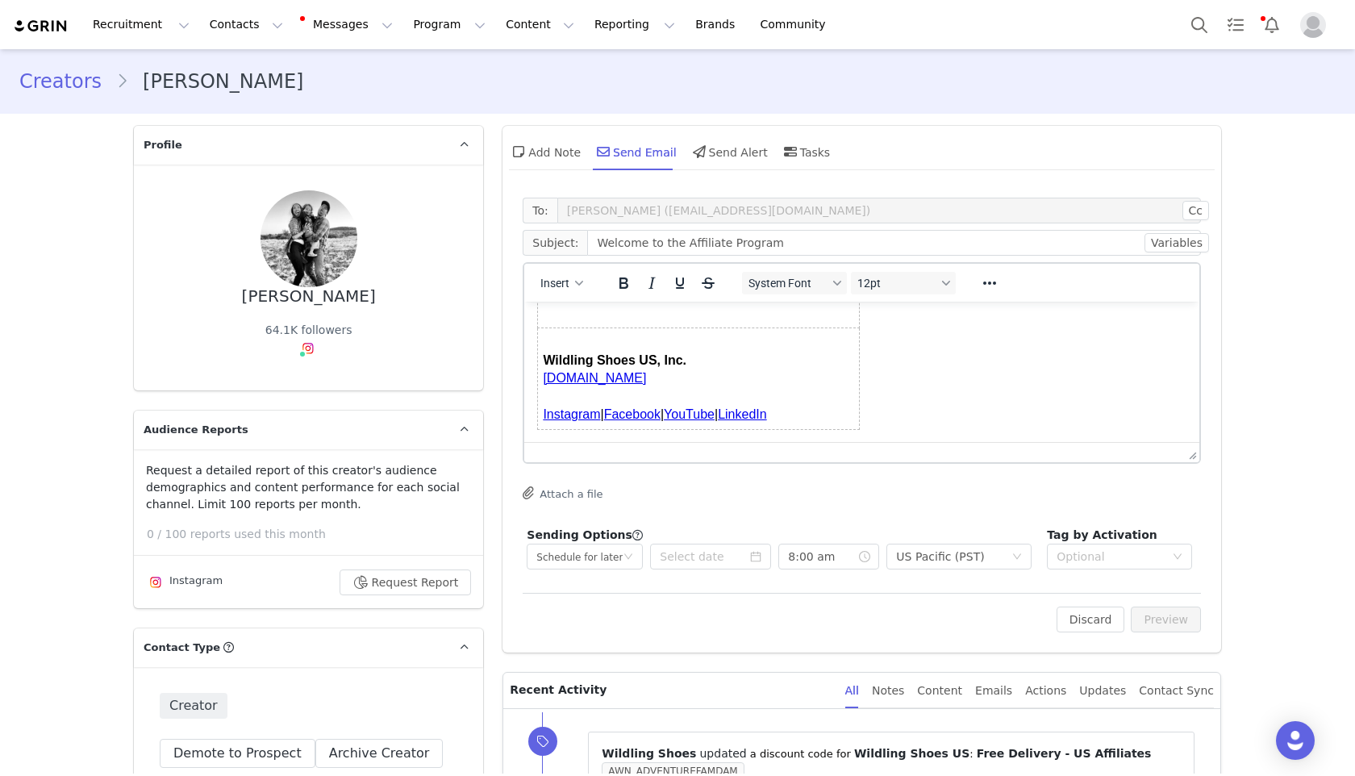
scroll to position [471, 0]
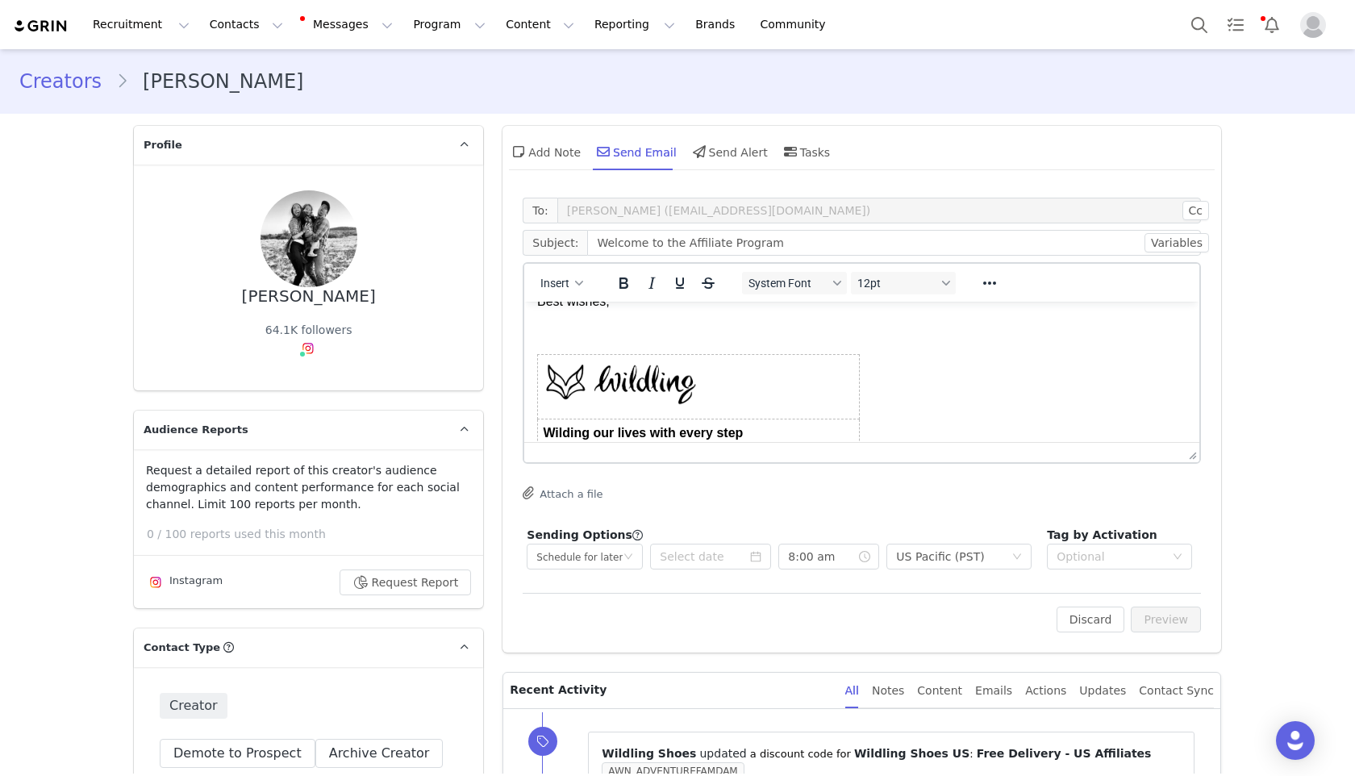
click at [595, 334] on p "Rich Text Area. Press ALT-0 for help." at bounding box center [861, 332] width 649 height 18
click at [699, 560] on input at bounding box center [710, 557] width 121 height 26
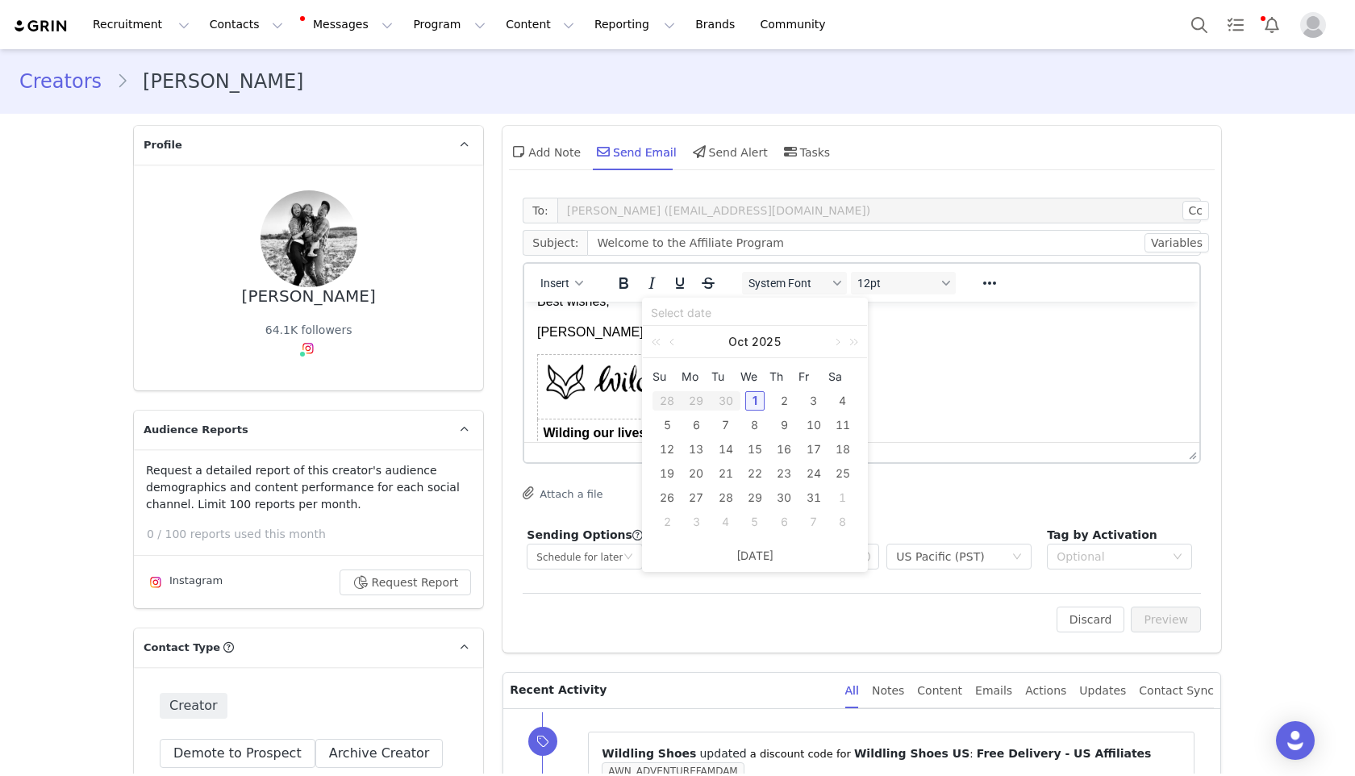
click at [756, 399] on div "1" at bounding box center [754, 400] width 19 height 19
type input "2025-10-01"
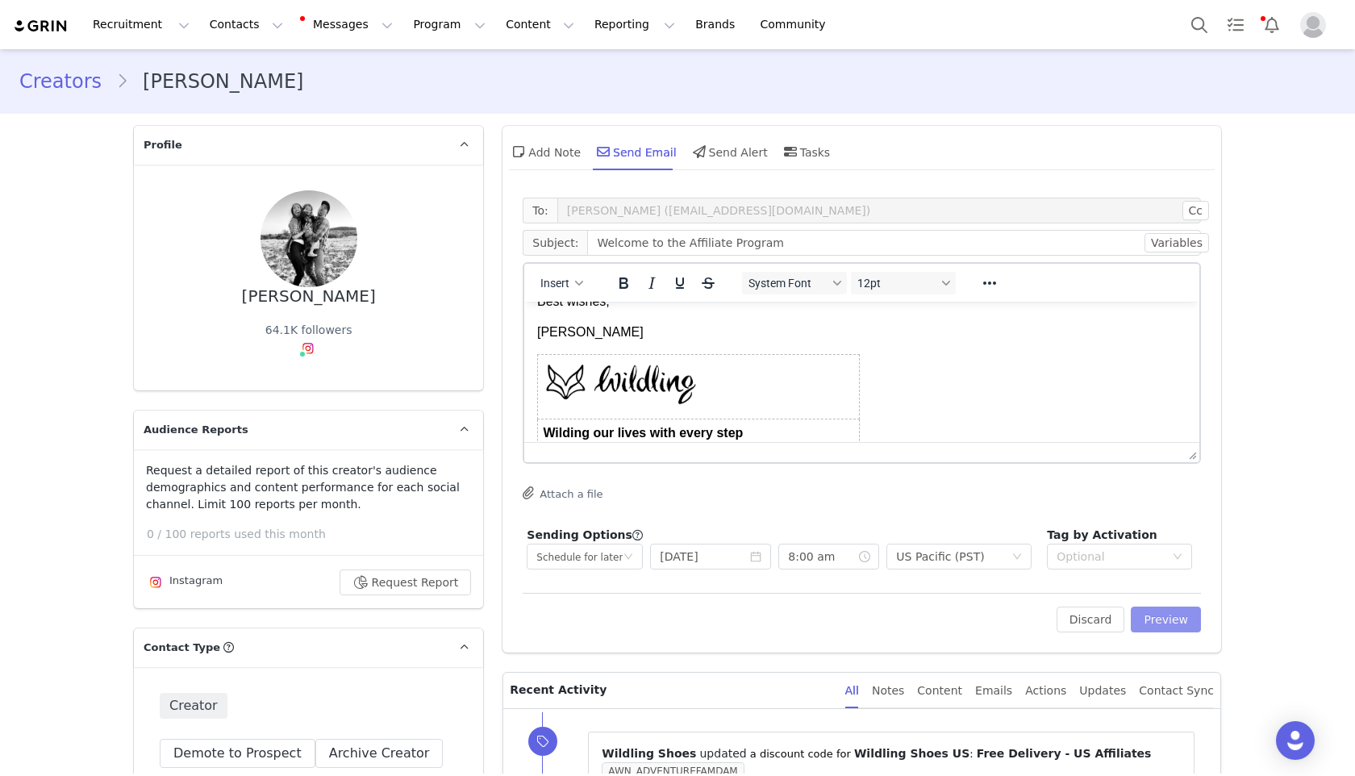
click at [1152, 611] on button "Preview" at bounding box center [1166, 619] width 70 height 26
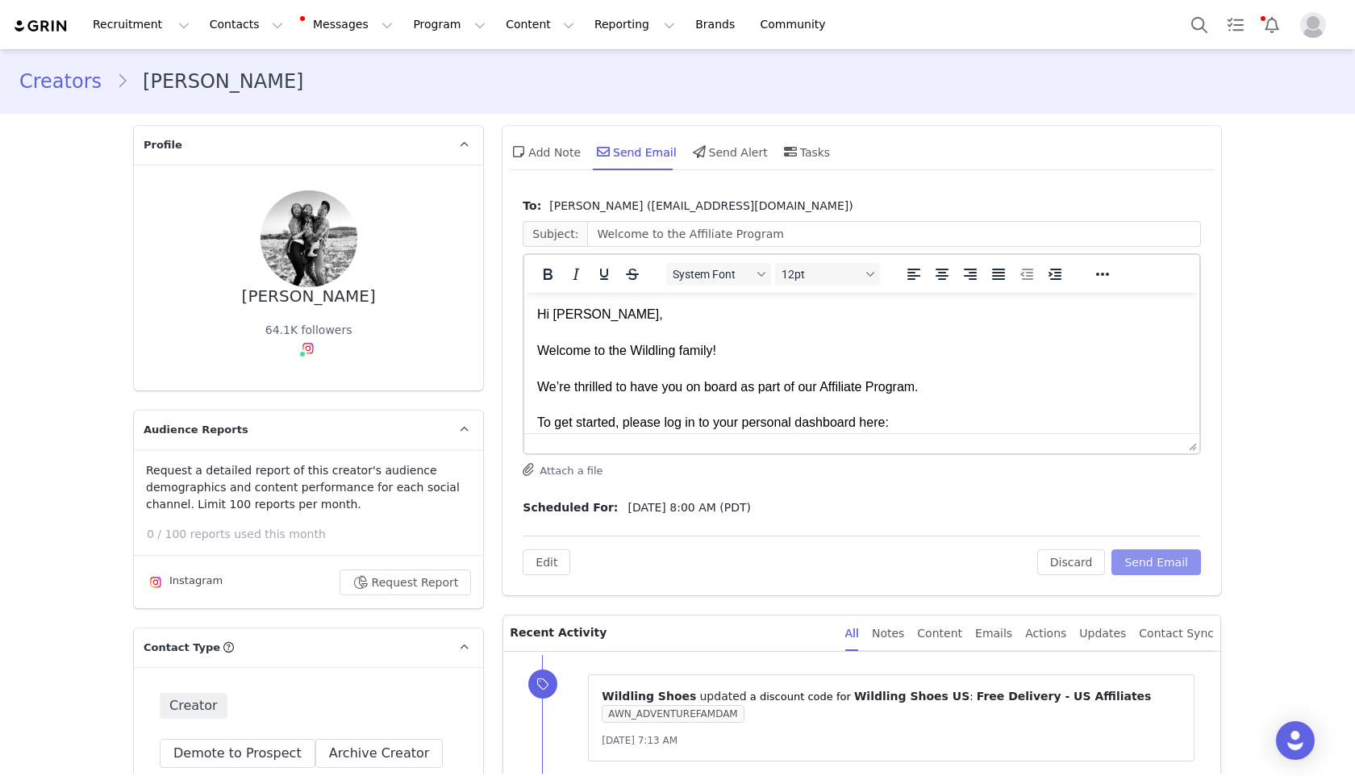
scroll to position [0, 0]
click at [1145, 560] on button "Send Email" at bounding box center [1156, 562] width 90 height 26
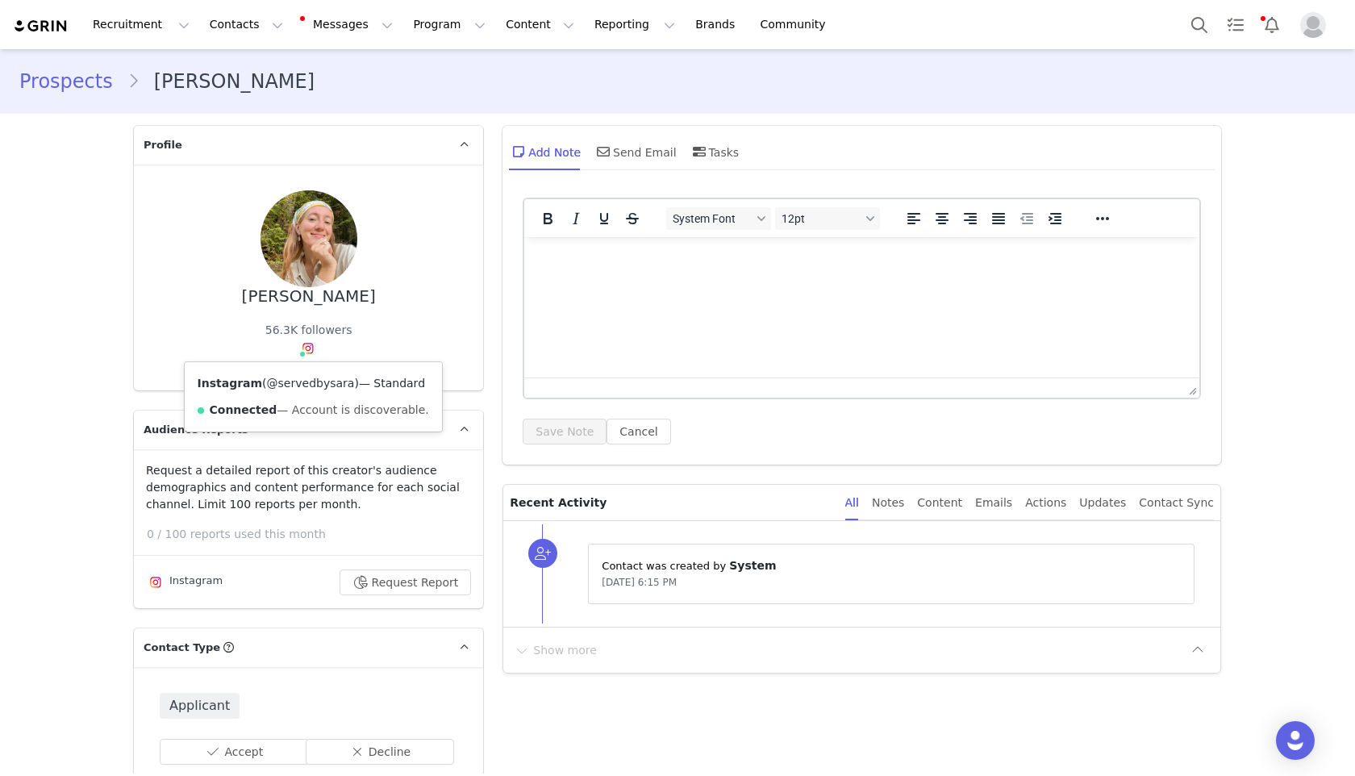
click at [306, 382] on link "@servedbysara" at bounding box center [311, 383] width 88 height 13
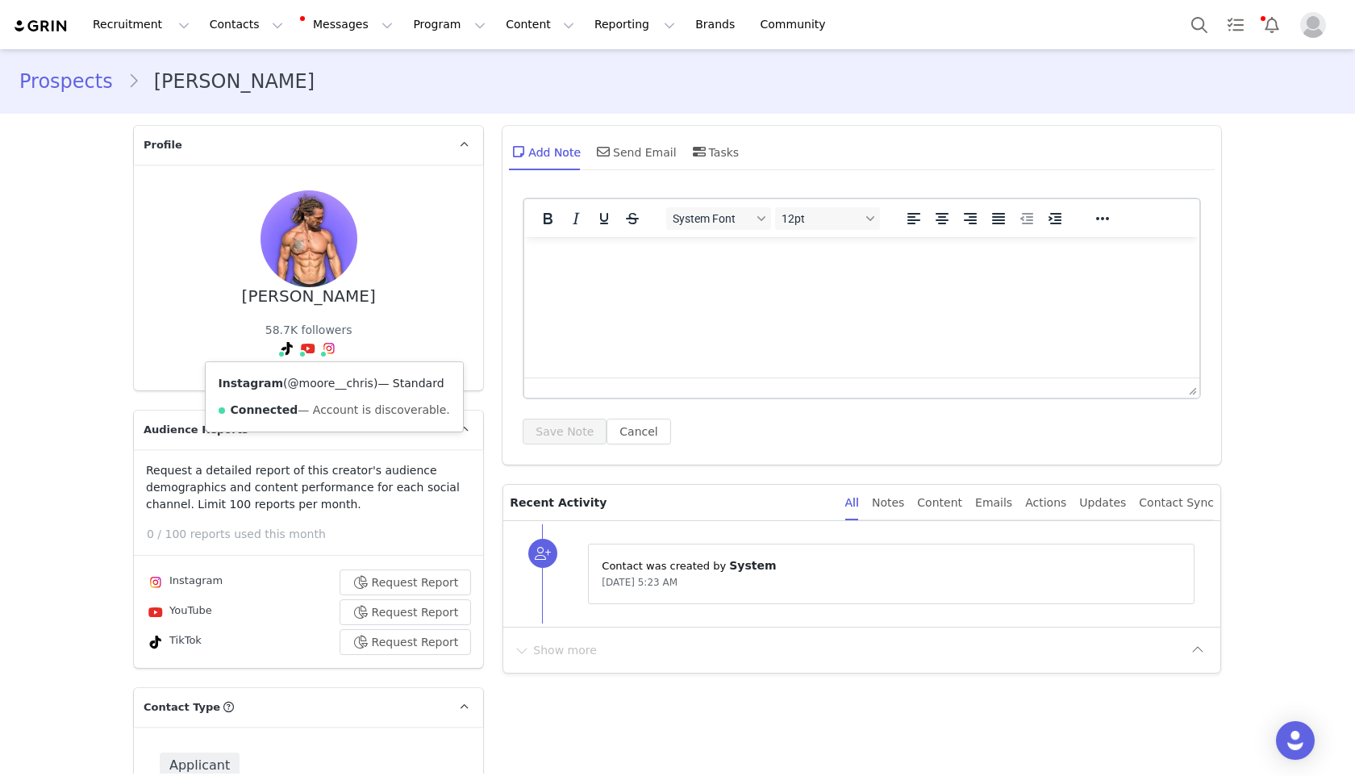
click at [321, 387] on link "@moore__chris" at bounding box center [330, 383] width 85 height 13
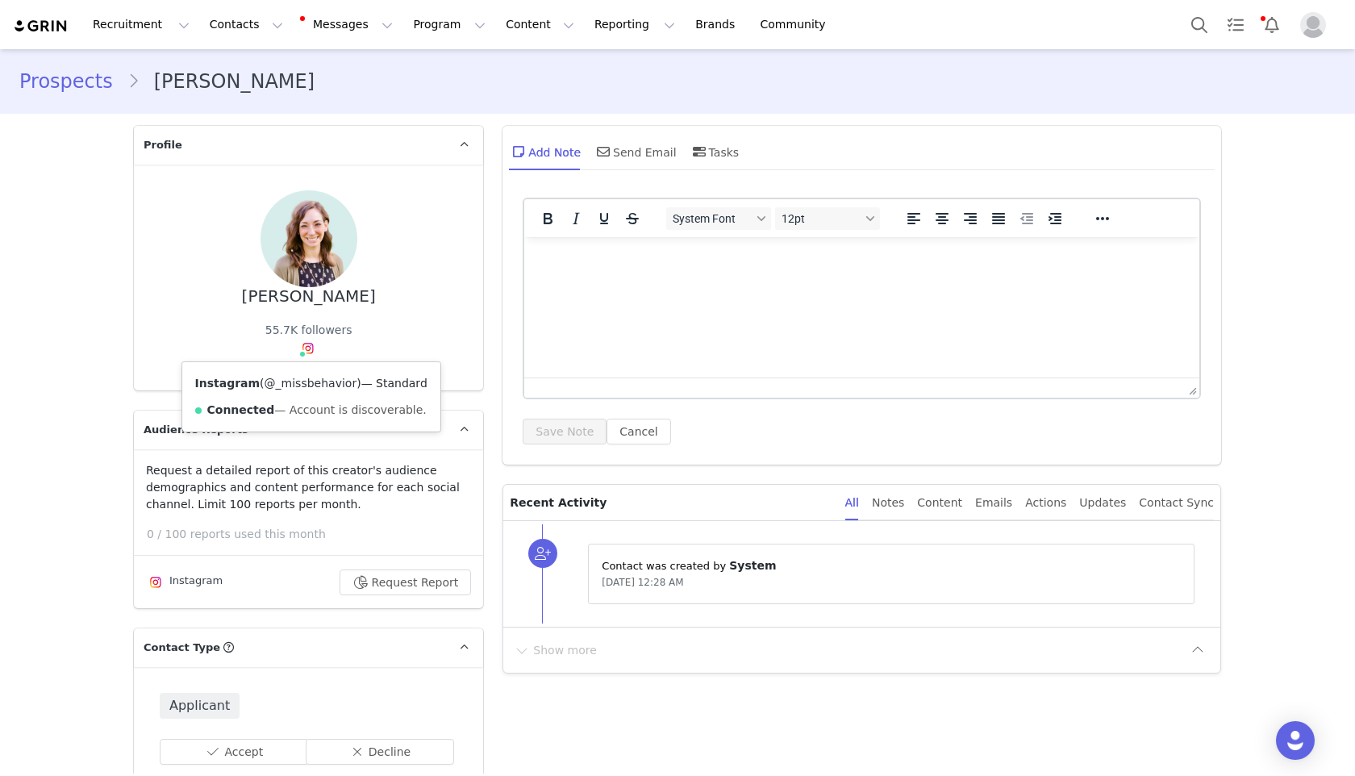
click at [302, 382] on link "@_missbehavior" at bounding box center [310, 383] width 93 height 13
click at [444, 421] on link at bounding box center [463, 429] width 39 height 39
click at [289, 383] on link "@miniprojekte.kids" at bounding box center [311, 383] width 106 height 13
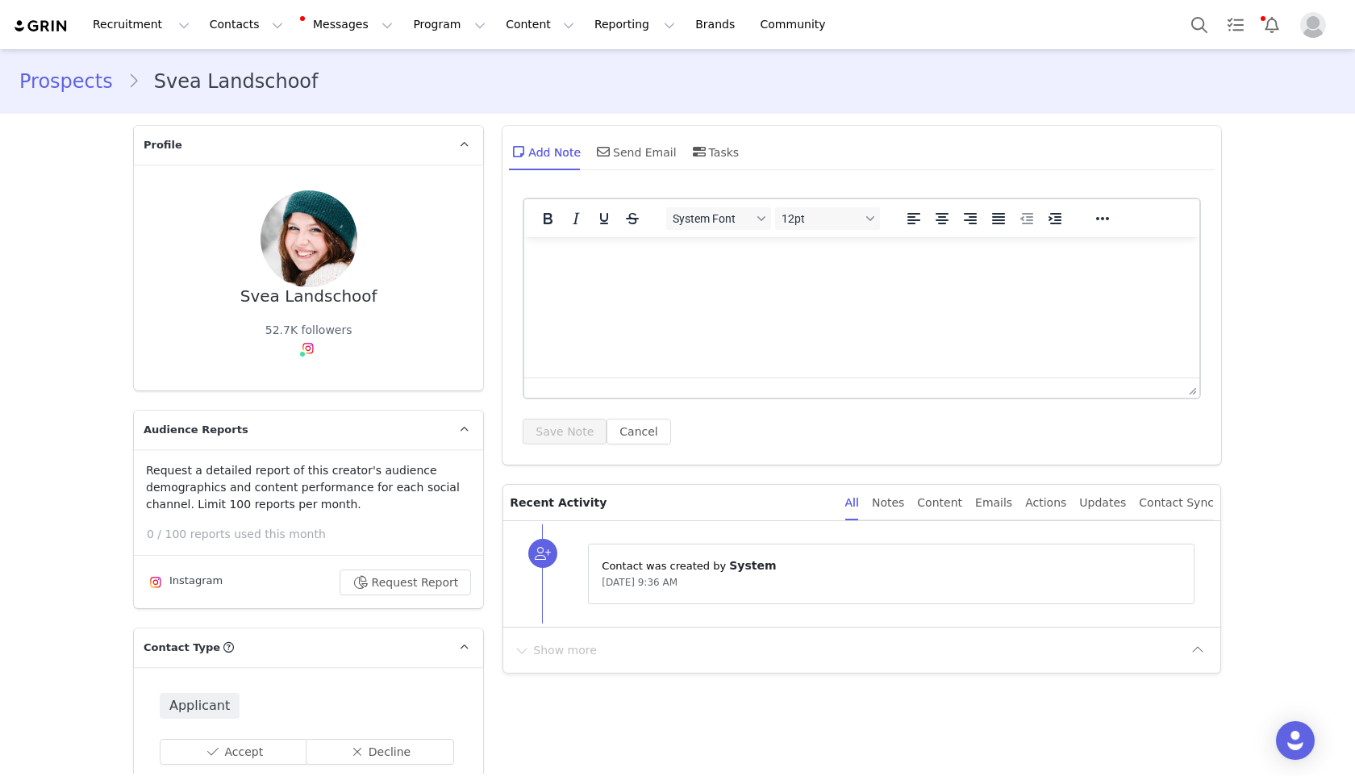
click at [313, 356] on div "52.7K followers Instagram ( @svealandschoof ) — Standard Connected — Account is…" at bounding box center [308, 343] width 87 height 43
drag, startPoint x: 296, startPoint y: 334, endPoint x: 298, endPoint y: 344, distance: 10.6
click at [296, 339] on div "52.7K followers Instagram ( @svealandschoof ) — Standard Connected — Account is…" at bounding box center [308, 343] width 87 height 43
click at [297, 384] on link "@svealandschoof" at bounding box center [310, 383] width 99 height 13
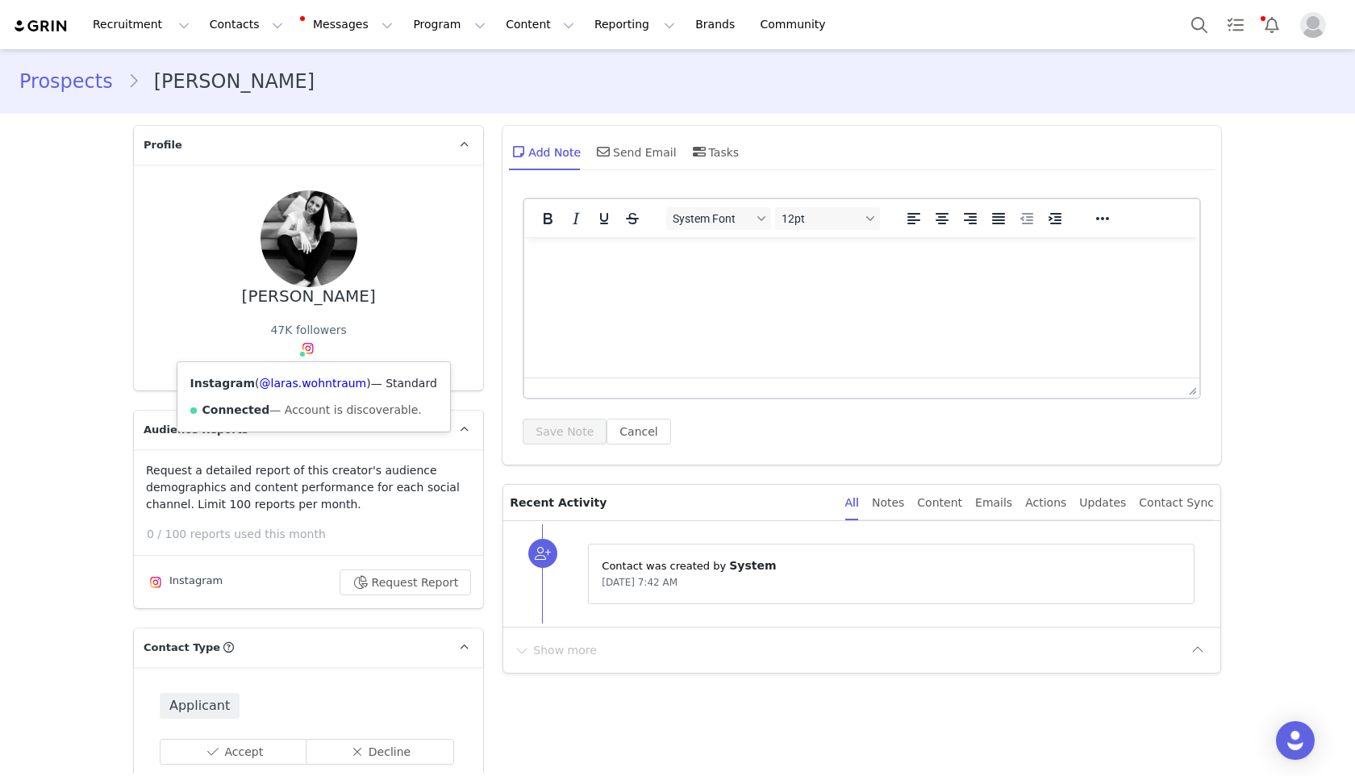
click at [304, 347] on img at bounding box center [308, 348] width 13 height 13
click at [310, 380] on link "@laras.wohntraum" at bounding box center [313, 383] width 107 height 13
click at [307, 348] on img at bounding box center [308, 348] width 13 height 13
click at [307, 386] on link "@martabadblay" at bounding box center [311, 383] width 90 height 13
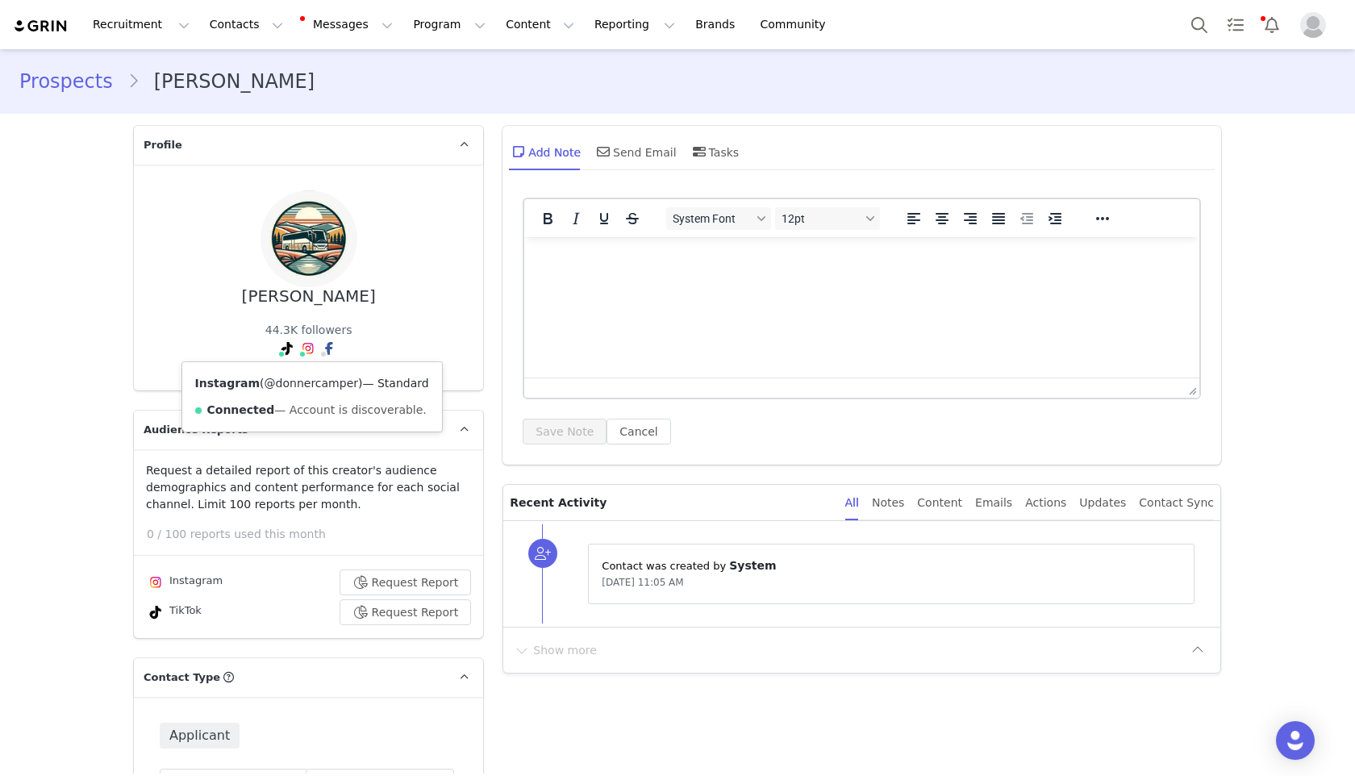
click at [307, 384] on link "@donnercamper" at bounding box center [311, 383] width 94 height 13
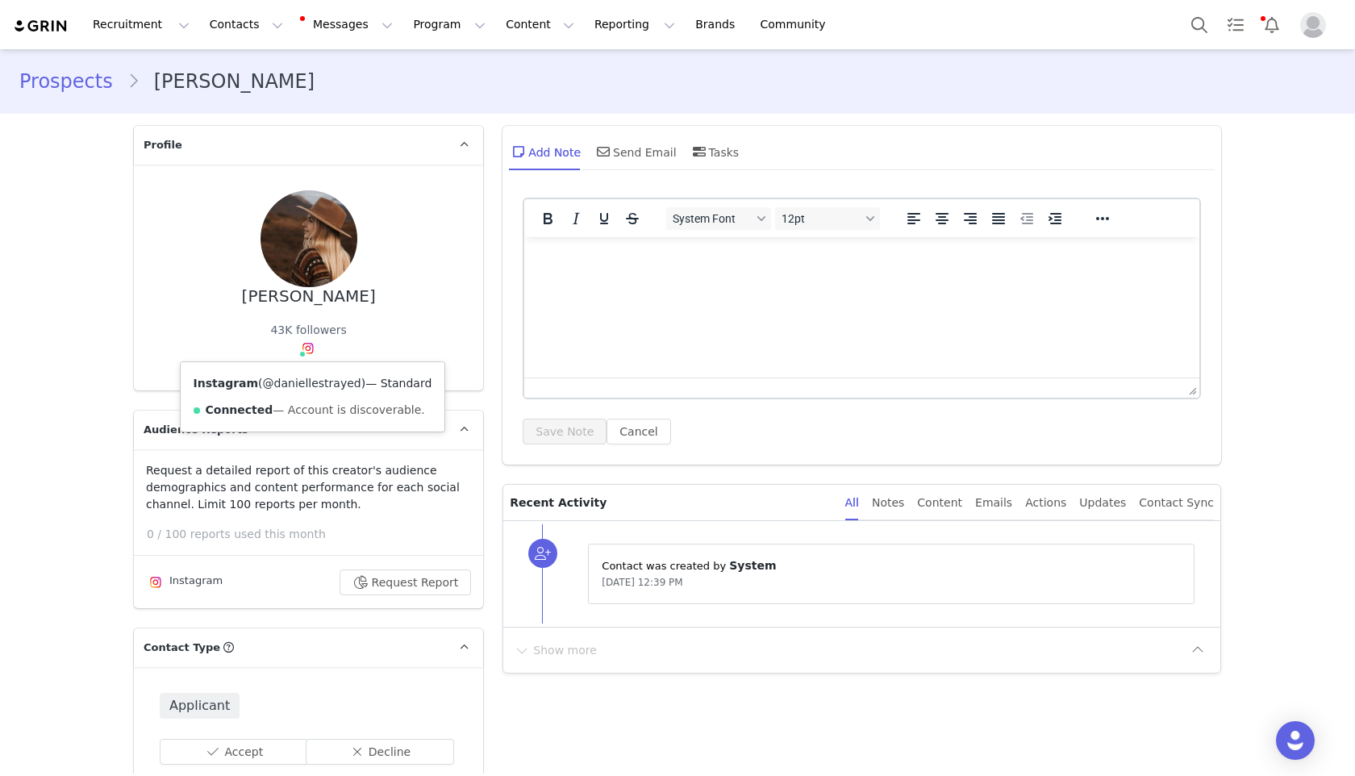
click at [304, 384] on link "@daniellestrayed" at bounding box center [312, 383] width 98 height 13
click at [302, 347] on img at bounding box center [308, 348] width 13 height 13
click at [310, 385] on link "@lifegivingpages" at bounding box center [311, 383] width 97 height 13
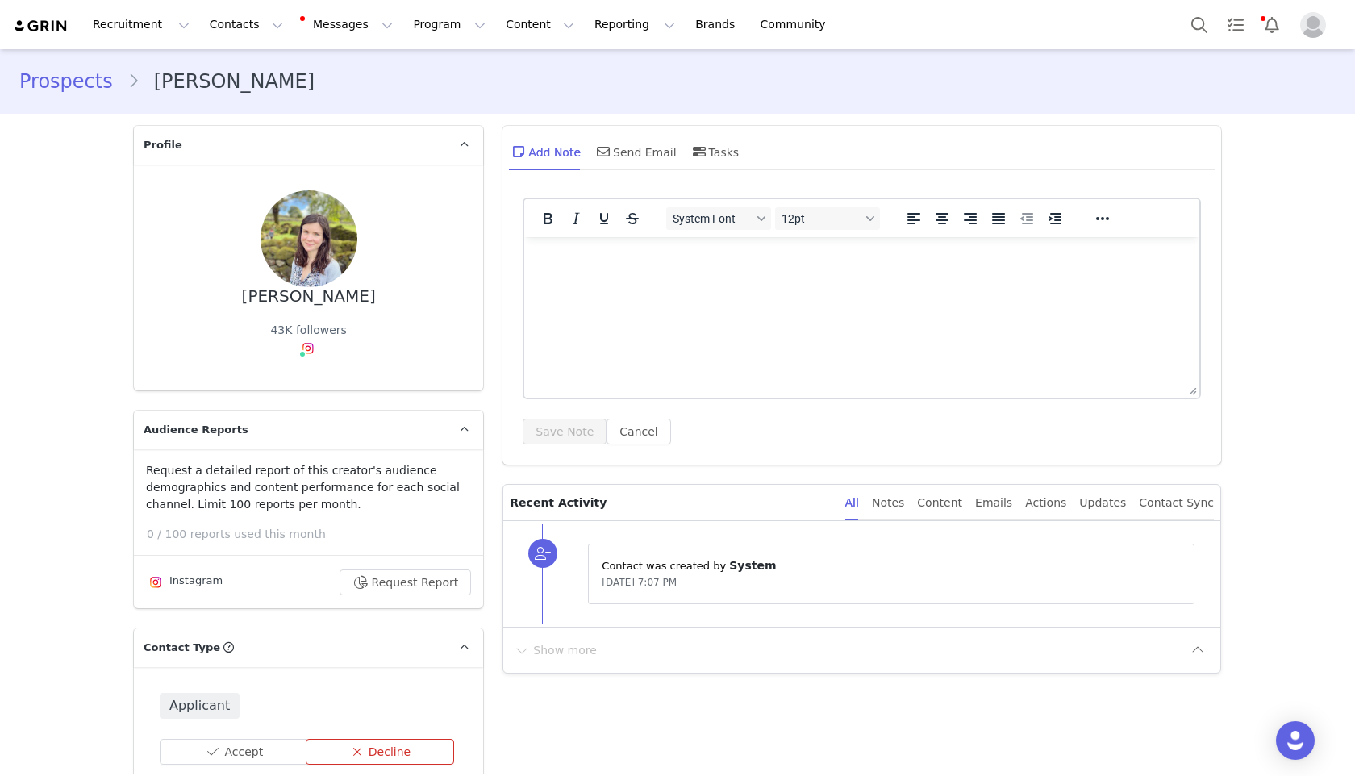
click at [373, 747] on button "Decline" at bounding box center [380, 752] width 149 height 26
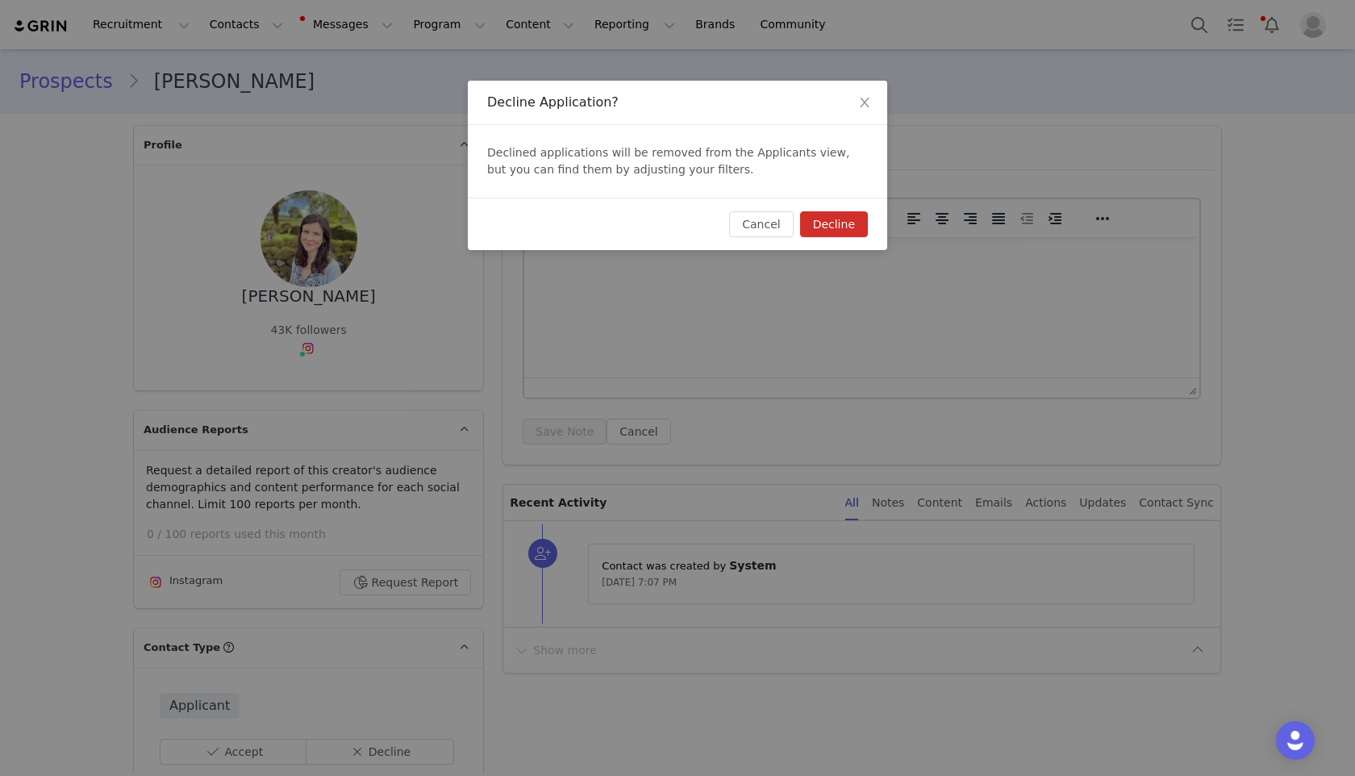
click at [827, 233] on button "Decline" at bounding box center [834, 224] width 68 height 26
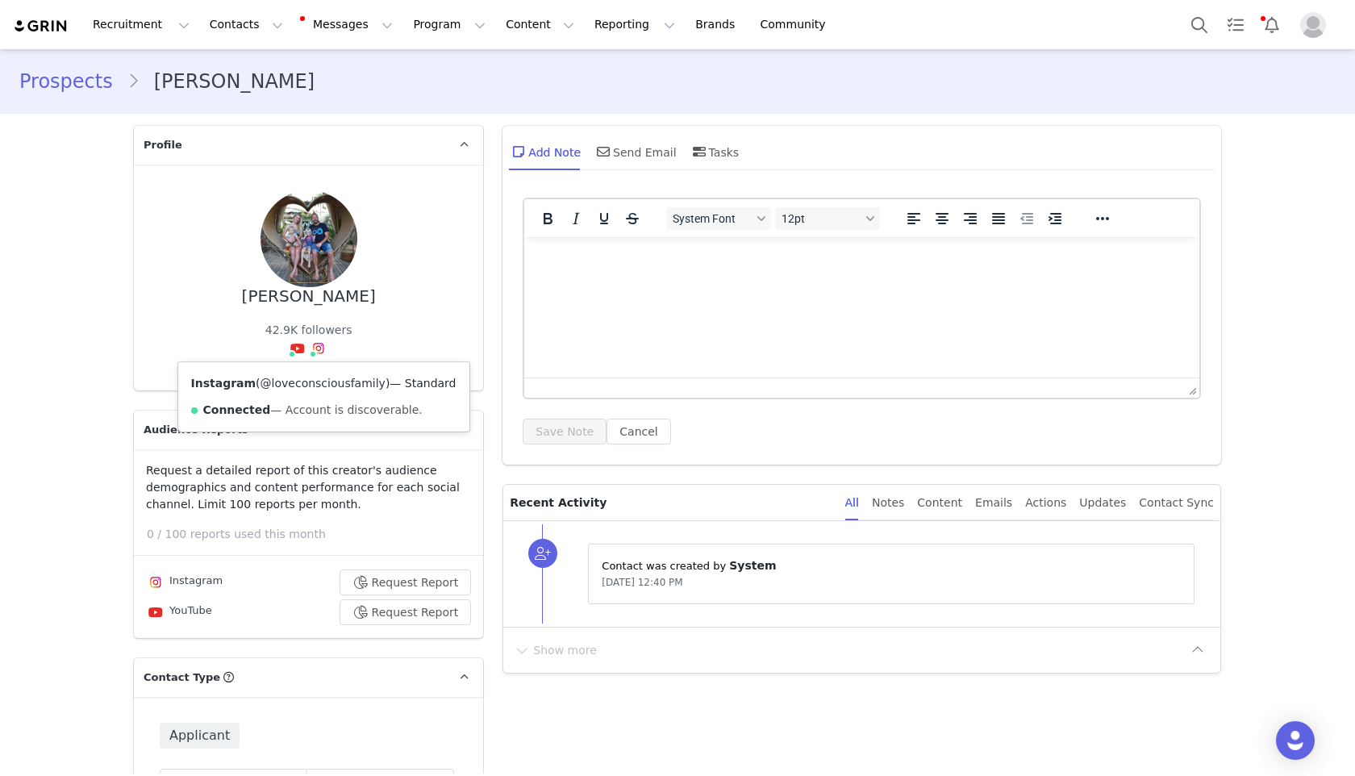
click at [310, 377] on link "@loveconsciousfamily" at bounding box center [322, 383] width 125 height 13
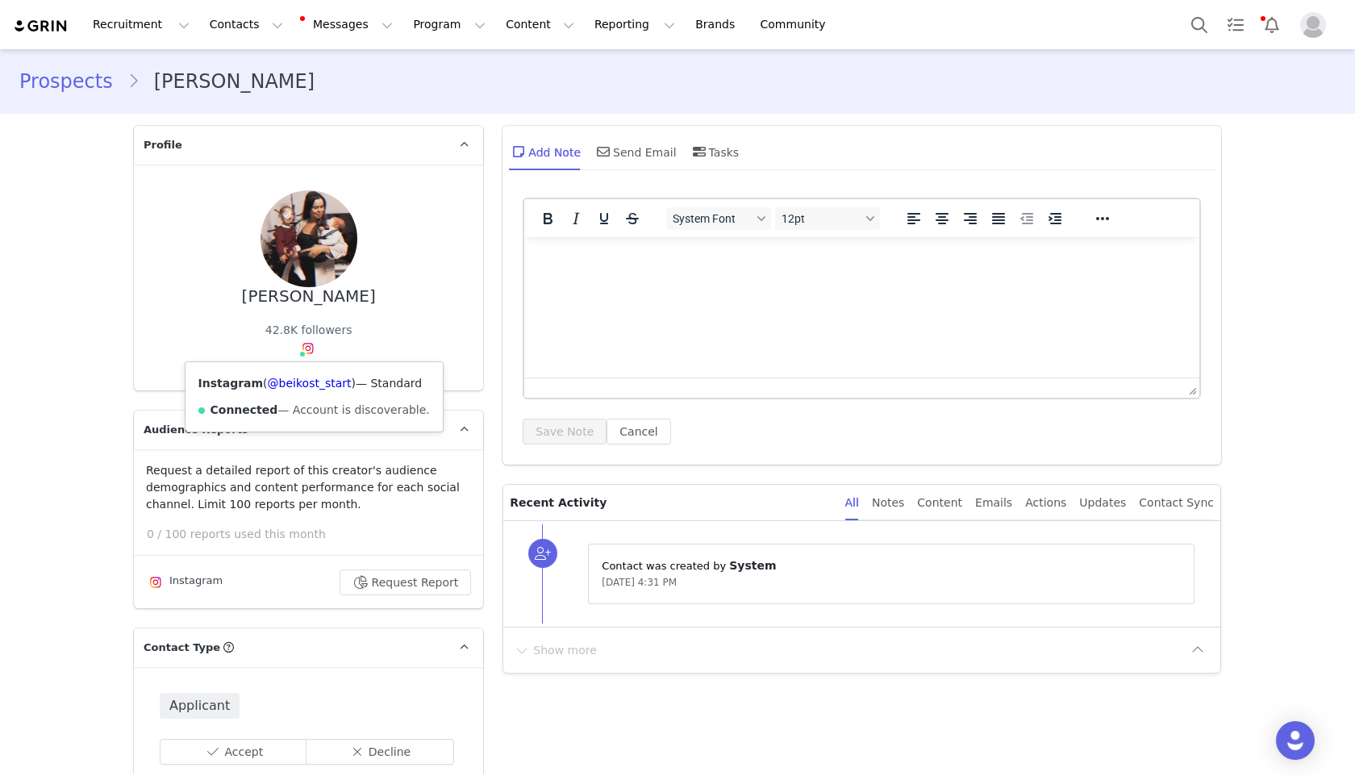
click at [304, 389] on div "Instagram ( @beikost_start ) — Standard Connected — Account is discoverable." at bounding box center [313, 396] width 257 height 69
click at [303, 381] on link "@beikost_start" at bounding box center [310, 383] width 84 height 13
click at [315, 384] on link "@mrpepcoaching" at bounding box center [310, 383] width 99 height 13
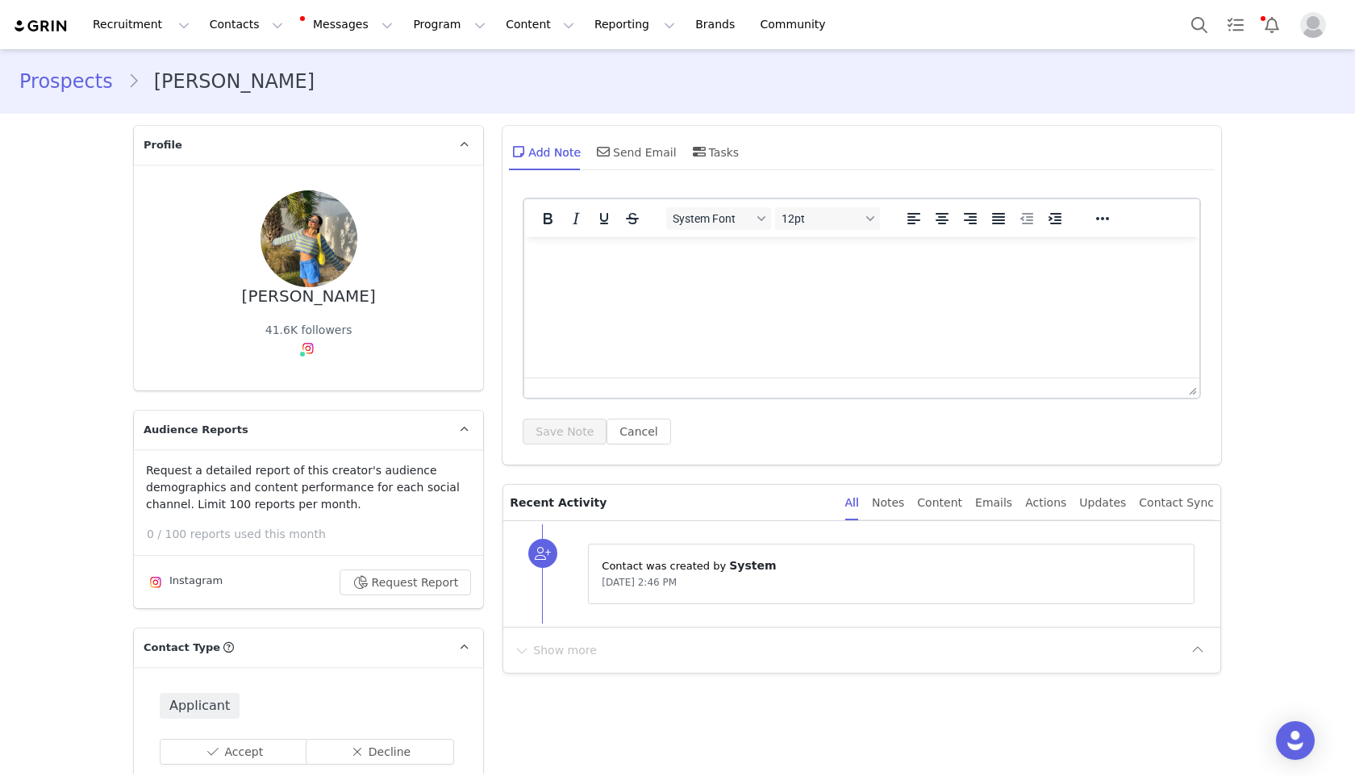
click at [306, 356] on span at bounding box center [307, 348] width 19 height 19
click at [308, 381] on link "@nicole_jordy" at bounding box center [308, 383] width 79 height 13
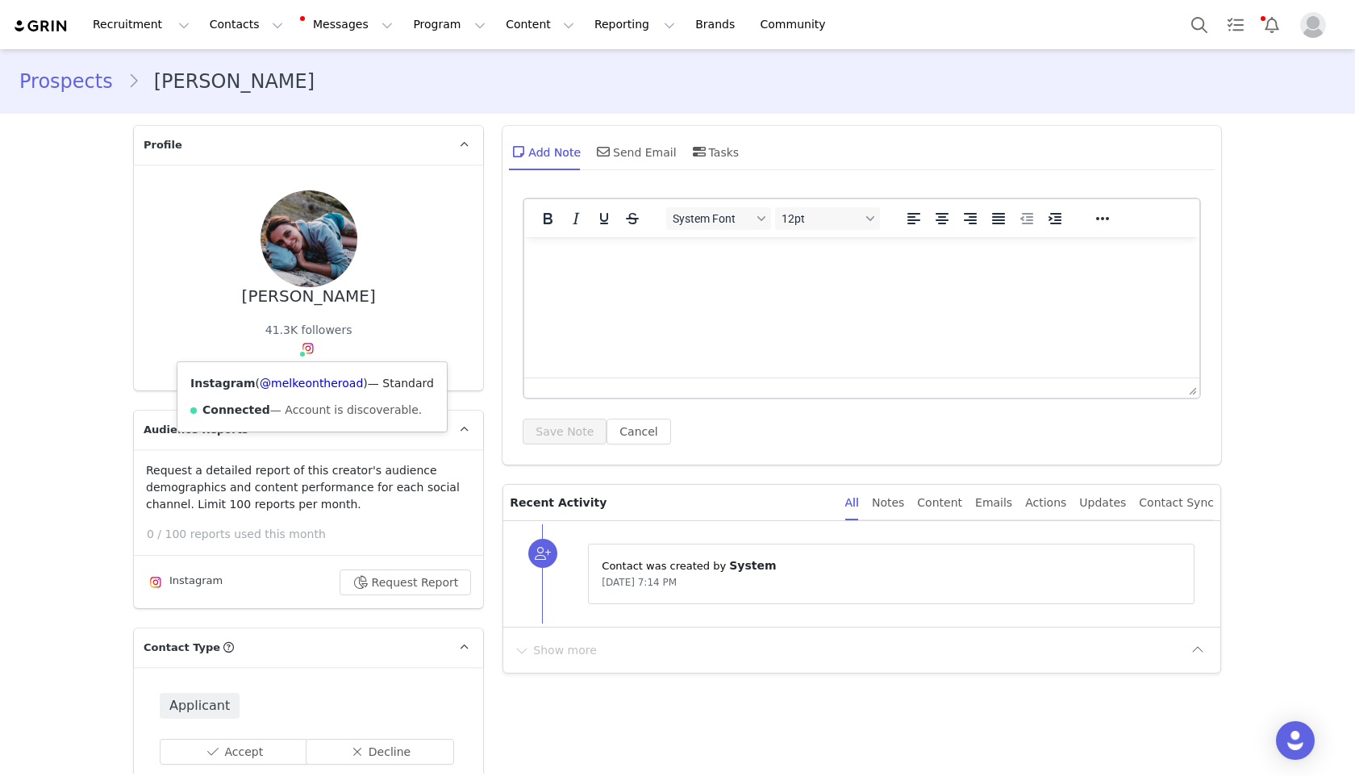
click at [308, 348] on span at bounding box center [307, 348] width 19 height 19
click at [314, 379] on link "@melkeontheroad" at bounding box center [311, 383] width 103 height 13
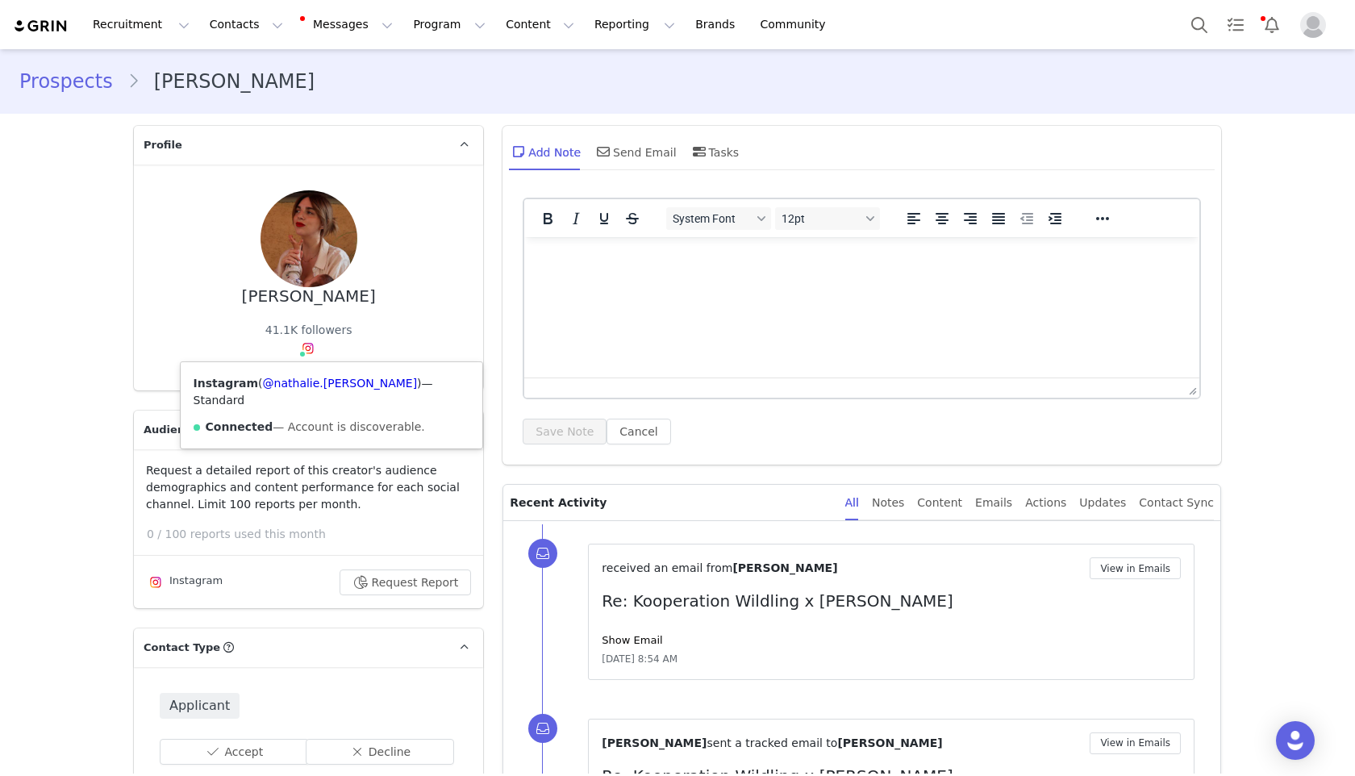
click at [309, 390] on div "Instagram ( @[PERSON_NAME].[PERSON_NAME] ) — Standard Connected — Account is di…" at bounding box center [332, 405] width 302 height 86
click at [310, 385] on link "@nathalie.pulcini" at bounding box center [340, 383] width 155 height 13
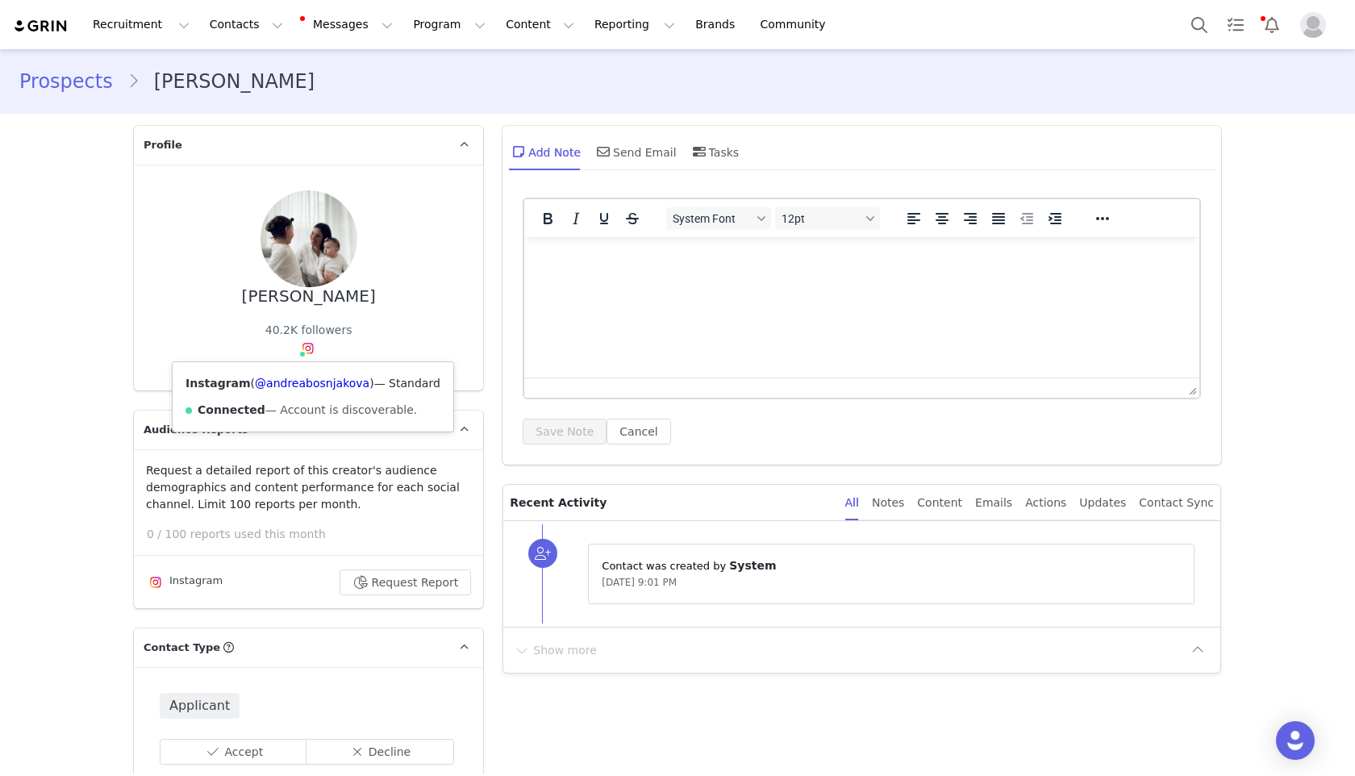
click at [298, 348] on span at bounding box center [307, 348] width 19 height 19
click at [303, 387] on link "@andreabosnjakova" at bounding box center [312, 383] width 115 height 13
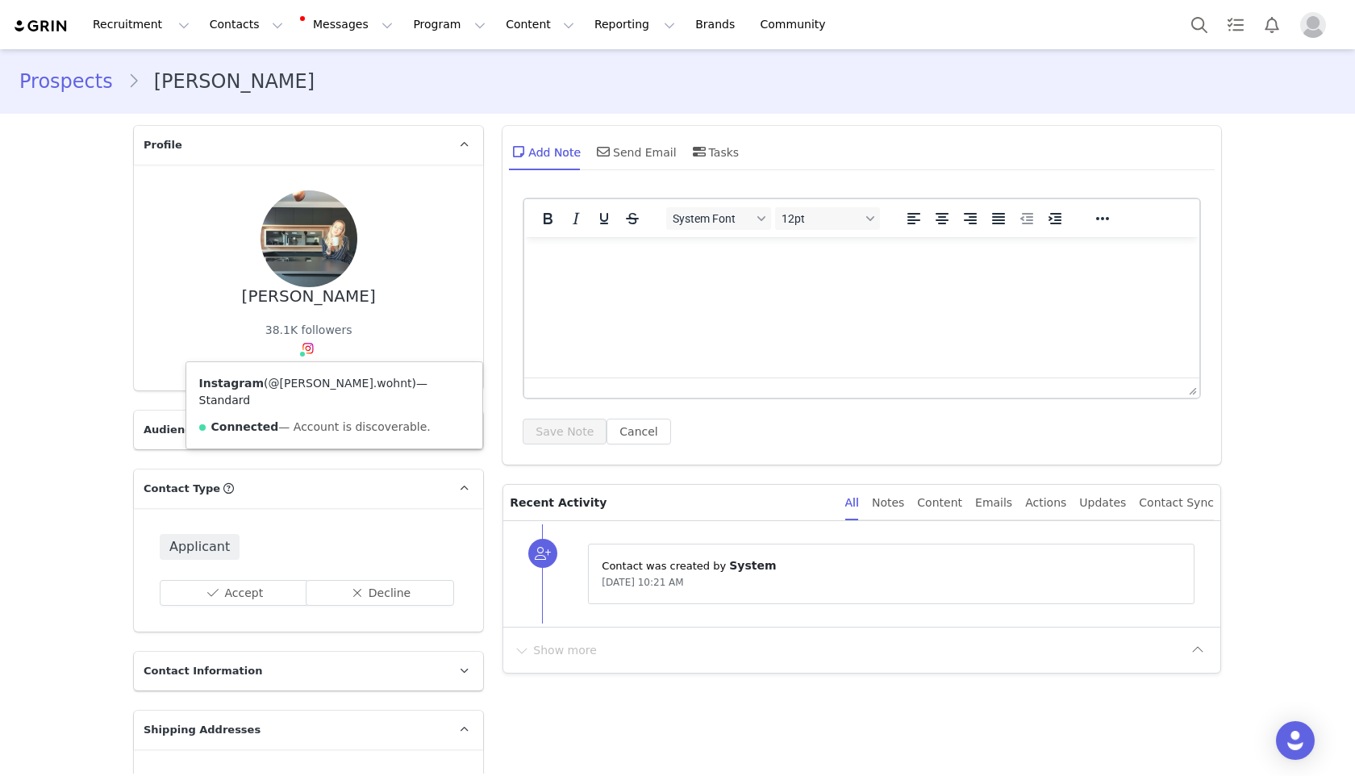
click at [296, 378] on link "@sarah.wohnt" at bounding box center [341, 383] width 144 height 13
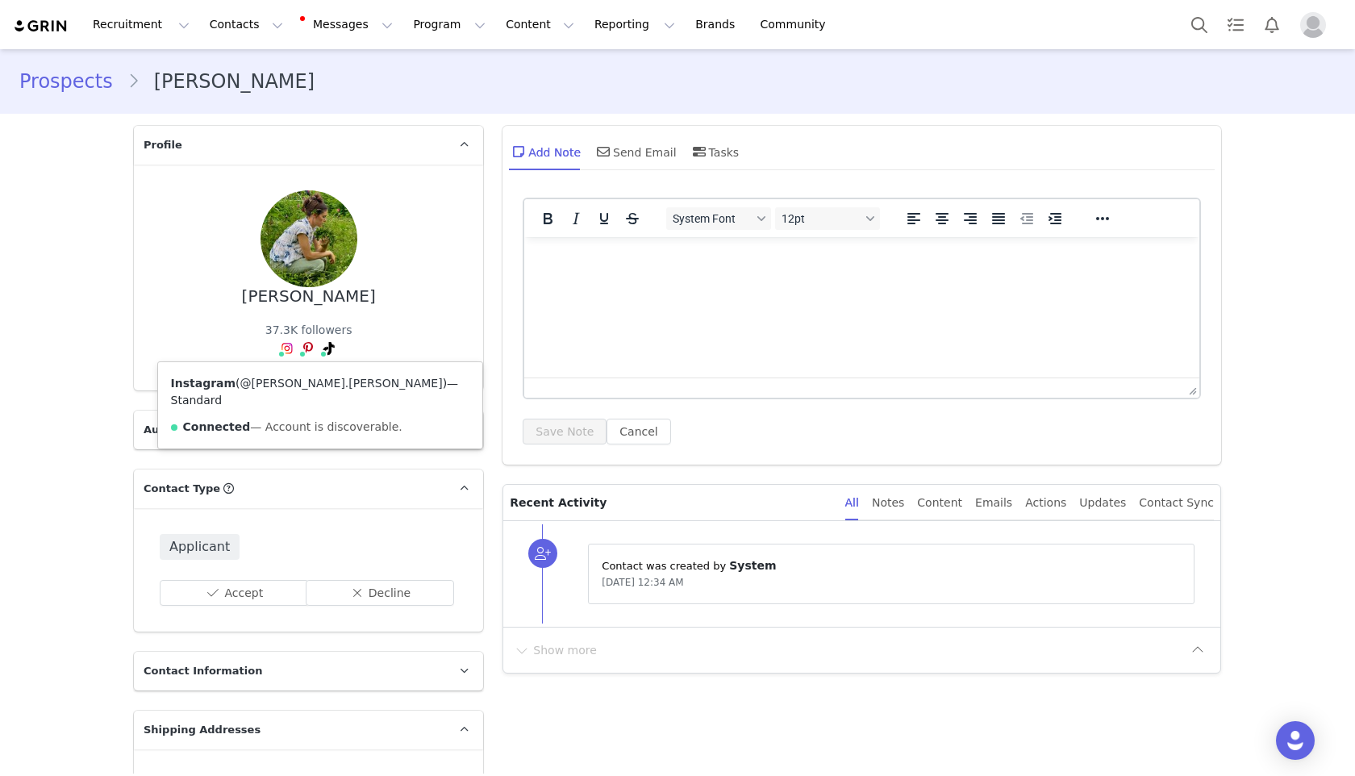
click at [278, 381] on link "@callie.sherwood" at bounding box center [341, 383] width 202 height 13
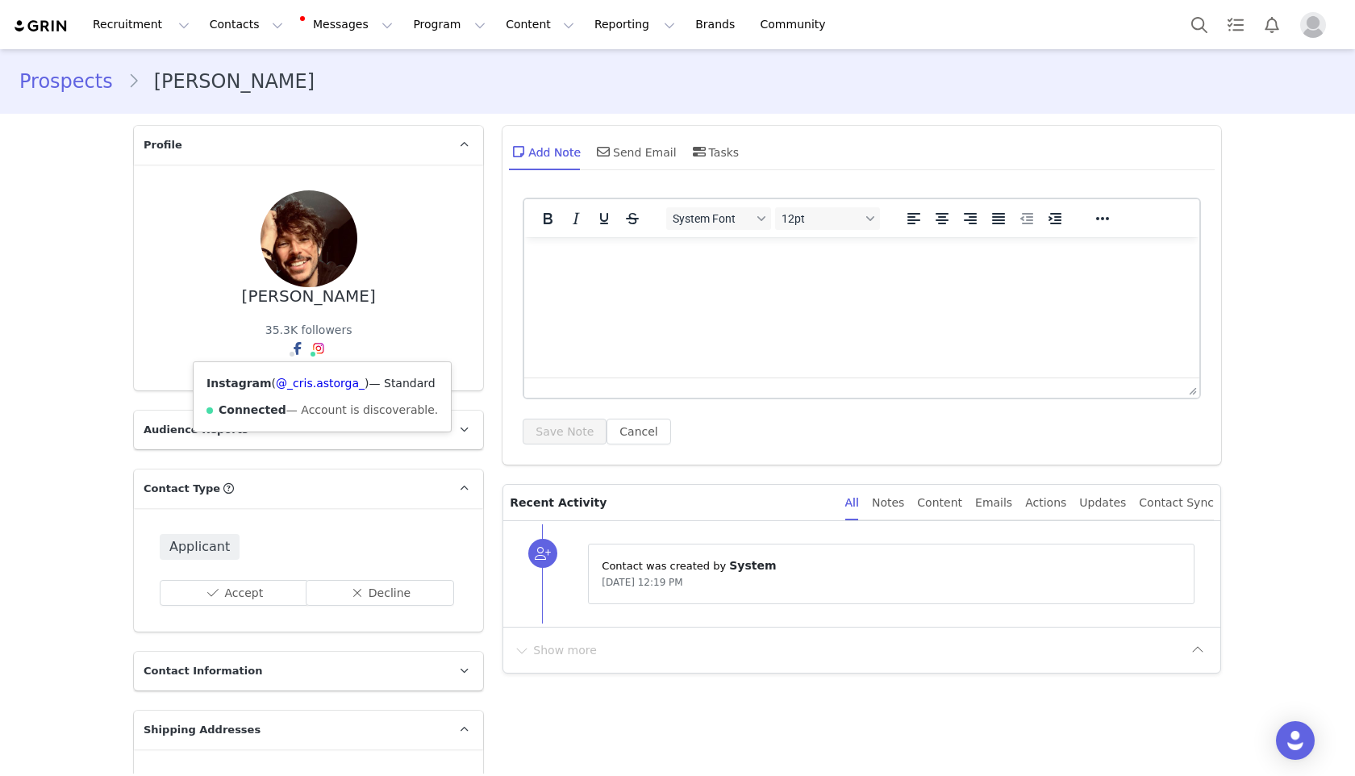
click at [312, 348] on img at bounding box center [318, 348] width 13 height 13
click at [319, 391] on div "Instagram ( @_cris.astorga_ ) — Standard Connected — Account is discoverable." at bounding box center [322, 396] width 257 height 69
click at [319, 387] on link "@_cris.astorga_" at bounding box center [320, 383] width 89 height 13
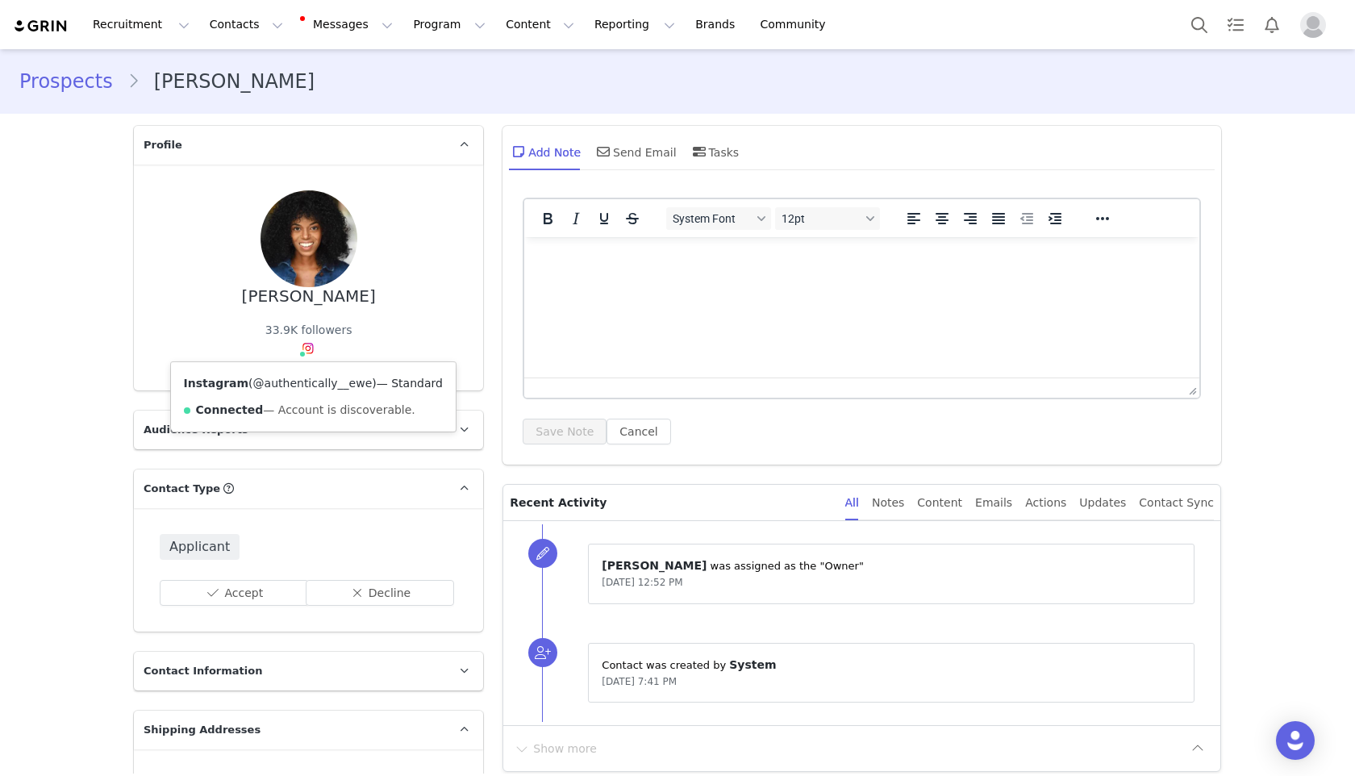
click at [301, 387] on link "@authentically__ewe" at bounding box center [312, 383] width 119 height 13
